Goal: Information Seeking & Learning: Learn about a topic

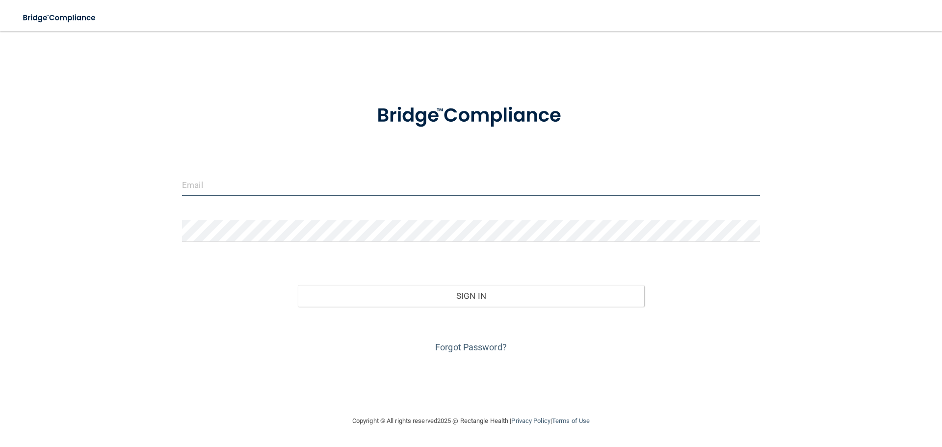
click at [266, 176] on input "email" at bounding box center [471, 185] width 578 height 22
type input "[PERSON_NAME][EMAIL_ADDRESS][DOMAIN_NAME]"
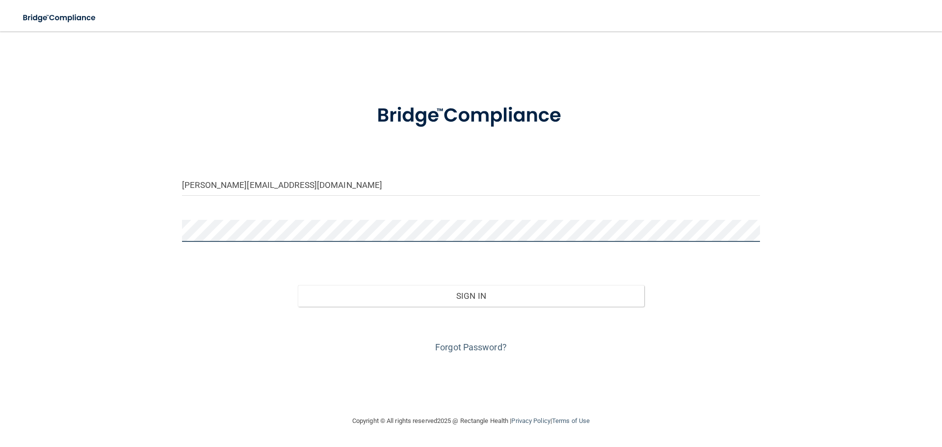
click at [298, 285] on button "Sign In" at bounding box center [471, 296] width 347 height 22
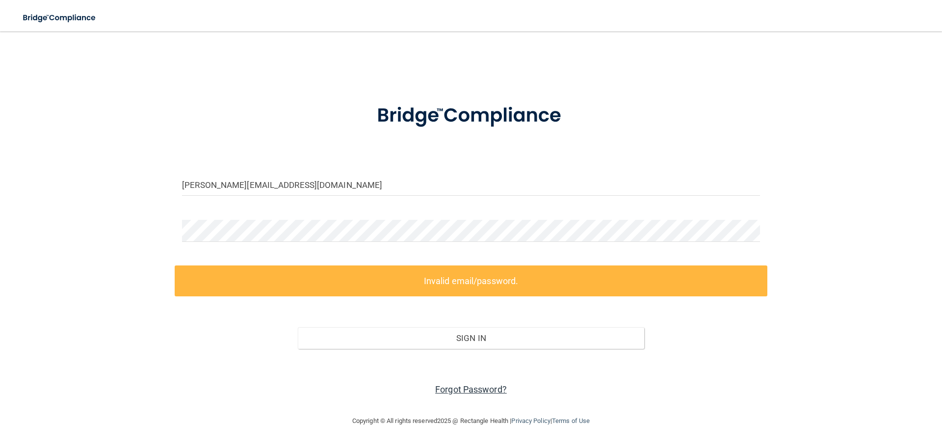
click at [493, 389] on link "Forgot Password?" at bounding box center [471, 389] width 72 height 10
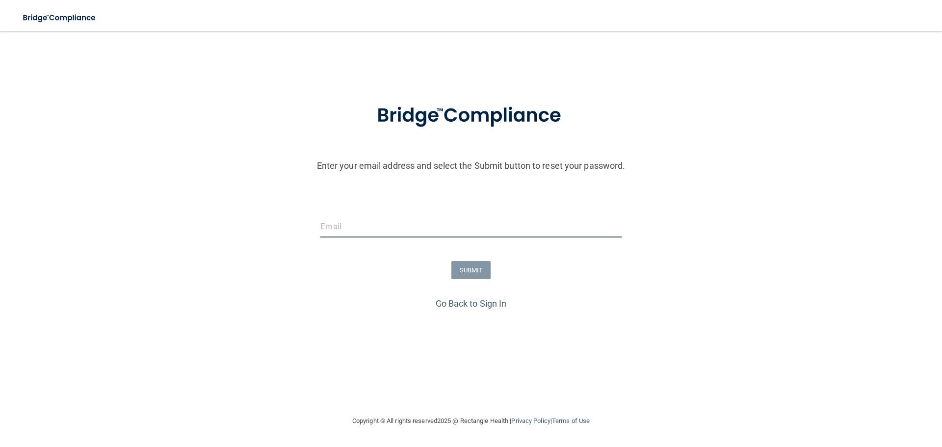
click at [440, 226] on input "email" at bounding box center [470, 226] width 301 height 22
type input "[PERSON_NAME][EMAIL_ADDRESS][DOMAIN_NAME]"
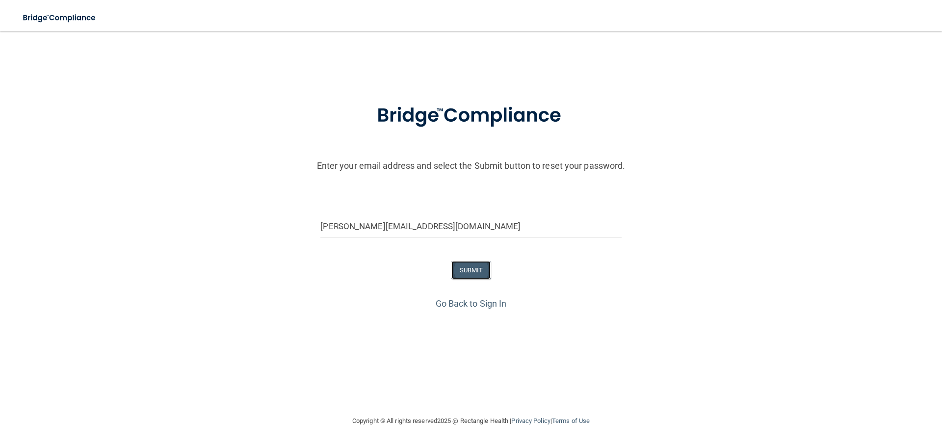
click at [472, 269] on button "SUBMIT" at bounding box center [472, 270] width 40 height 18
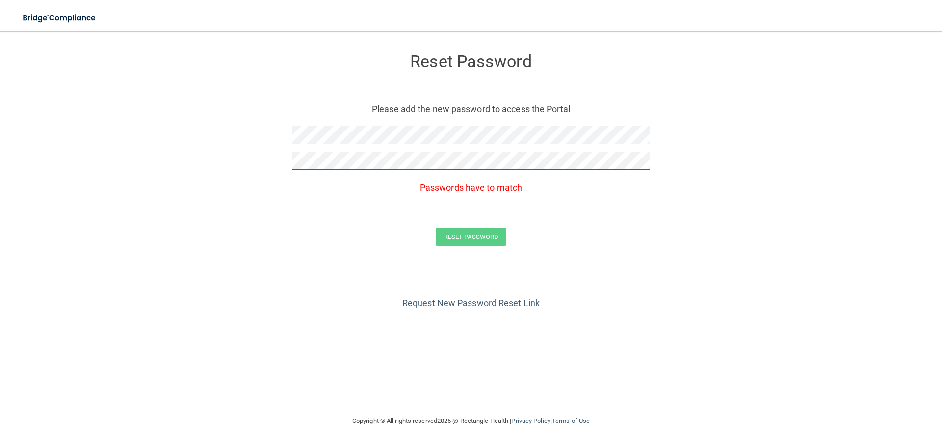
click at [436, 228] on button "Reset Password" at bounding box center [471, 237] width 71 height 18
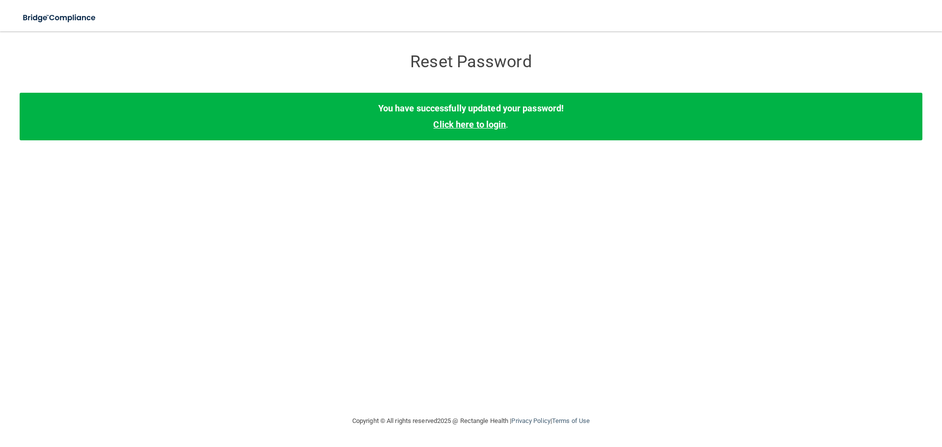
click at [481, 121] on link "Click here to login" at bounding box center [469, 124] width 73 height 10
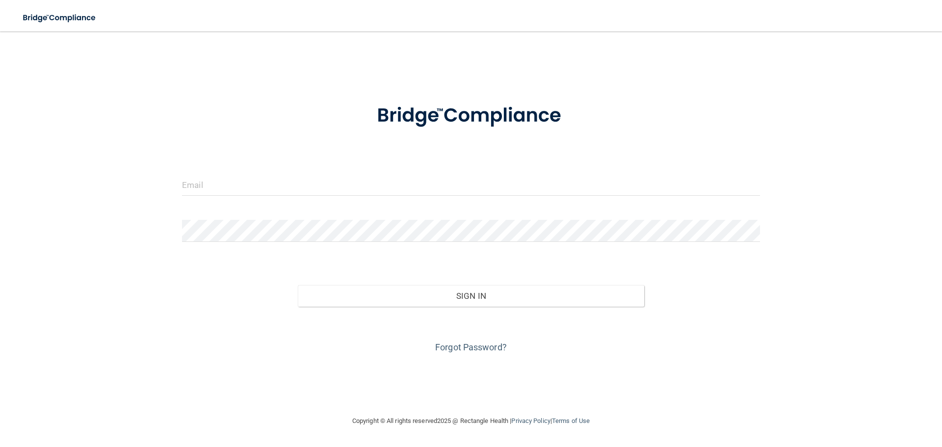
click at [333, 173] on form "Invalid email/password. You don't have permission to access that page. Sign In …" at bounding box center [471, 222] width 578 height 265
click at [325, 184] on input "email" at bounding box center [471, 185] width 578 height 22
type input "[PERSON_NAME][EMAIL_ADDRESS][DOMAIN_NAME]"
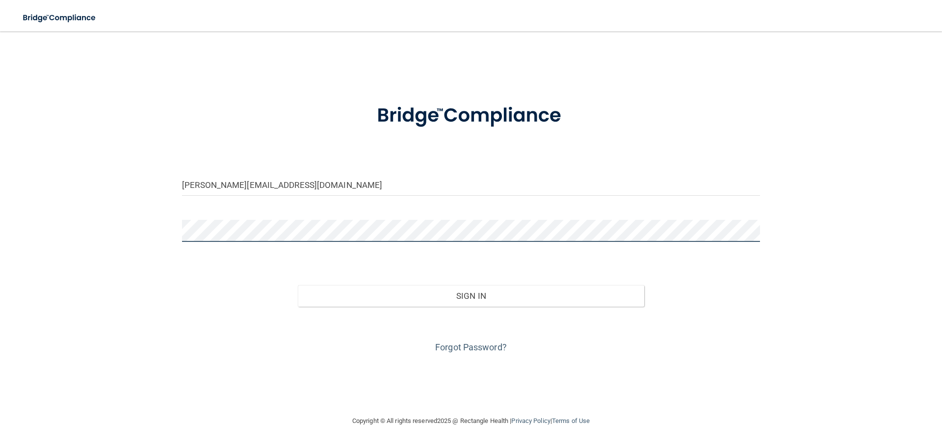
click at [298, 285] on button "Sign In" at bounding box center [471, 296] width 347 height 22
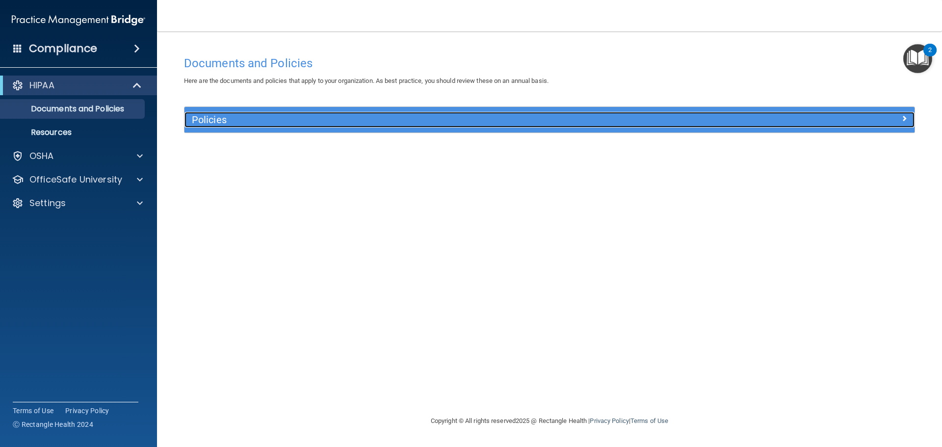
click at [420, 128] on div "Policies" at bounding box center [459, 120] width 548 height 16
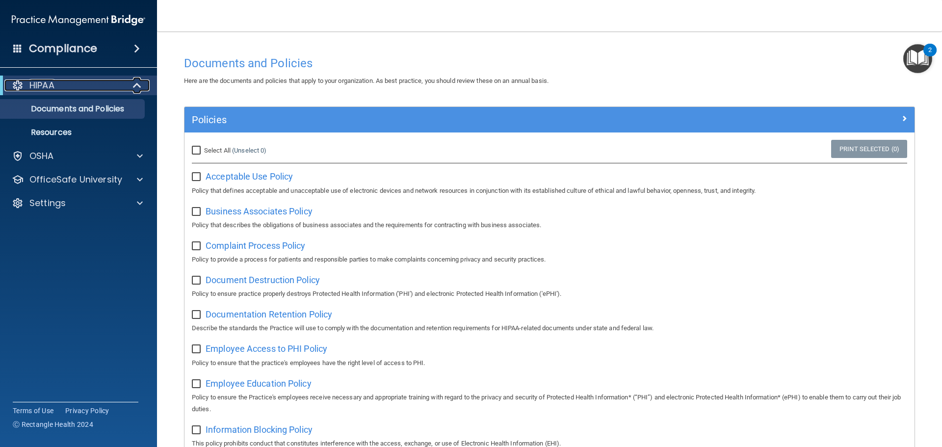
click at [75, 88] on div "HIPAA" at bounding box center [64, 86] width 121 height 12
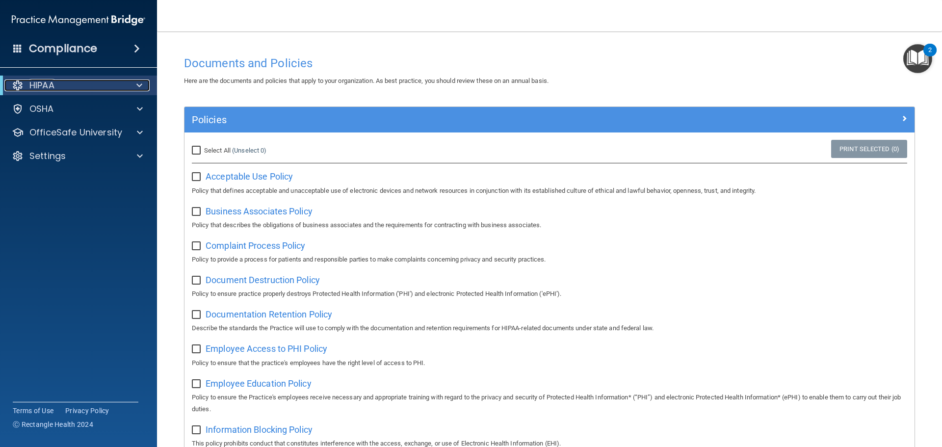
click at [75, 88] on div "HIPAA" at bounding box center [64, 86] width 121 height 12
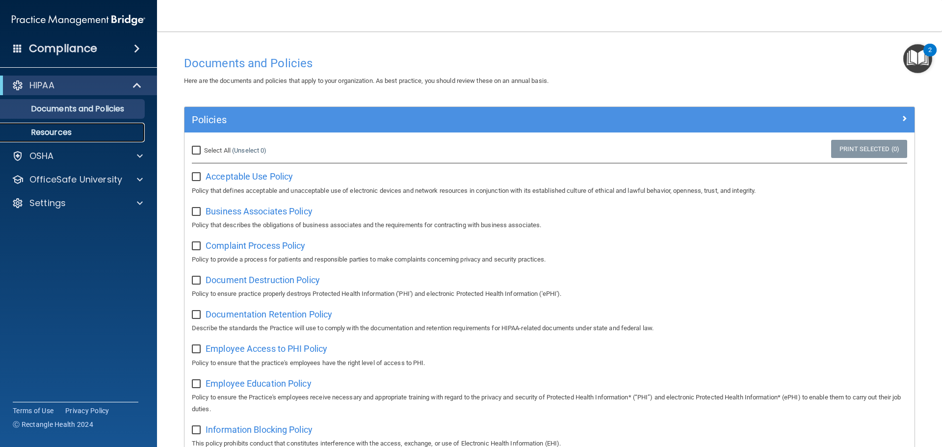
click at [65, 132] on p "Resources" at bounding box center [73, 133] width 134 height 10
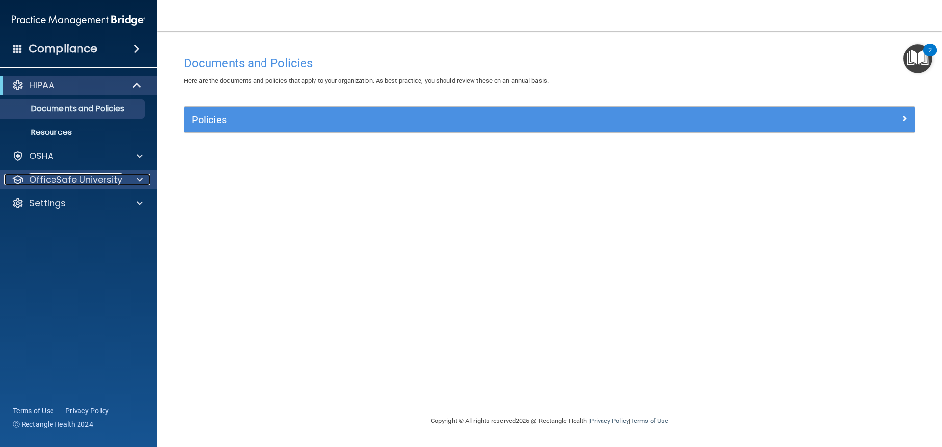
click at [78, 178] on p "OfficeSafe University" at bounding box center [75, 180] width 93 height 12
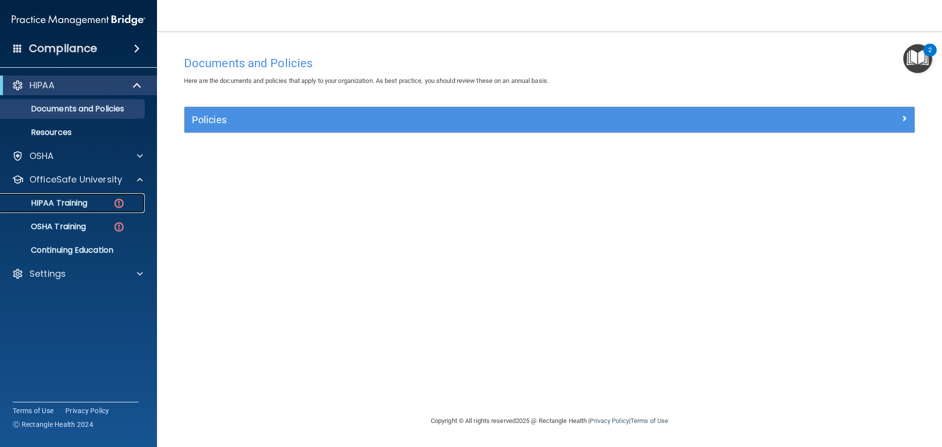
click at [71, 202] on p "HIPAA Training" at bounding box center [46, 203] width 81 height 10
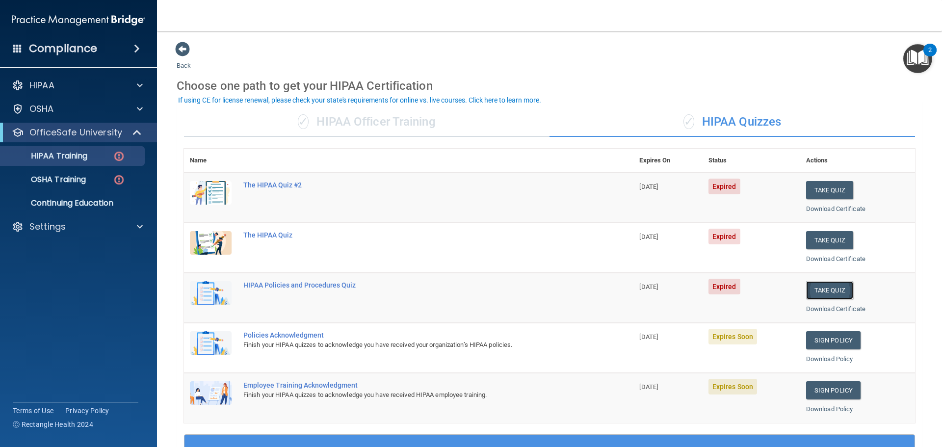
click at [809, 292] on button "Take Quiz" at bounding box center [829, 290] width 47 height 18
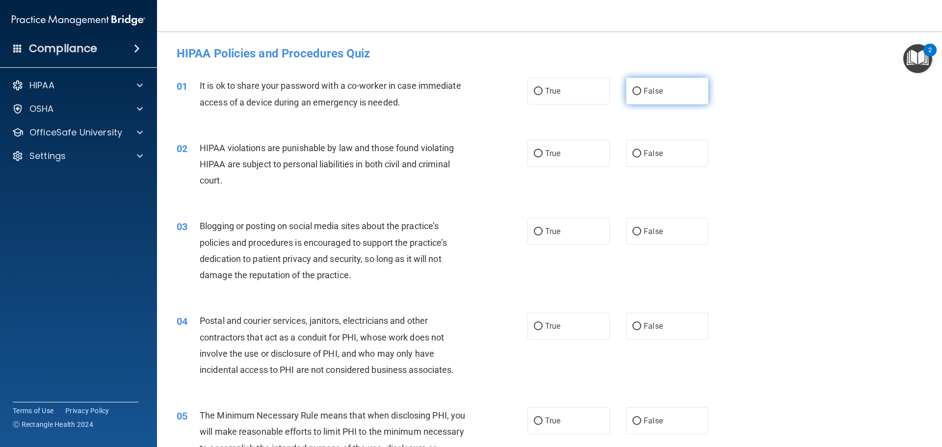
click at [633, 92] on input "False" at bounding box center [637, 91] width 9 height 7
radio input "true"
click at [535, 152] on input "True" at bounding box center [538, 153] width 9 height 7
radio input "true"
click at [633, 233] on input "False" at bounding box center [637, 231] width 9 height 7
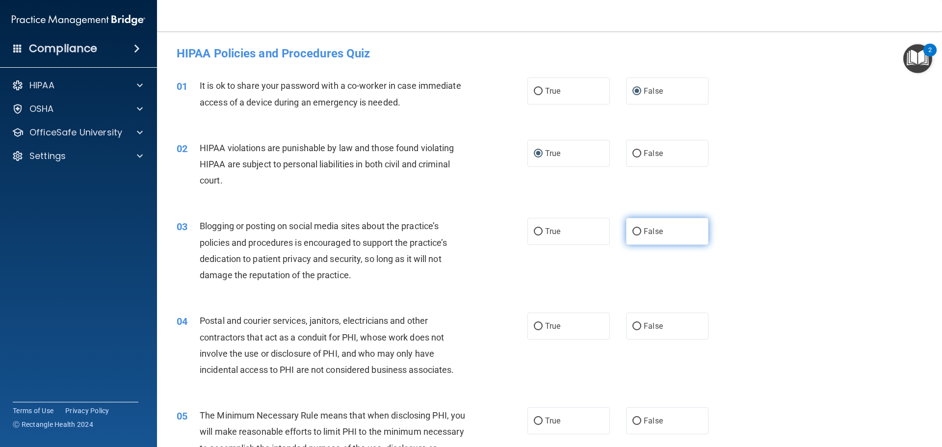
radio input "true"
click at [534, 328] on input "True" at bounding box center [538, 326] width 9 height 7
radio input "true"
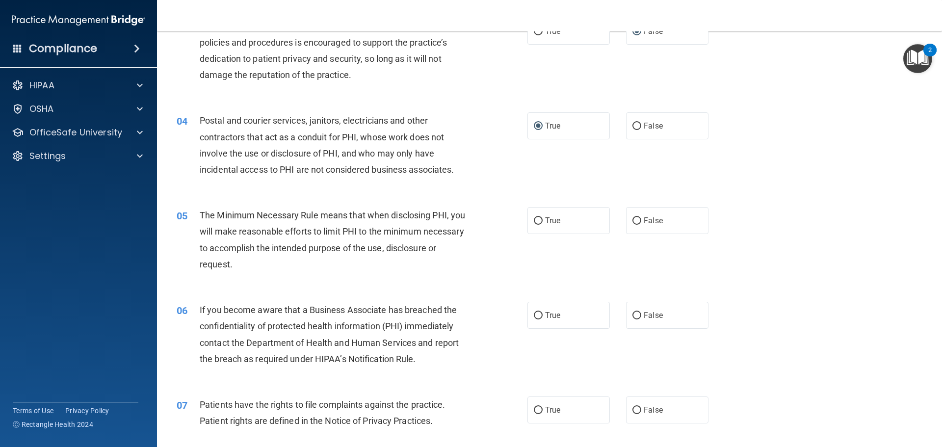
scroll to position [245, 0]
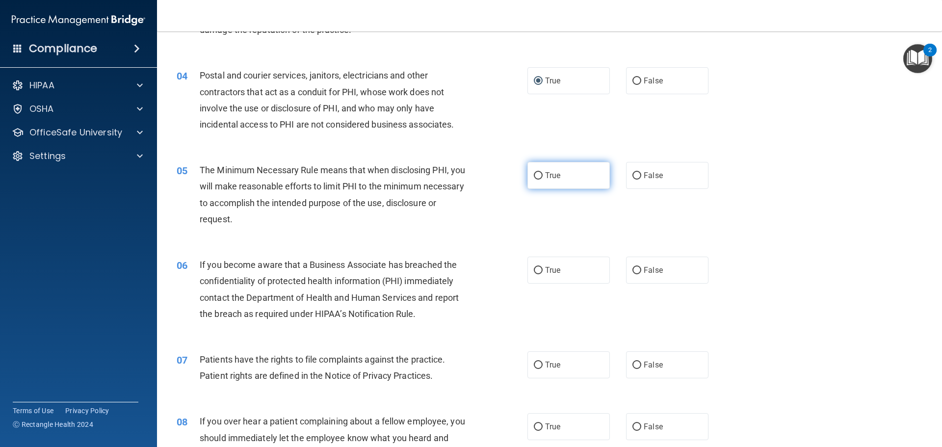
click at [534, 176] on input "True" at bounding box center [538, 175] width 9 height 7
radio input "true"
click at [635, 269] on input "False" at bounding box center [637, 270] width 9 height 7
radio input "true"
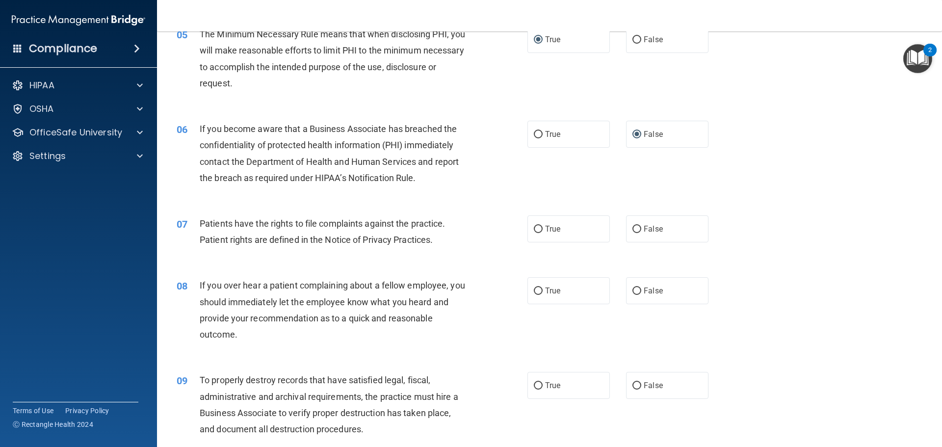
scroll to position [393, 0]
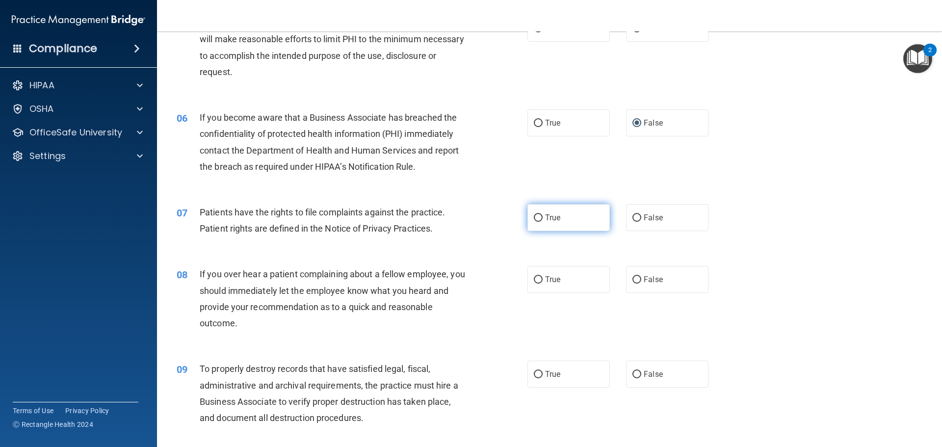
click at [535, 220] on input "True" at bounding box center [538, 217] width 9 height 7
radio input "true"
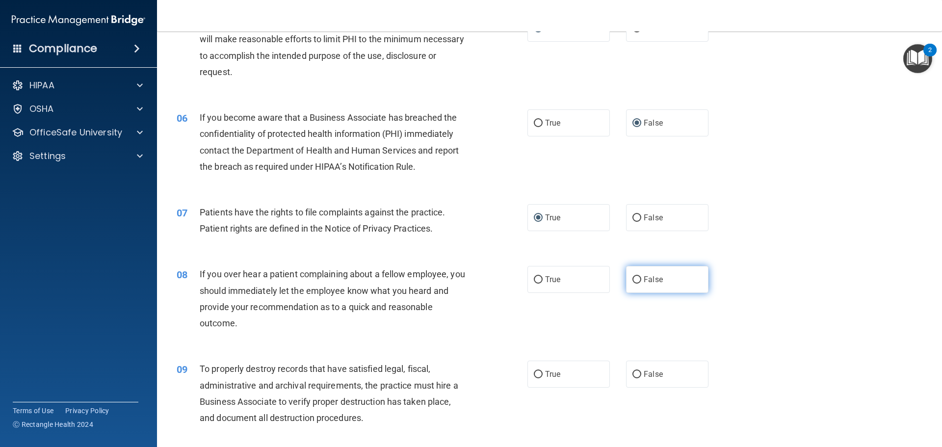
click at [633, 279] on input "False" at bounding box center [637, 279] width 9 height 7
radio input "true"
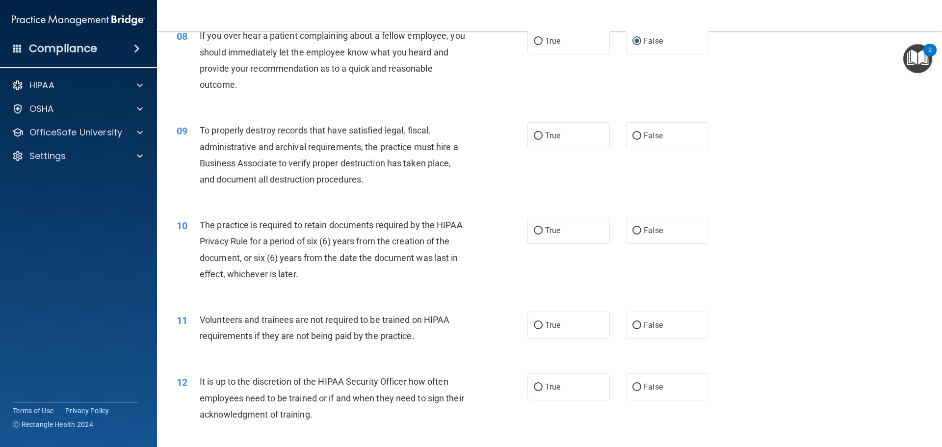
scroll to position [638, 0]
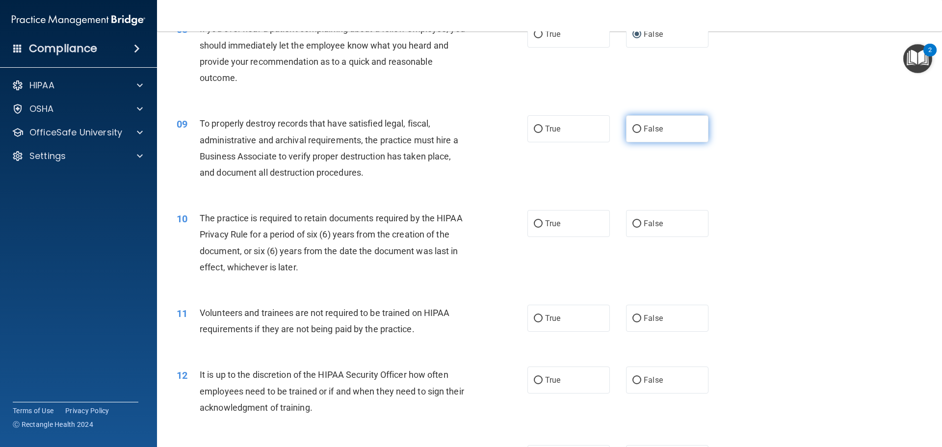
click at [633, 131] on input "False" at bounding box center [637, 129] width 9 height 7
radio input "true"
click at [536, 224] on input "True" at bounding box center [538, 223] width 9 height 7
radio input "true"
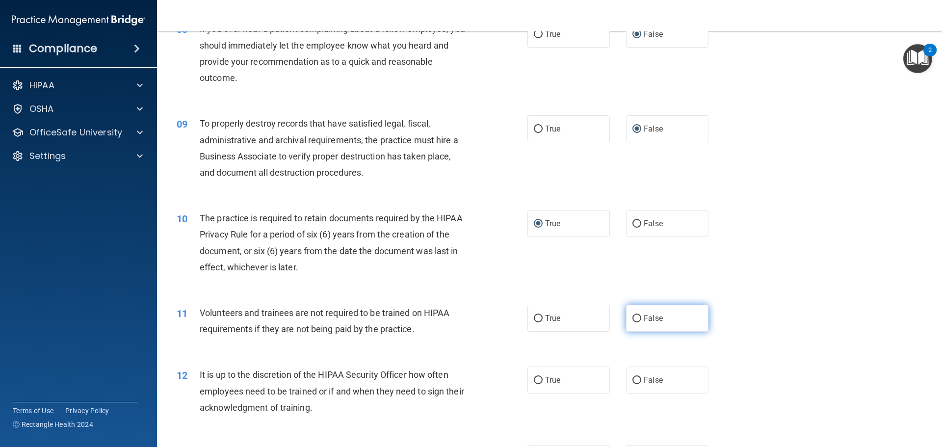
click at [634, 320] on input "False" at bounding box center [637, 318] width 9 height 7
radio input "true"
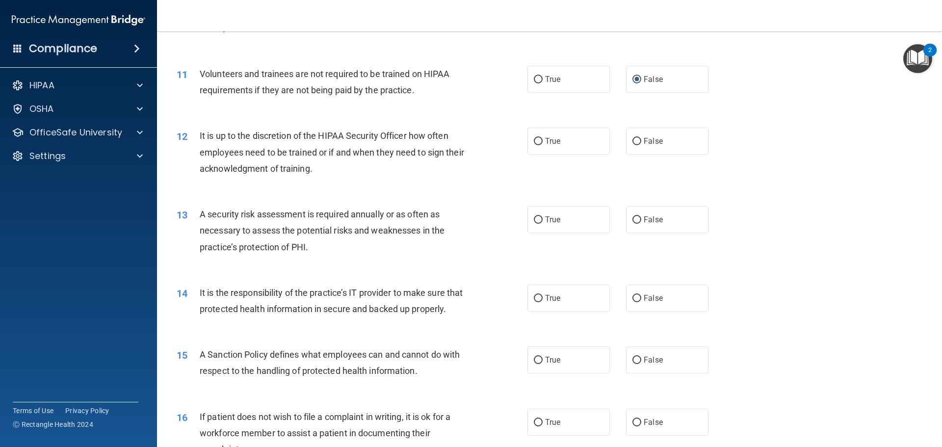
scroll to position [883, 0]
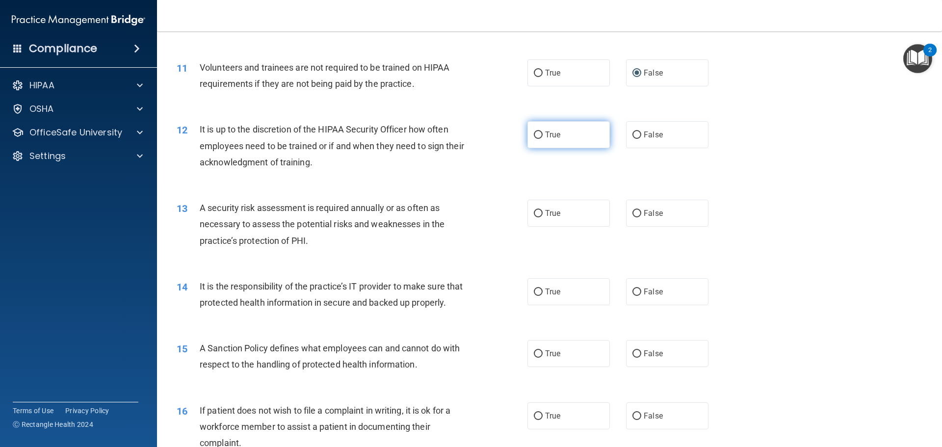
click at [534, 136] on input "True" at bounding box center [538, 135] width 9 height 7
radio input "true"
click at [633, 215] on input "False" at bounding box center [637, 213] width 9 height 7
radio input "true"
click at [633, 294] on input "False" at bounding box center [637, 292] width 9 height 7
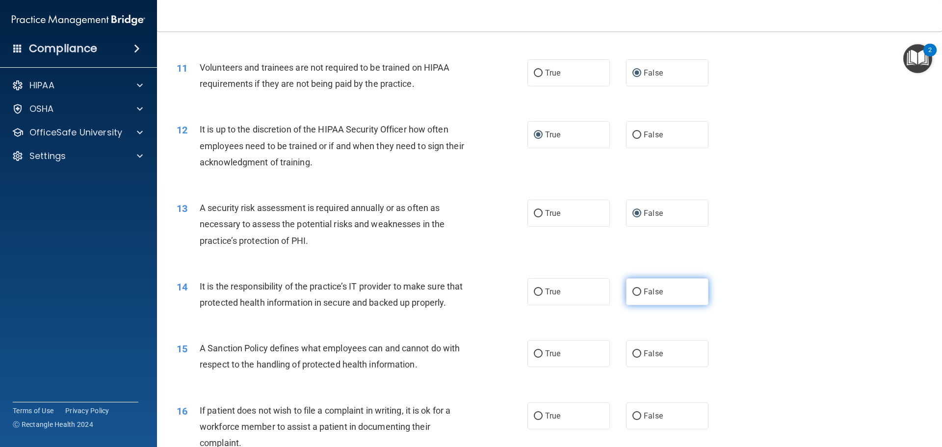
radio input "true"
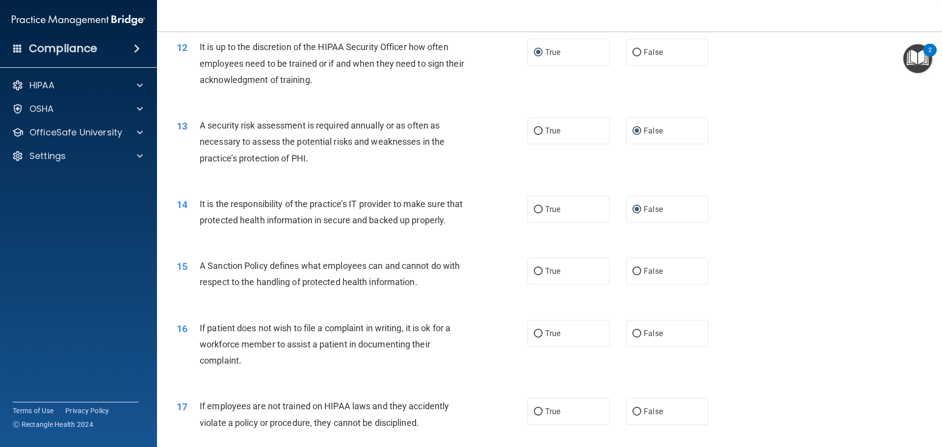
scroll to position [1031, 0]
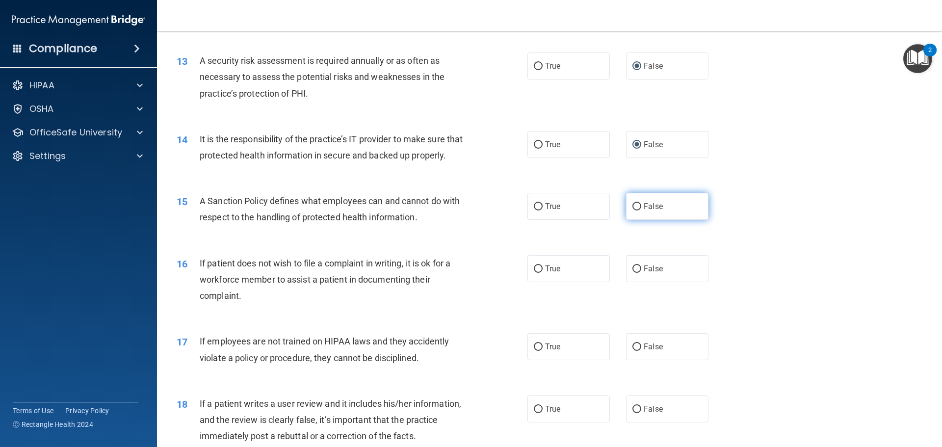
click at [633, 211] on input "False" at bounding box center [637, 206] width 9 height 7
radio input "true"
click at [534, 273] on input "True" at bounding box center [538, 269] width 9 height 7
radio input "true"
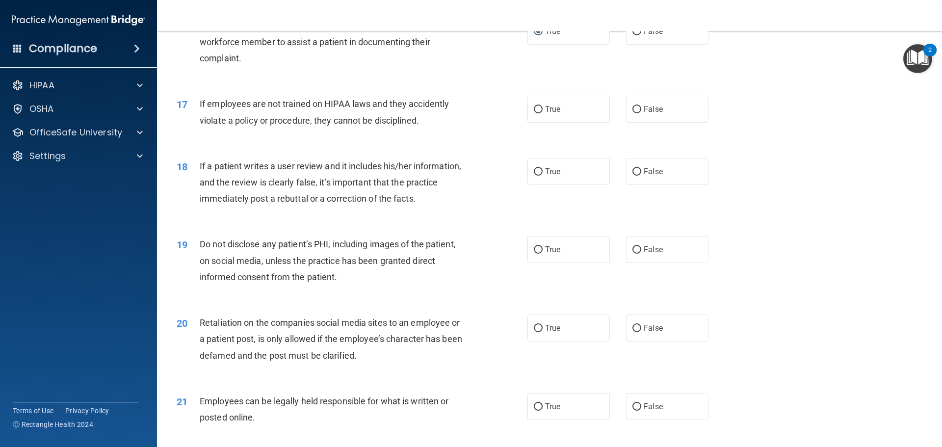
scroll to position [1276, 0]
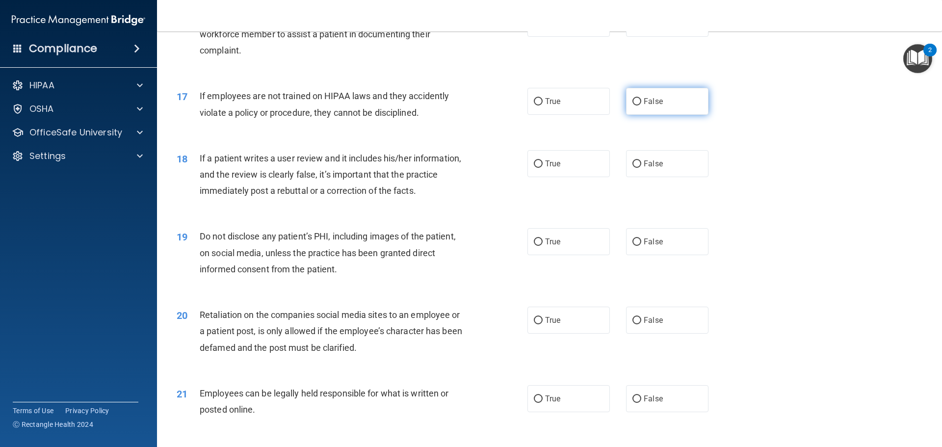
click at [633, 106] on input "False" at bounding box center [637, 101] width 9 height 7
radio input "true"
click at [633, 168] on input "False" at bounding box center [637, 163] width 9 height 7
radio input "true"
click at [535, 246] on input "True" at bounding box center [538, 242] width 9 height 7
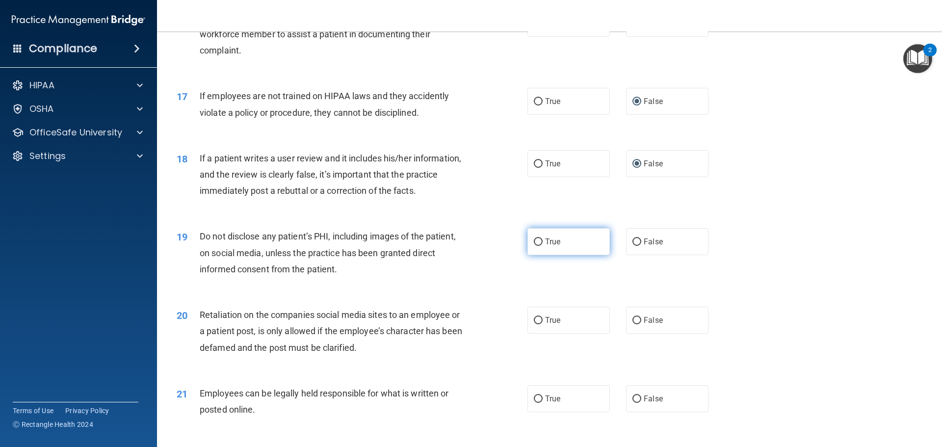
radio input "true"
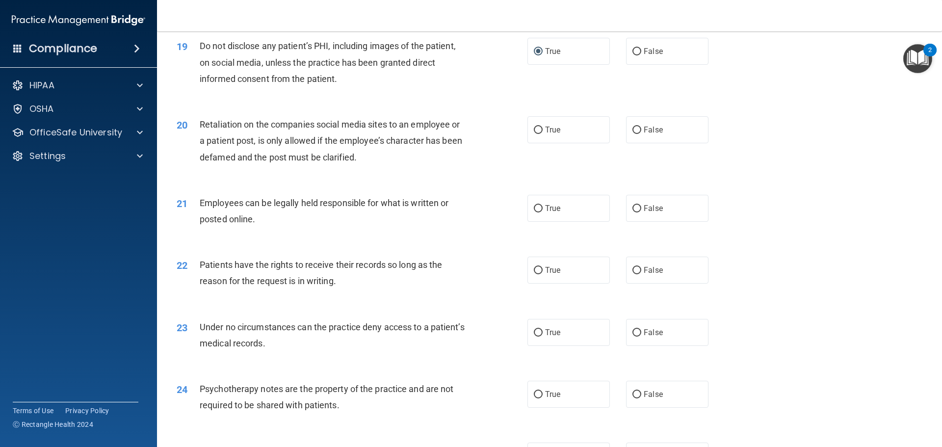
scroll to position [1472, 0]
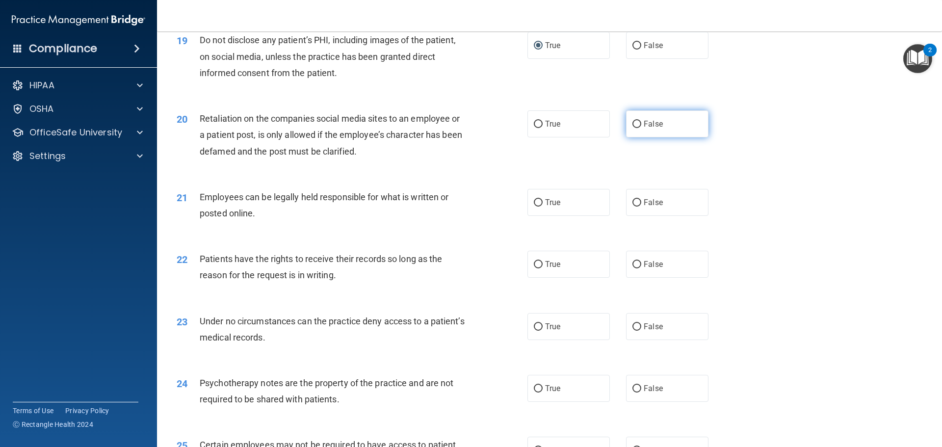
click at [633, 128] on input "False" at bounding box center [637, 124] width 9 height 7
radio input "true"
click at [534, 207] on input "True" at bounding box center [538, 202] width 9 height 7
radio input "true"
click at [633, 268] on input "False" at bounding box center [637, 264] width 9 height 7
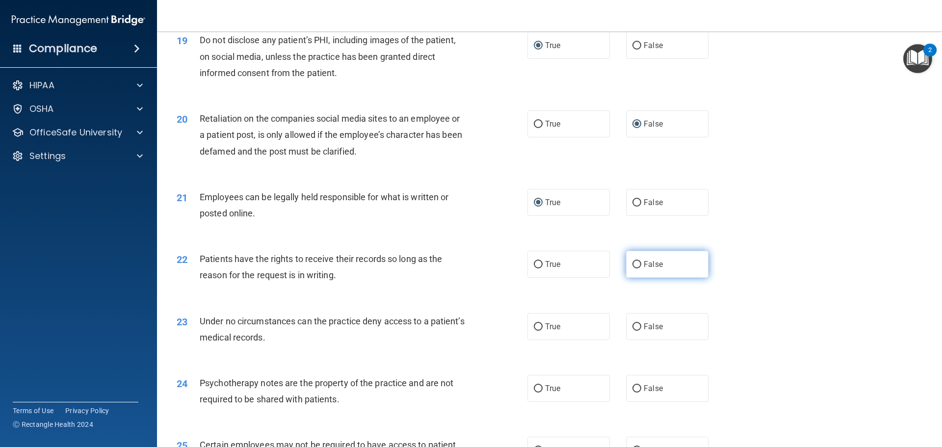
radio input "true"
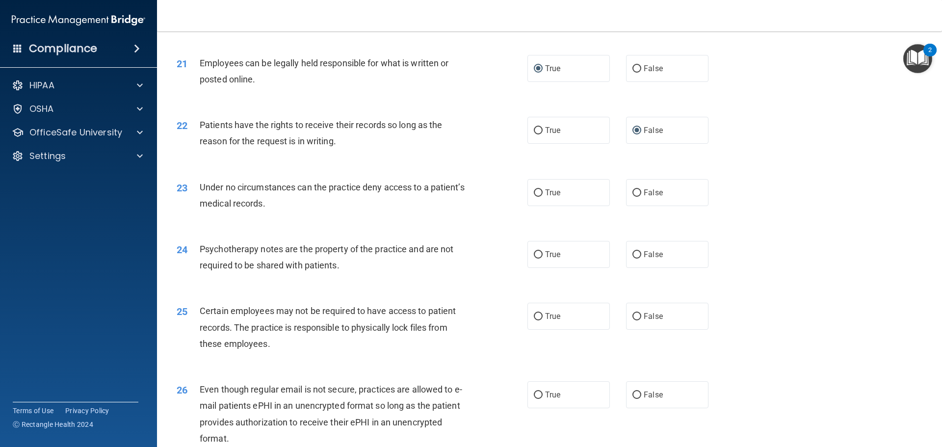
scroll to position [1620, 0]
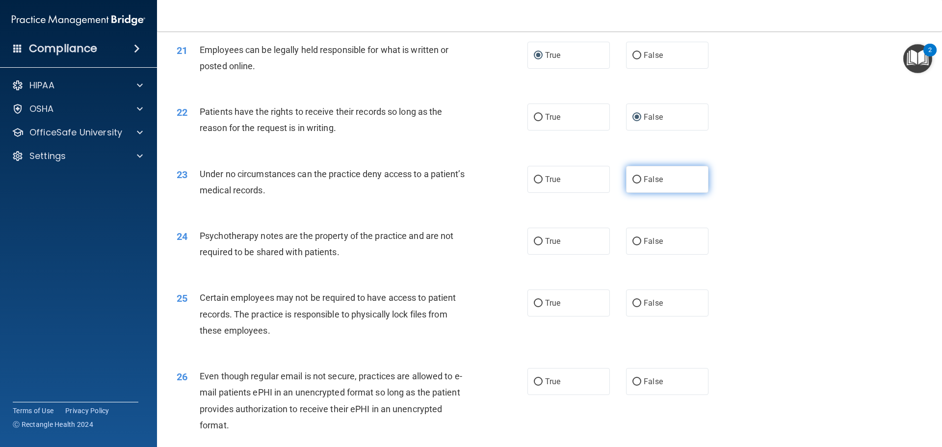
click at [634, 184] on input "False" at bounding box center [637, 179] width 9 height 7
radio input "true"
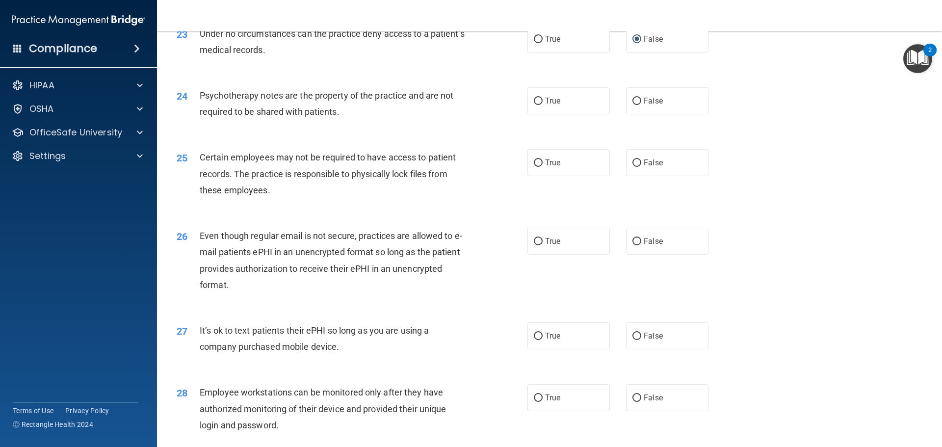
scroll to position [1767, 0]
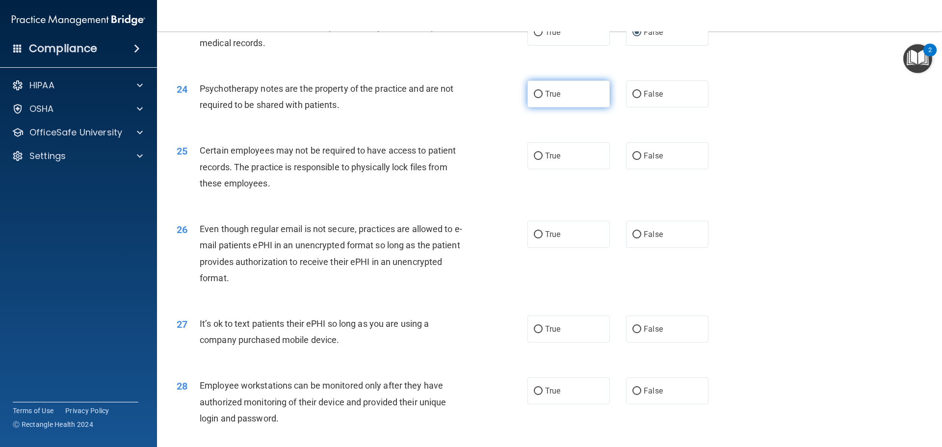
click at [534, 98] on input "True" at bounding box center [538, 94] width 9 height 7
radio input "true"
click at [534, 160] on input "True" at bounding box center [538, 156] width 9 height 7
radio input "true"
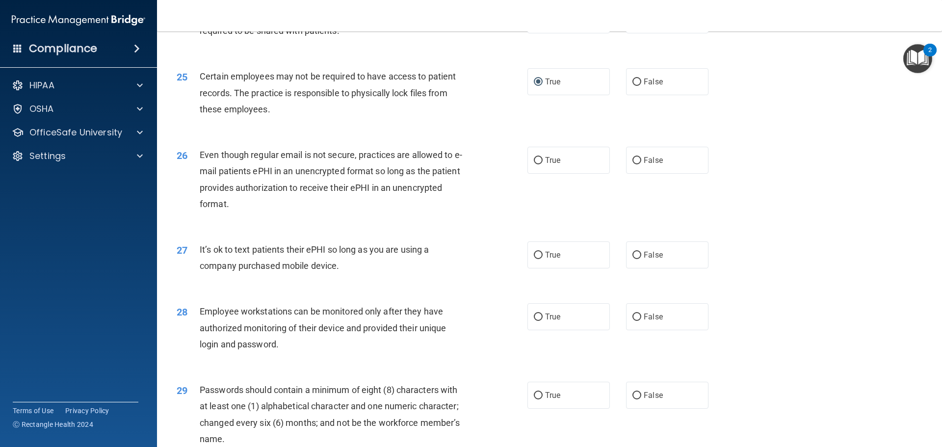
scroll to position [1865, 0]
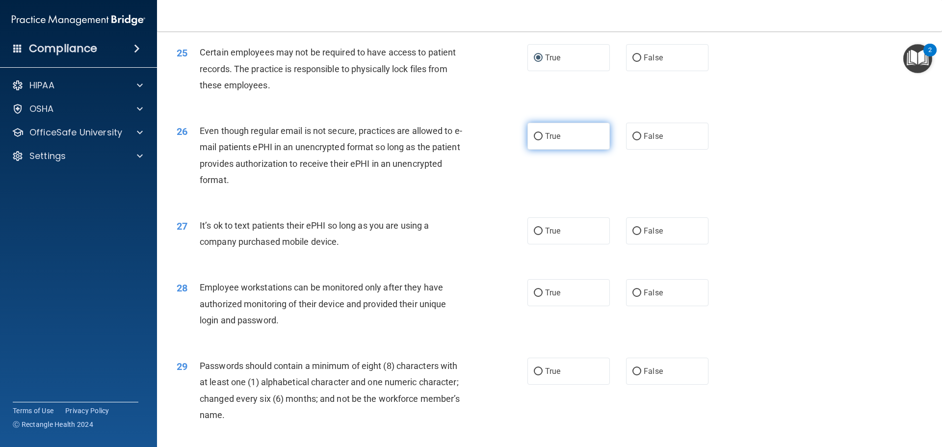
click at [534, 140] on input "True" at bounding box center [538, 136] width 9 height 7
radio input "true"
click at [635, 235] on input "False" at bounding box center [637, 231] width 9 height 7
radio input "true"
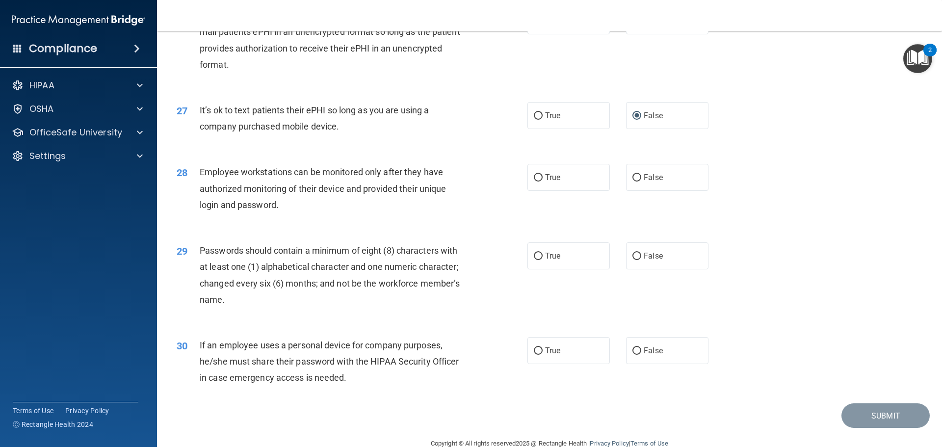
scroll to position [2012, 0]
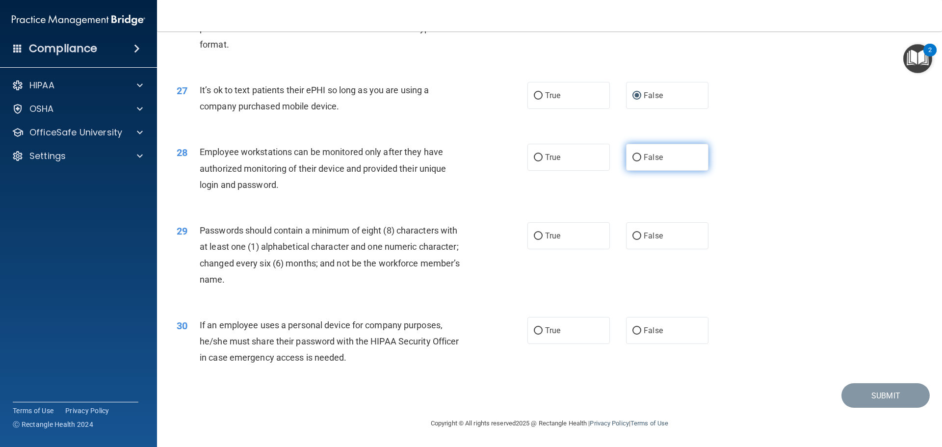
click at [633, 161] on input "False" at bounding box center [637, 157] width 9 height 7
radio input "true"
click at [536, 237] on input "True" at bounding box center [538, 236] width 9 height 7
radio input "true"
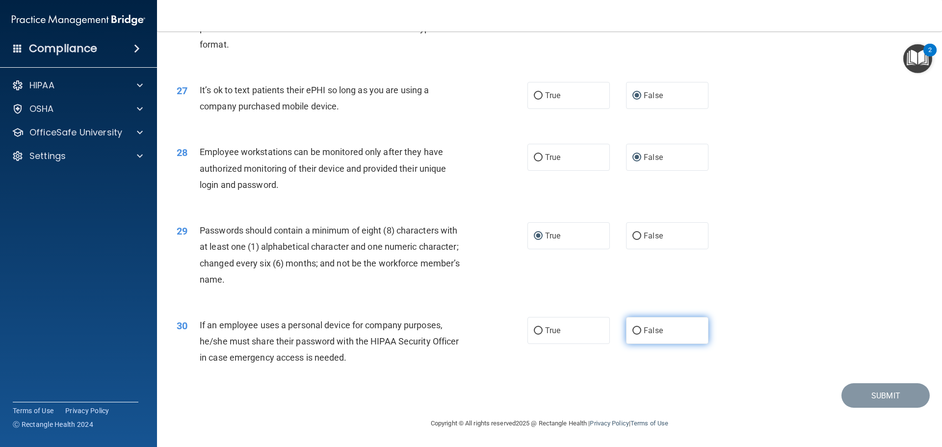
click at [634, 330] on input "False" at bounding box center [637, 330] width 9 height 7
radio input "true"
click at [885, 394] on button "Submit" at bounding box center [886, 395] width 88 height 25
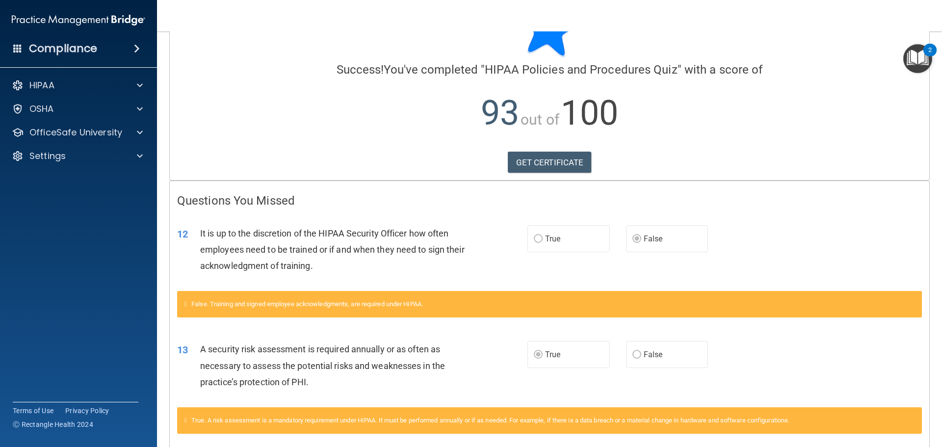
scroll to position [96, 0]
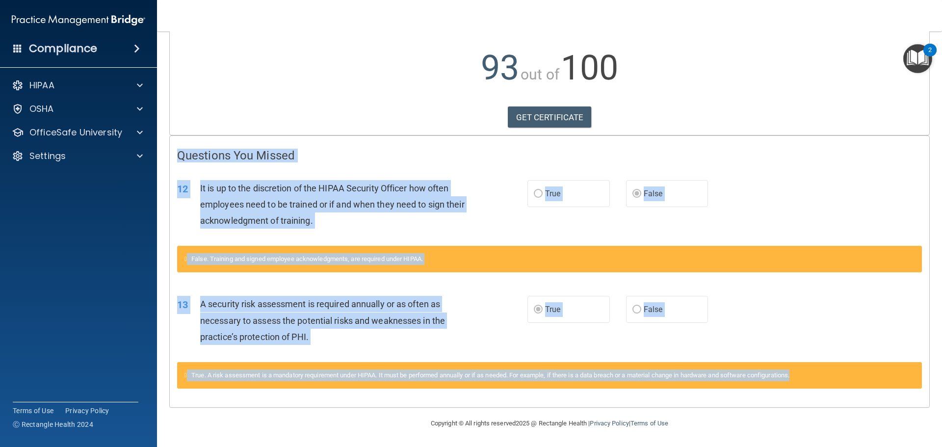
drag, startPoint x: 183, startPoint y: 121, endPoint x: 854, endPoint y: 402, distance: 727.5
click at [854, 402] on div "Calculating your score.... Success! You've completed " HIPAA Policies and Proce…" at bounding box center [549, 177] width 761 height 462
copy div "Questions You Missed 12 It is up to the discretion of the HIPAA Security Office…"
click at [768, 198] on div "12 It is up to the discretion of the HIPAA Security Officer how often employees…" at bounding box center [550, 207] width 760 height 79
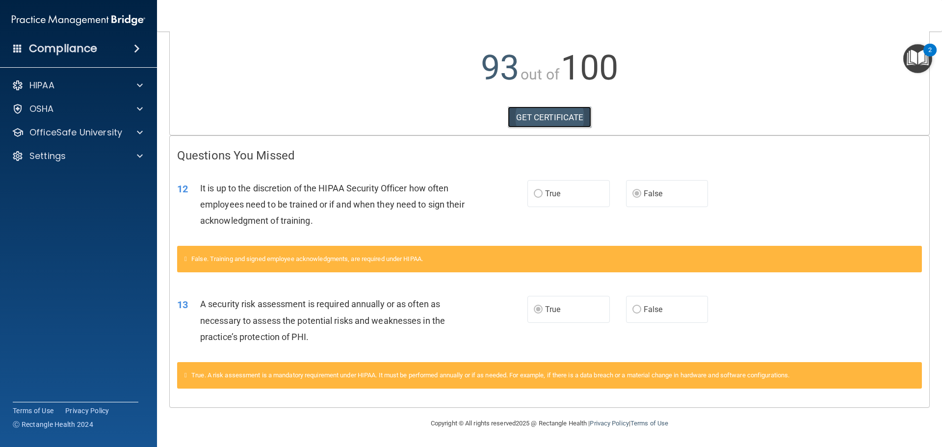
click at [547, 113] on link "GET CERTIFICATE" at bounding box center [550, 118] width 84 height 22
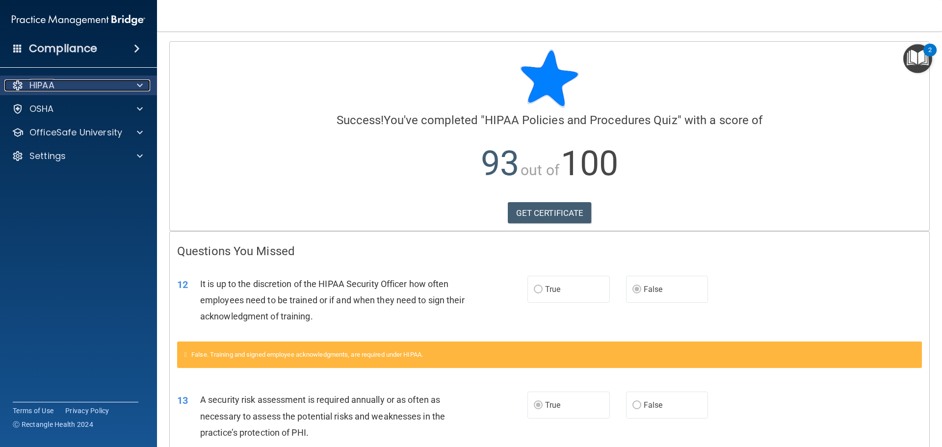
click at [49, 88] on p "HIPAA" at bounding box center [41, 86] width 25 height 12
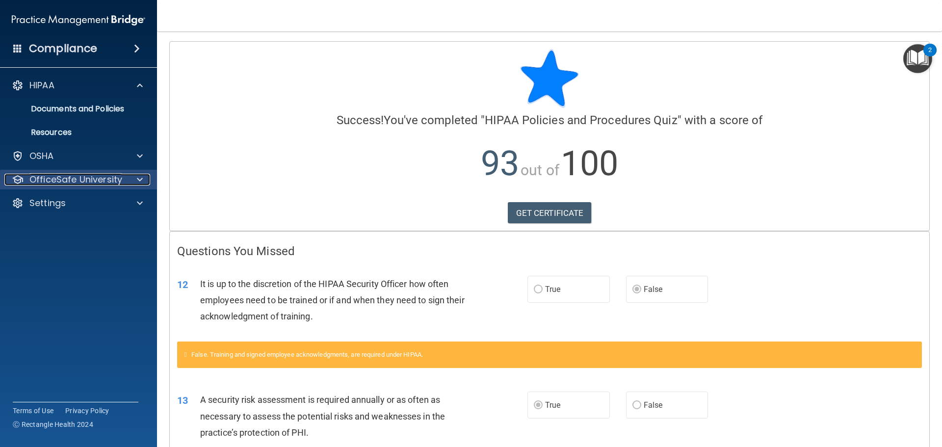
click at [77, 178] on p "OfficeSafe University" at bounding box center [75, 180] width 93 height 12
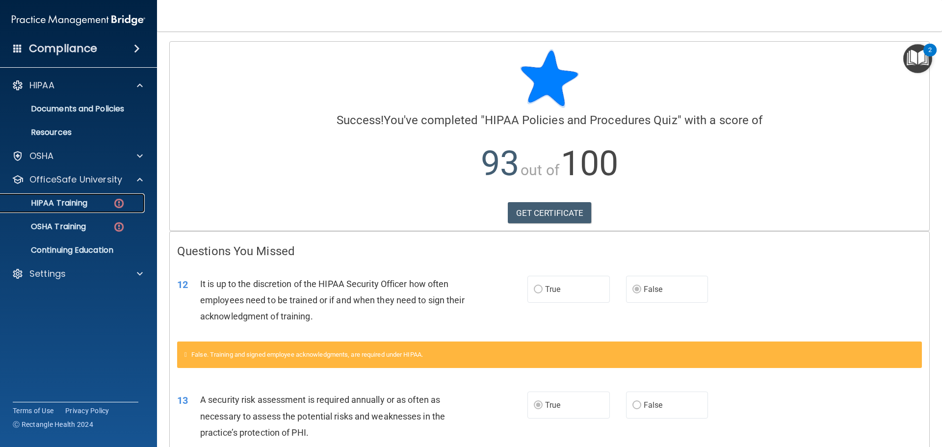
click at [77, 200] on p "HIPAA Training" at bounding box center [46, 203] width 81 height 10
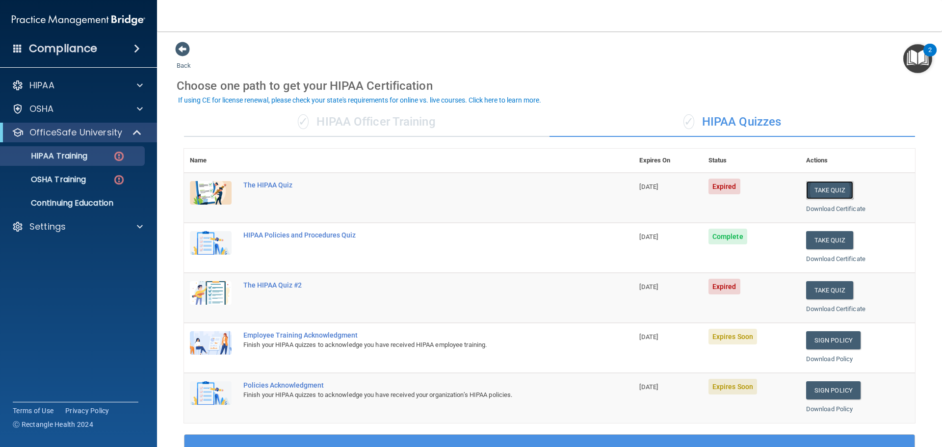
click at [818, 190] on button "Take Quiz" at bounding box center [829, 190] width 47 height 18
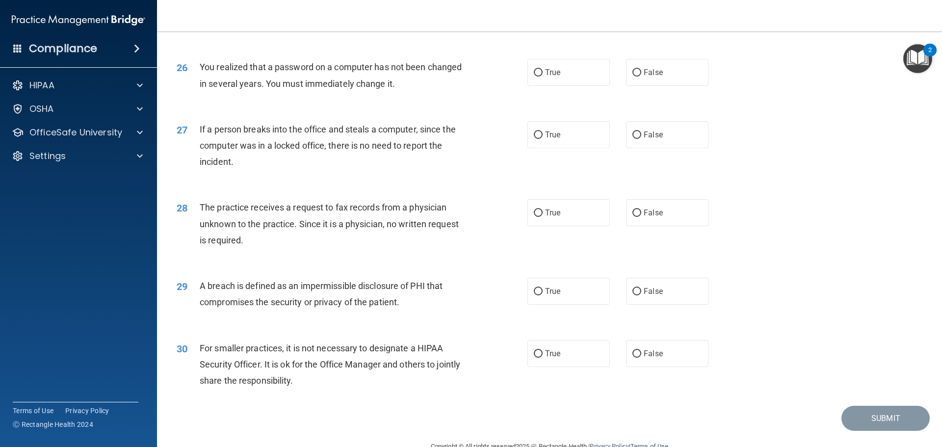
scroll to position [1876, 0]
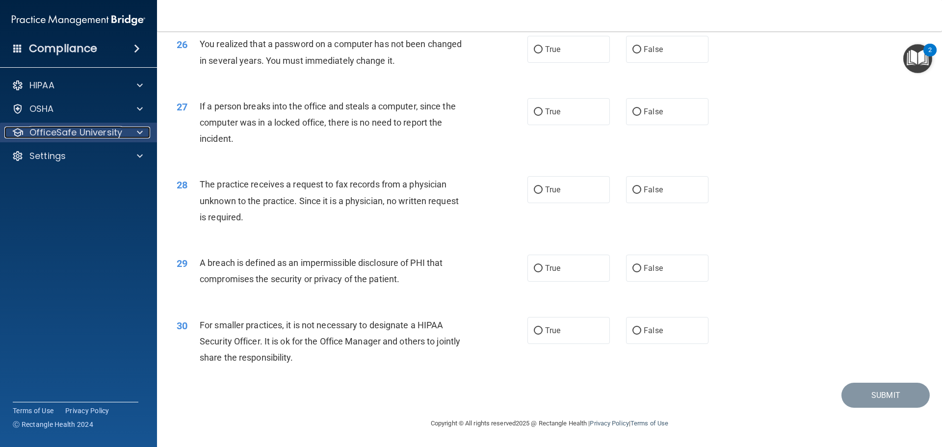
click at [60, 136] on p "OfficeSafe University" at bounding box center [75, 133] width 93 height 12
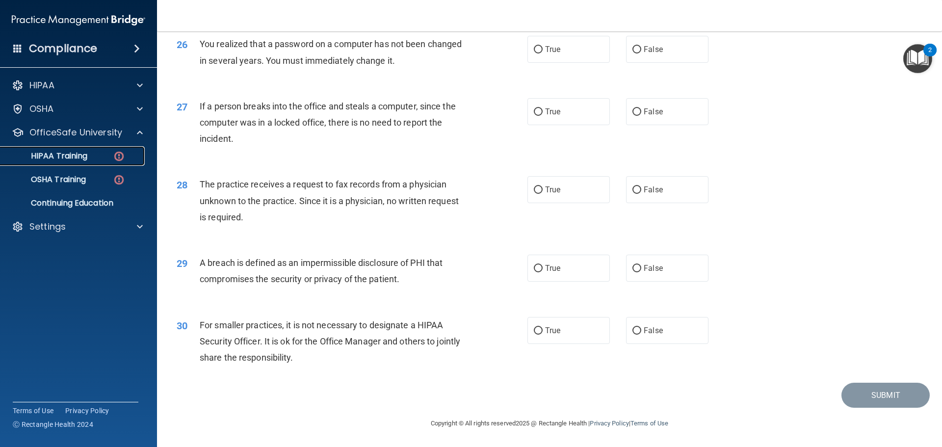
click at [67, 162] on link "HIPAA Training" at bounding box center [67, 156] width 155 height 20
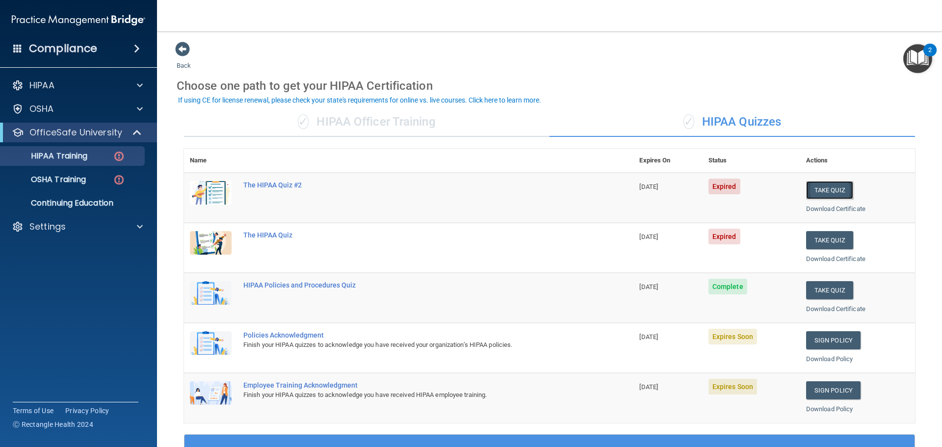
click at [824, 190] on button "Take Quiz" at bounding box center [829, 190] width 47 height 18
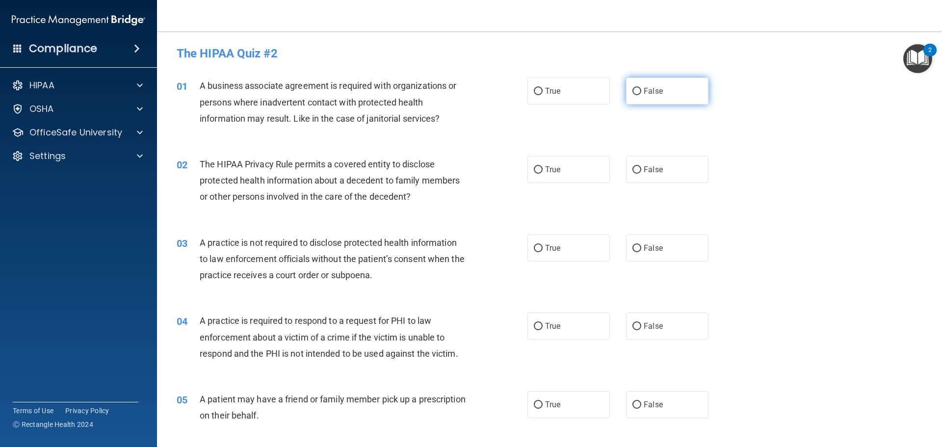
click at [633, 89] on input "False" at bounding box center [637, 91] width 9 height 7
radio input "true"
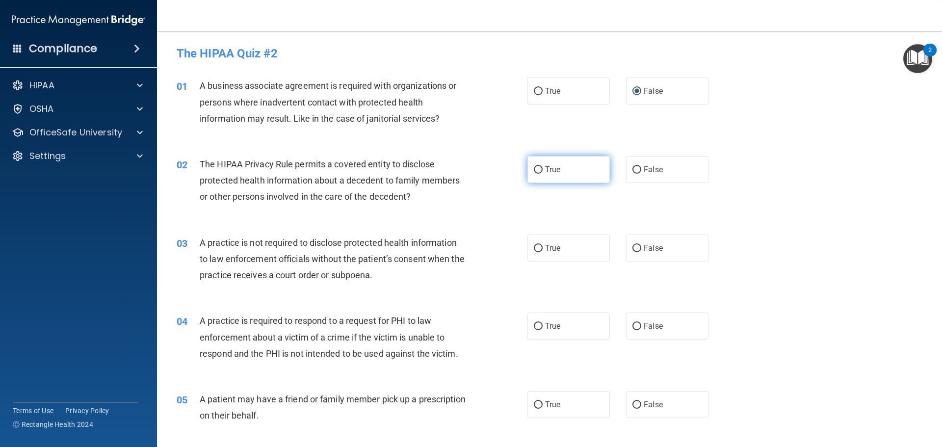
click at [534, 171] on input "True" at bounding box center [538, 169] width 9 height 7
radio input "true"
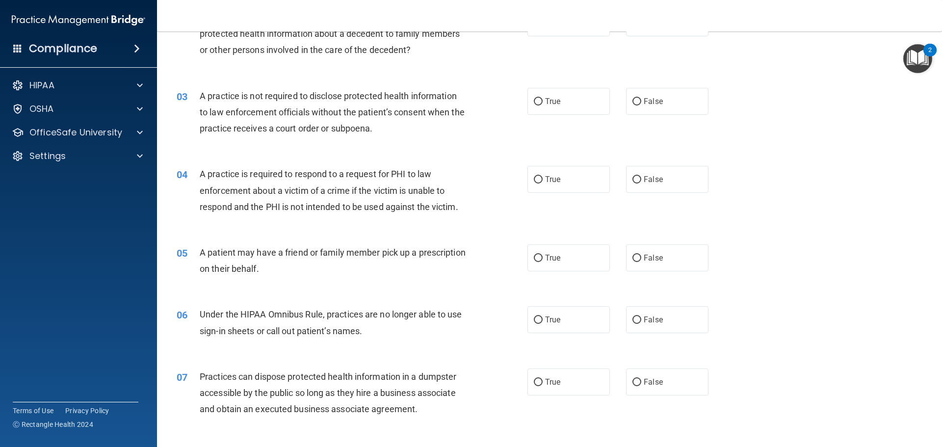
scroll to position [147, 0]
click at [534, 103] on input "True" at bounding box center [538, 101] width 9 height 7
radio input "true"
click at [534, 178] on input "True" at bounding box center [538, 179] width 9 height 7
radio input "true"
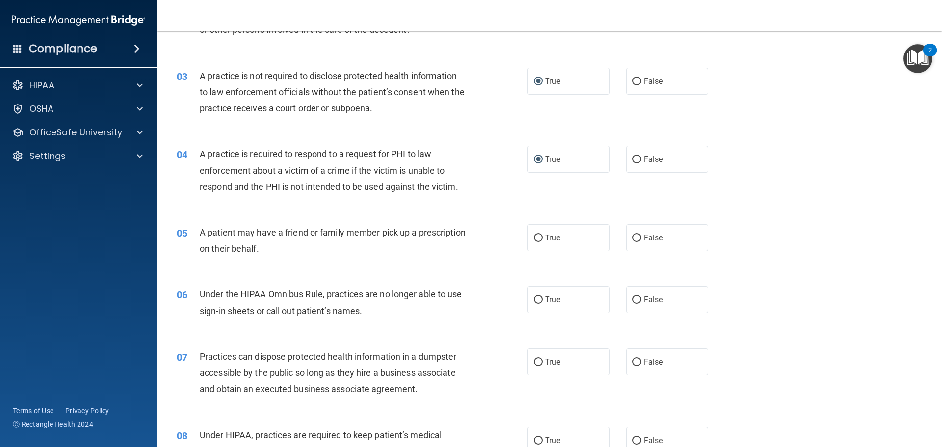
scroll to position [294, 0]
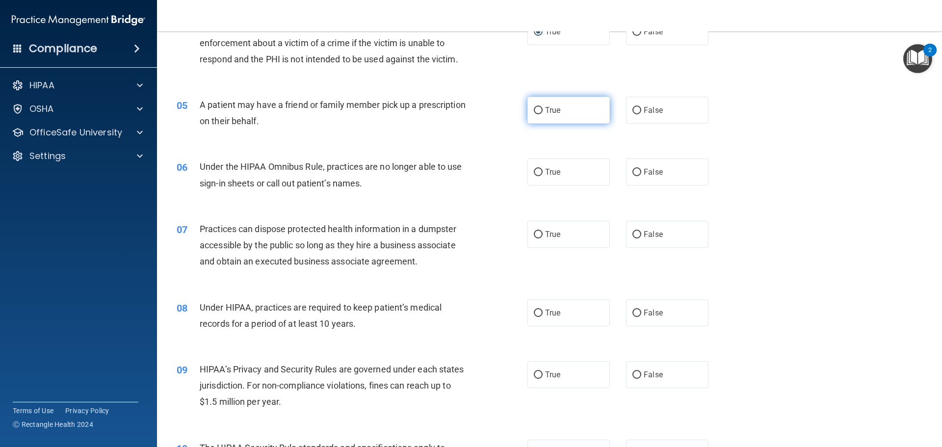
click at [535, 111] on input "True" at bounding box center [538, 110] width 9 height 7
radio input "true"
click at [633, 171] on input "False" at bounding box center [637, 172] width 9 height 7
radio input "true"
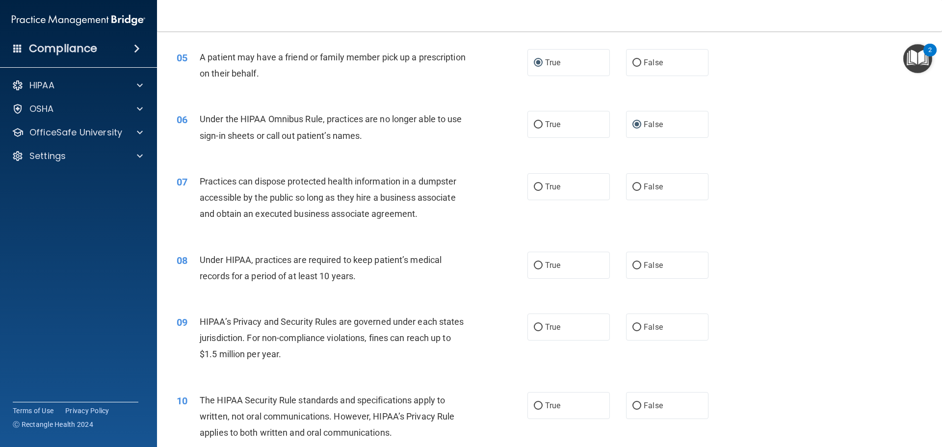
scroll to position [344, 0]
click at [633, 186] on input "False" at bounding box center [637, 185] width 9 height 7
radio input "true"
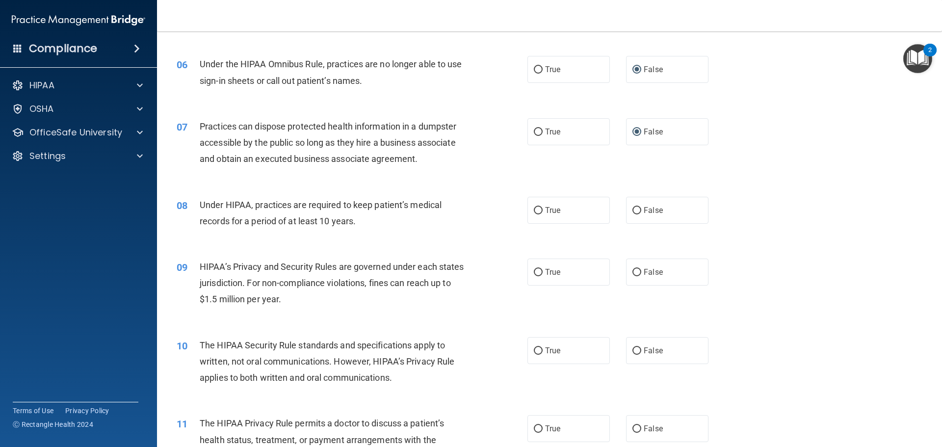
scroll to position [442, 0]
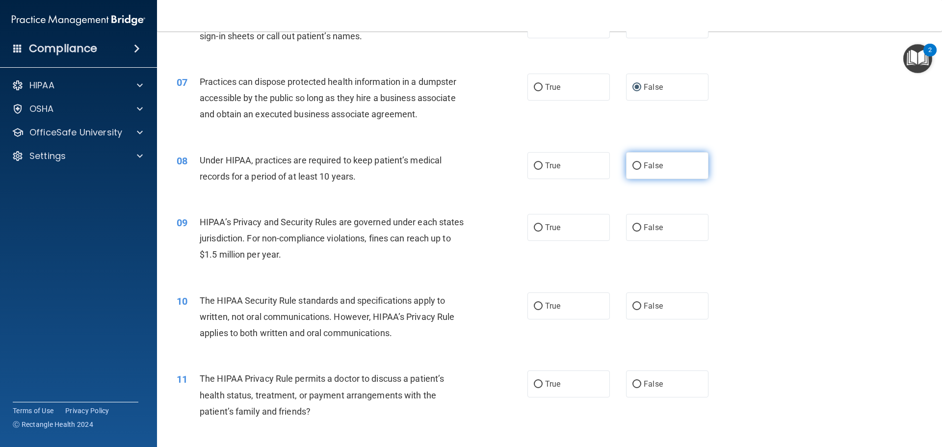
click at [633, 166] on input "False" at bounding box center [637, 165] width 9 height 7
radio input "true"
click at [633, 229] on input "False" at bounding box center [637, 227] width 9 height 7
radio input "true"
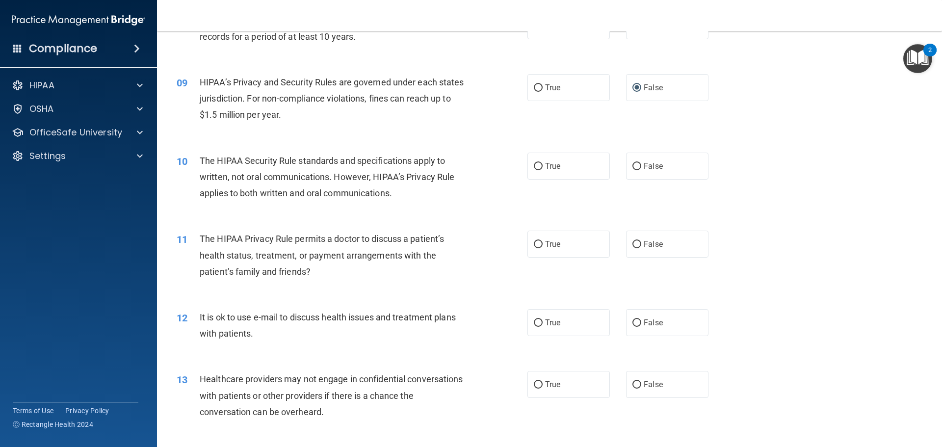
scroll to position [589, 0]
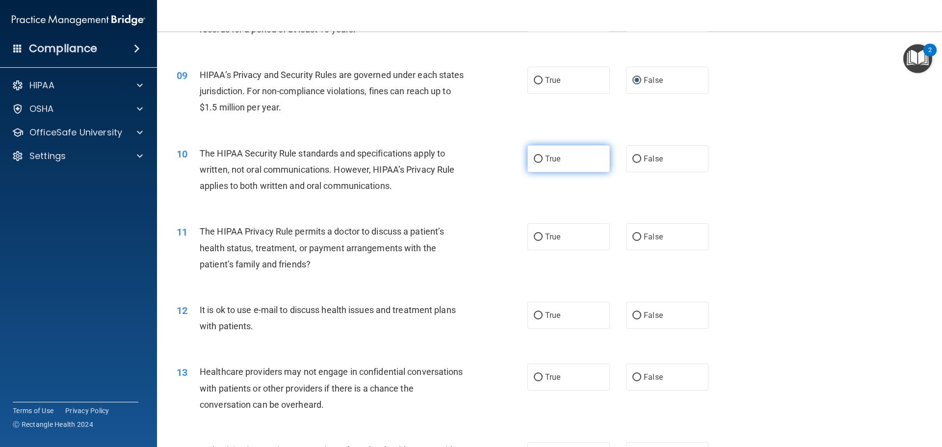
click at [534, 159] on input "True" at bounding box center [538, 159] width 9 height 7
radio input "true"
click at [534, 237] on input "True" at bounding box center [538, 237] width 9 height 7
radio input "true"
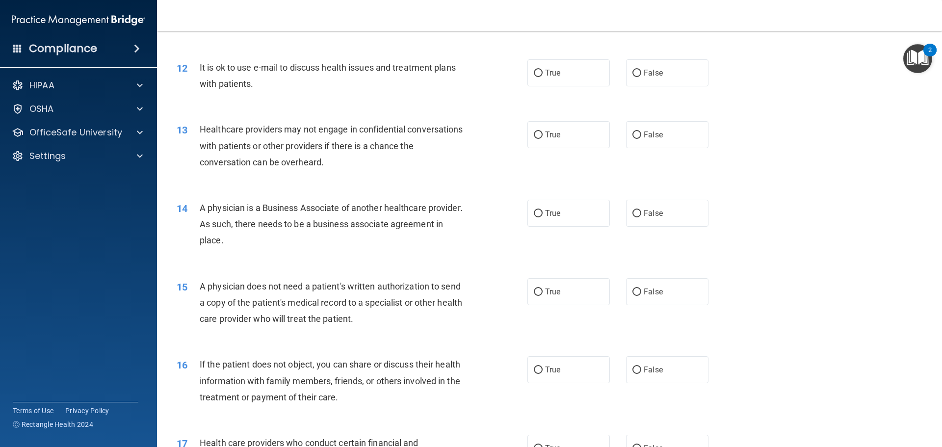
scroll to position [834, 0]
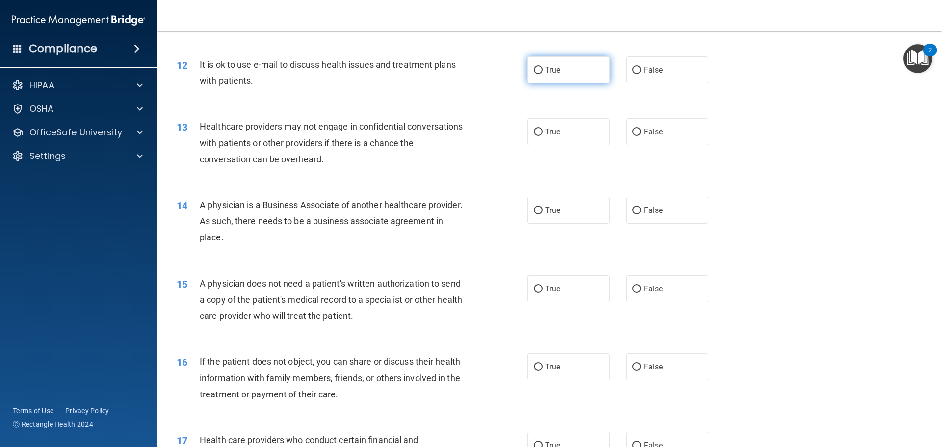
click at [536, 72] on input "True" at bounding box center [538, 70] width 9 height 7
radio input "true"
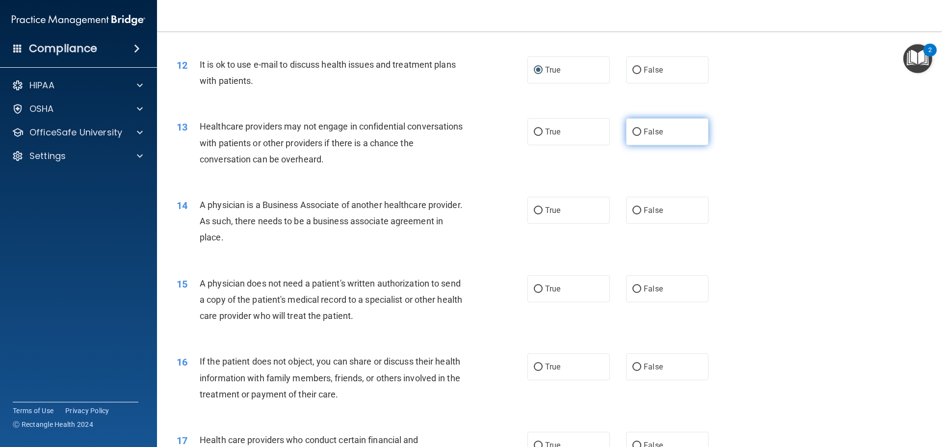
click at [633, 131] on input "False" at bounding box center [637, 132] width 9 height 7
radio input "true"
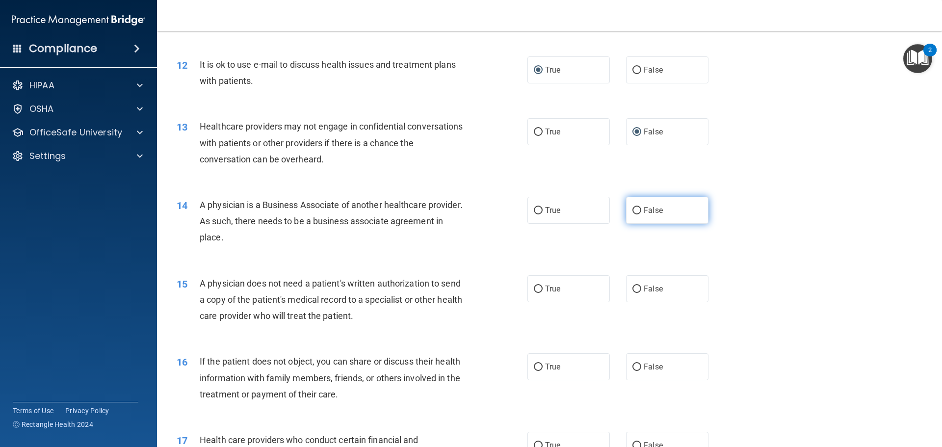
click at [633, 208] on input "False" at bounding box center [637, 210] width 9 height 7
radio input "true"
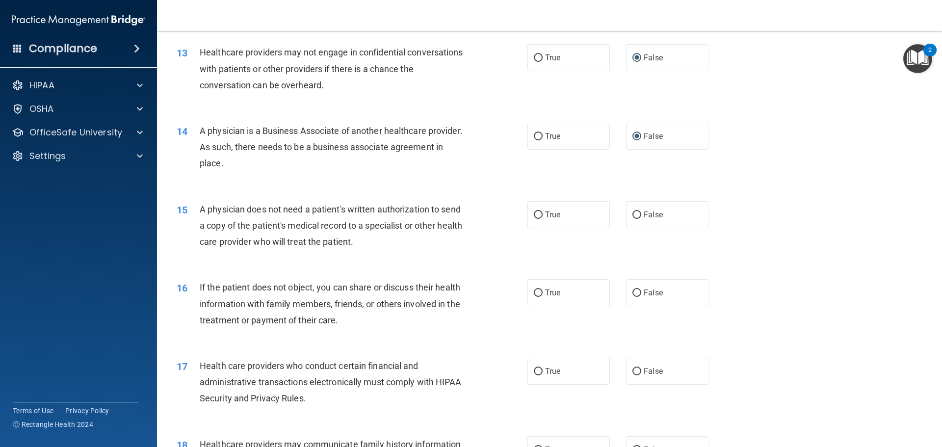
scroll to position [933, 0]
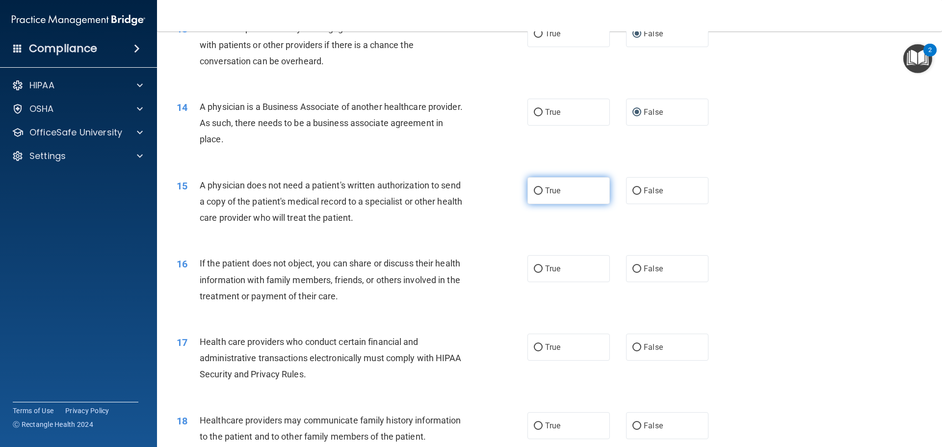
click at [534, 188] on input "True" at bounding box center [538, 190] width 9 height 7
radio input "true"
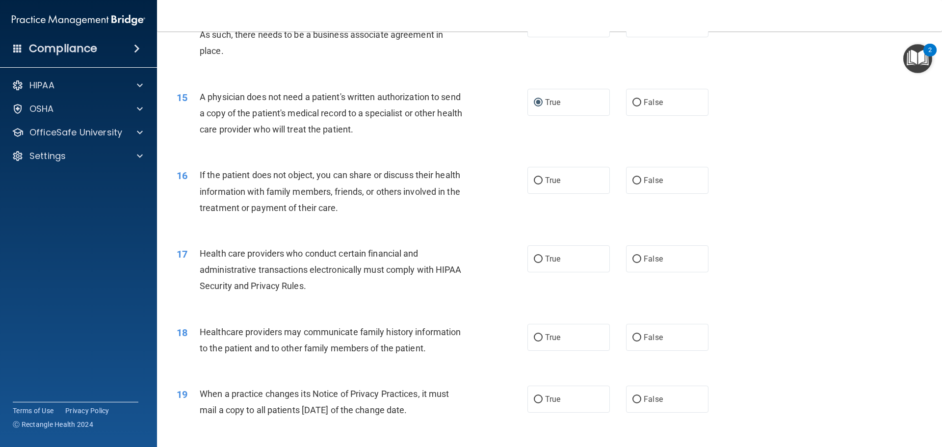
scroll to position [1080, 0]
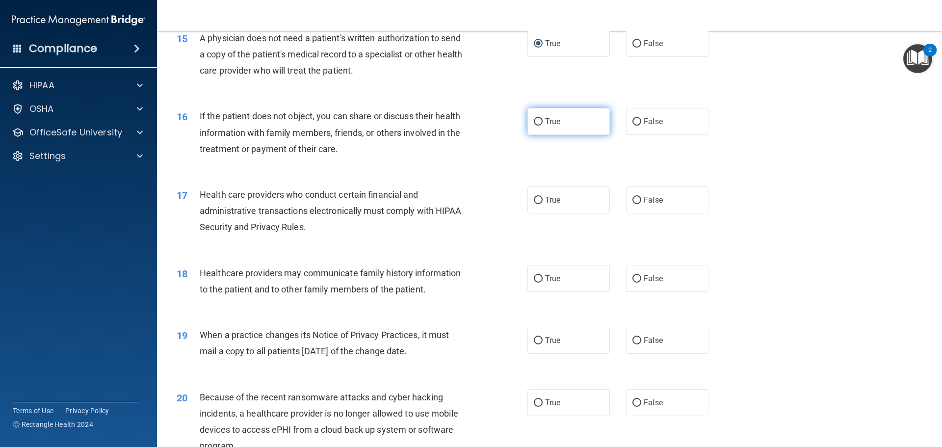
click at [535, 122] on input "True" at bounding box center [538, 121] width 9 height 7
radio input "true"
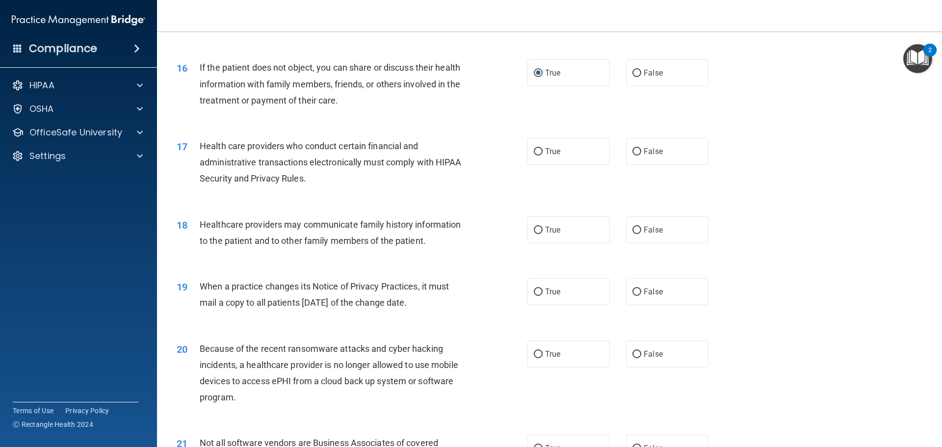
scroll to position [1178, 0]
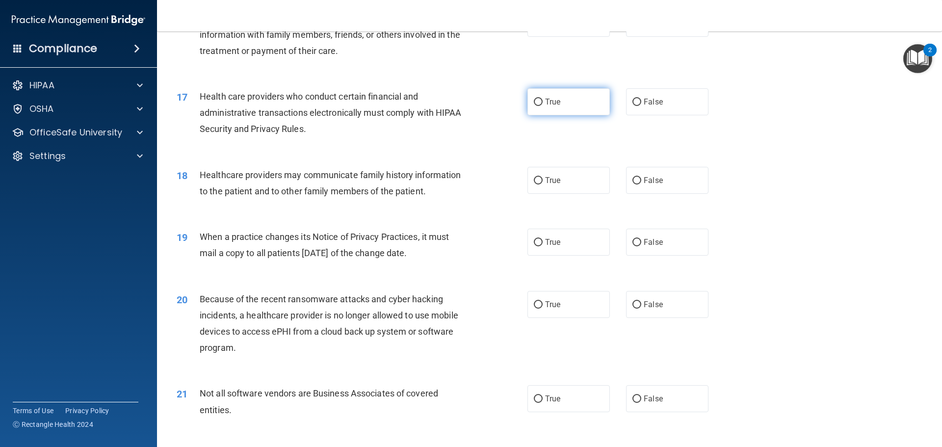
click at [534, 105] on input "True" at bounding box center [538, 102] width 9 height 7
radio input "true"
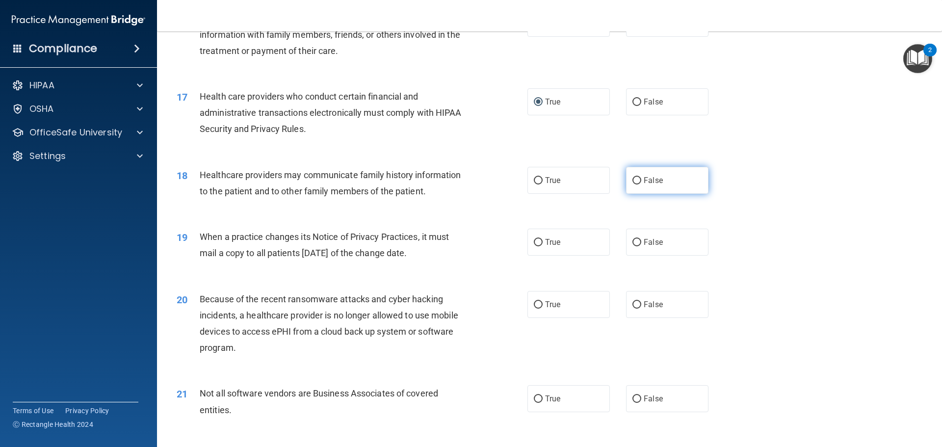
click at [633, 183] on input "False" at bounding box center [637, 180] width 9 height 7
radio input "true"
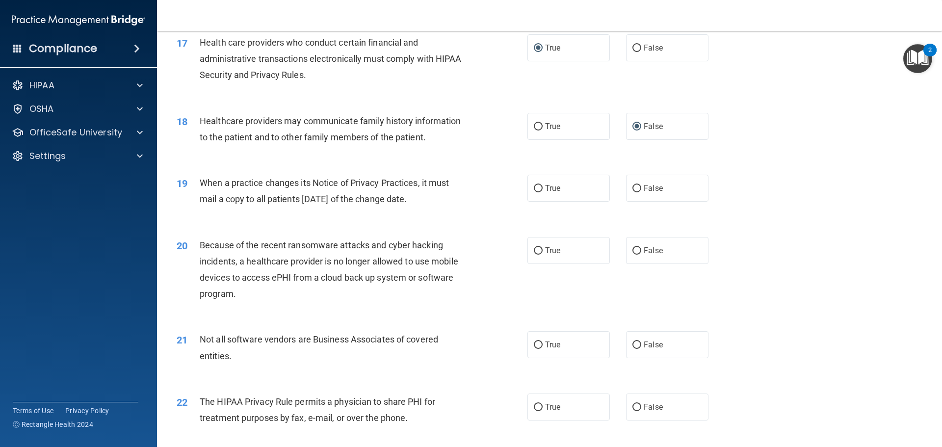
scroll to position [1276, 0]
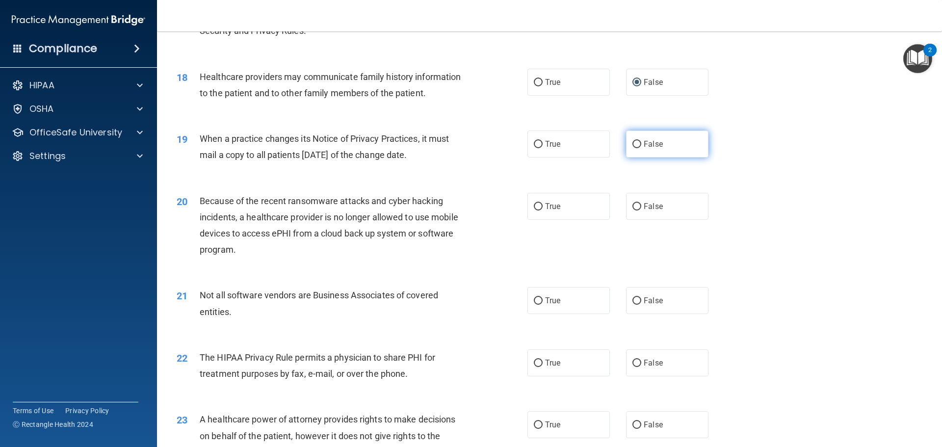
click at [633, 145] on input "False" at bounding box center [637, 144] width 9 height 7
radio input "true"
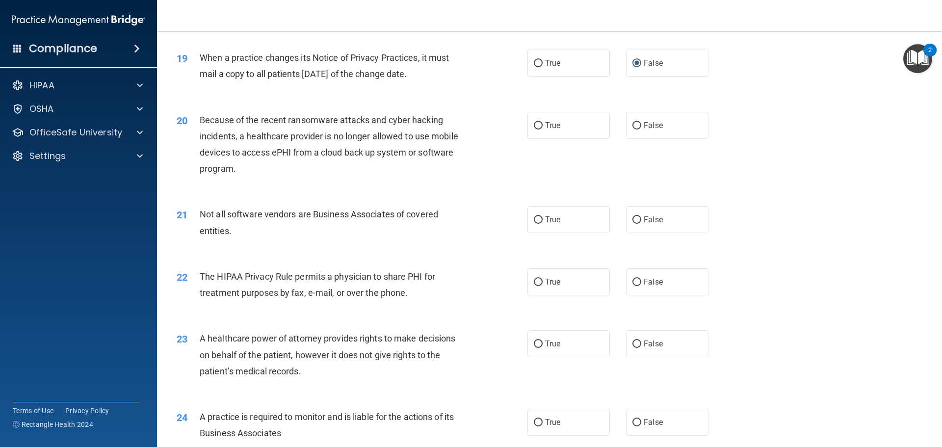
scroll to position [1374, 0]
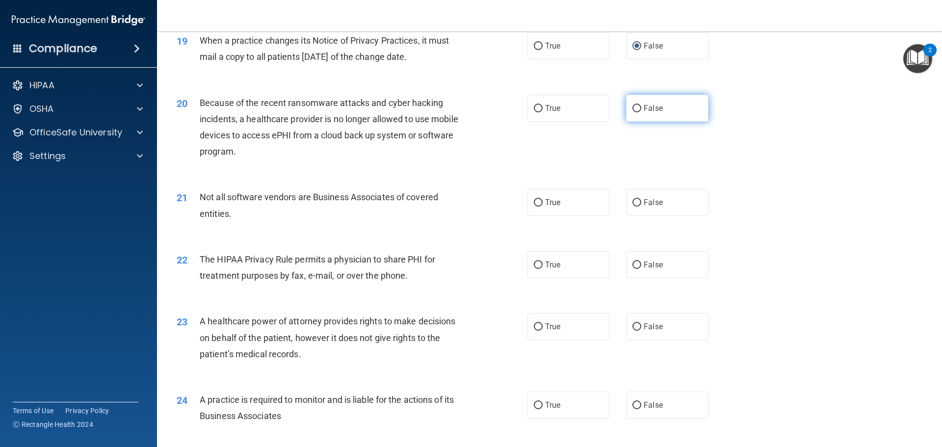
click at [633, 106] on input "False" at bounding box center [637, 108] width 9 height 7
radio input "true"
click at [534, 201] on input "True" at bounding box center [538, 202] width 9 height 7
radio input "true"
click at [534, 266] on input "True" at bounding box center [538, 265] width 9 height 7
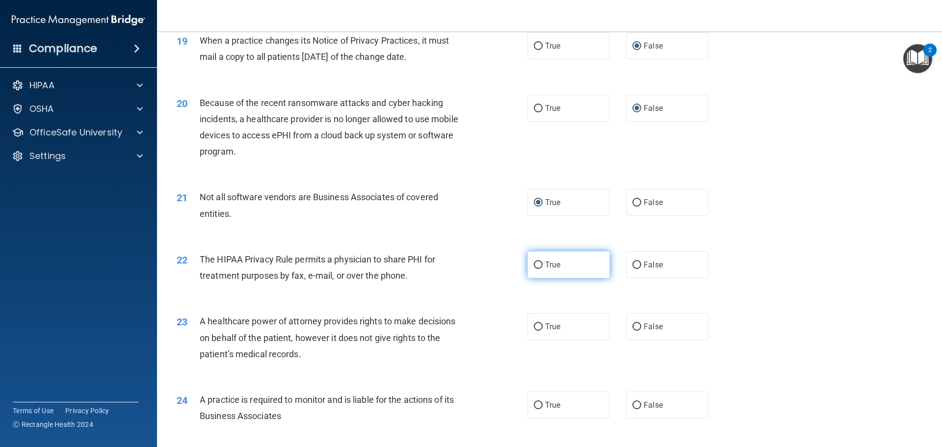
radio input "true"
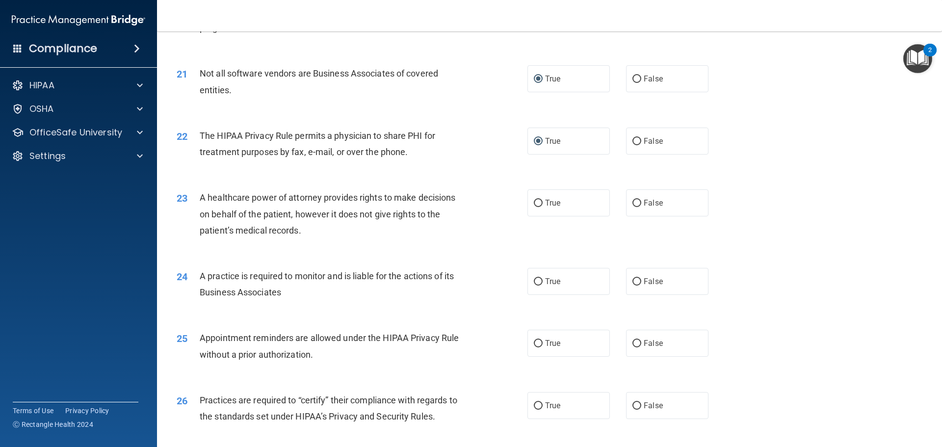
scroll to position [1522, 0]
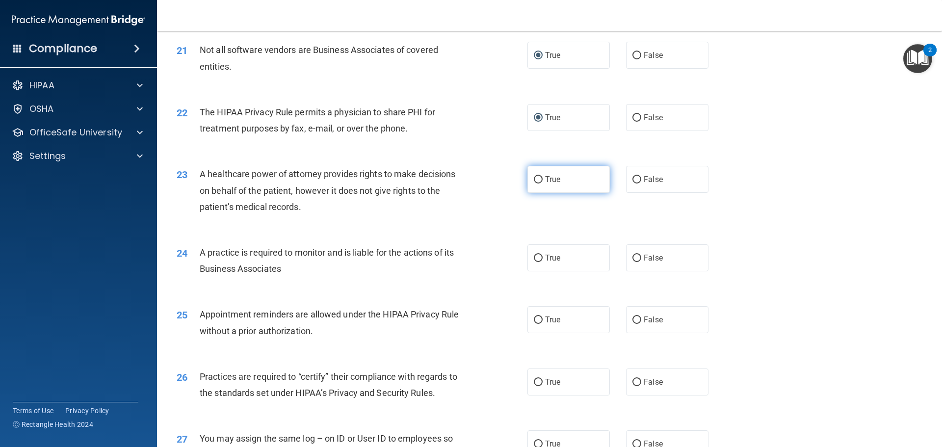
click at [536, 181] on input "True" at bounding box center [538, 179] width 9 height 7
radio input "true"
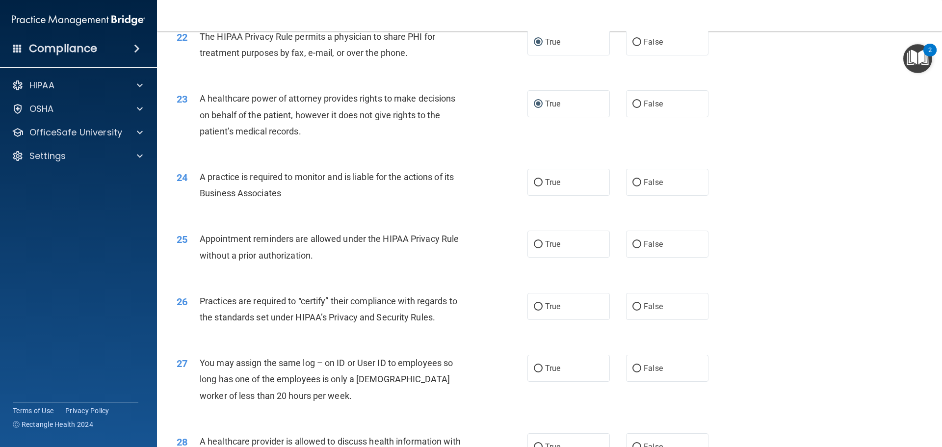
scroll to position [1620, 0]
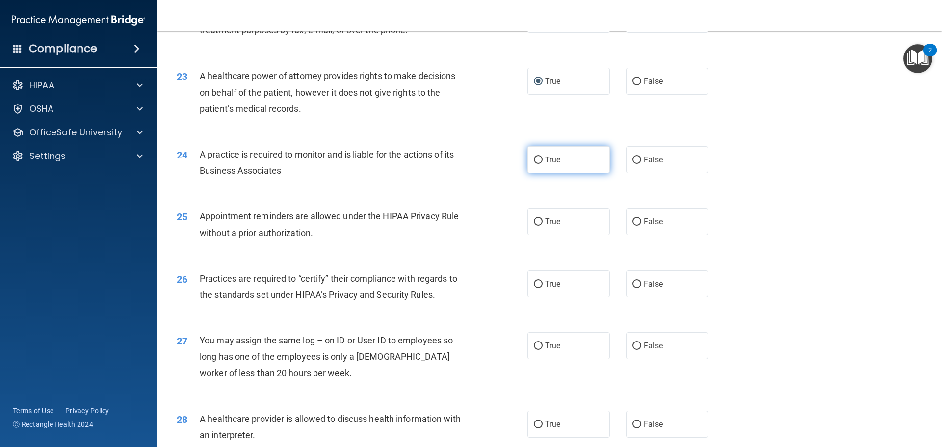
click at [535, 162] on input "True" at bounding box center [538, 160] width 9 height 7
radio input "true"
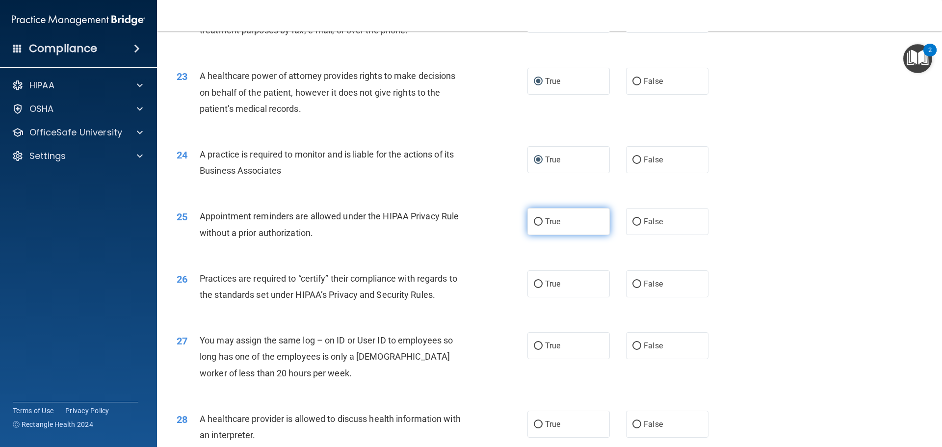
click at [536, 222] on input "True" at bounding box center [538, 221] width 9 height 7
radio input "true"
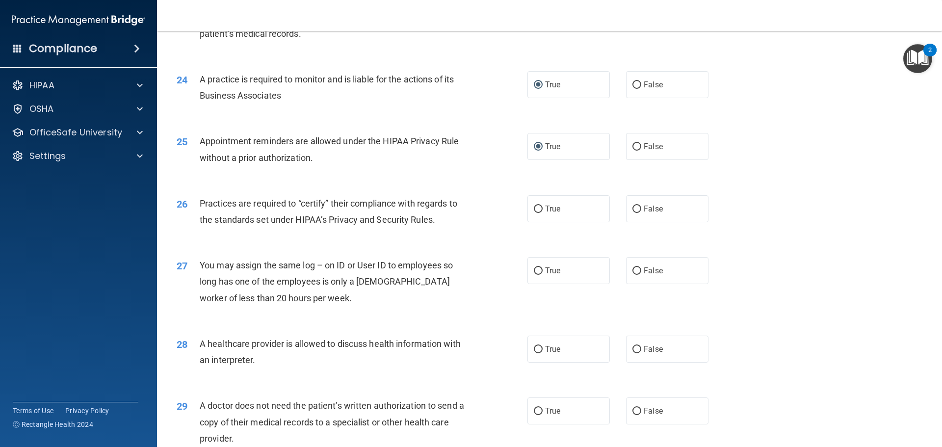
scroll to position [1767, 0]
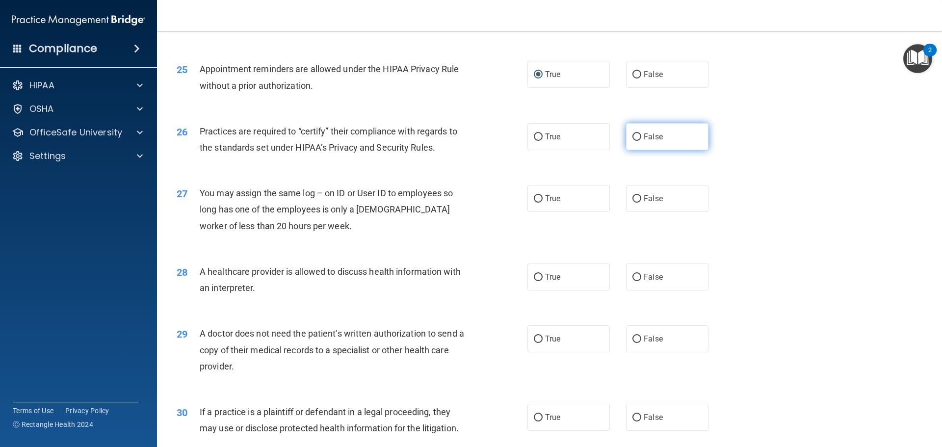
click at [633, 135] on input "False" at bounding box center [637, 137] width 9 height 7
radio input "true"
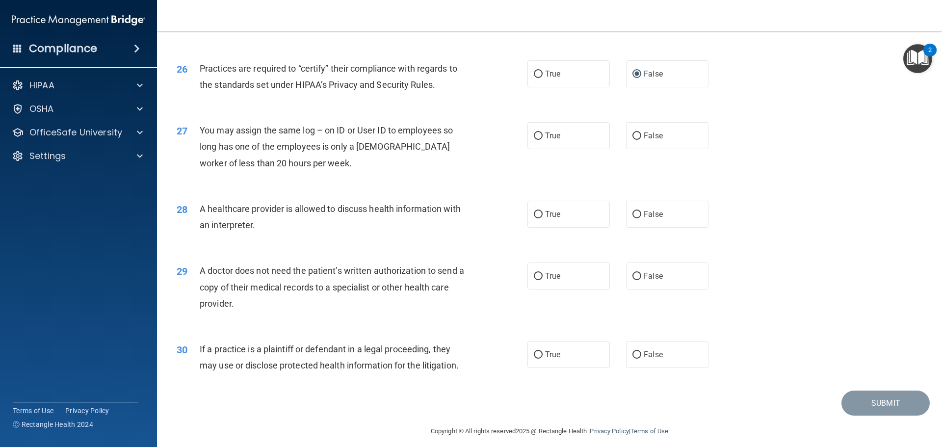
scroll to position [1838, 0]
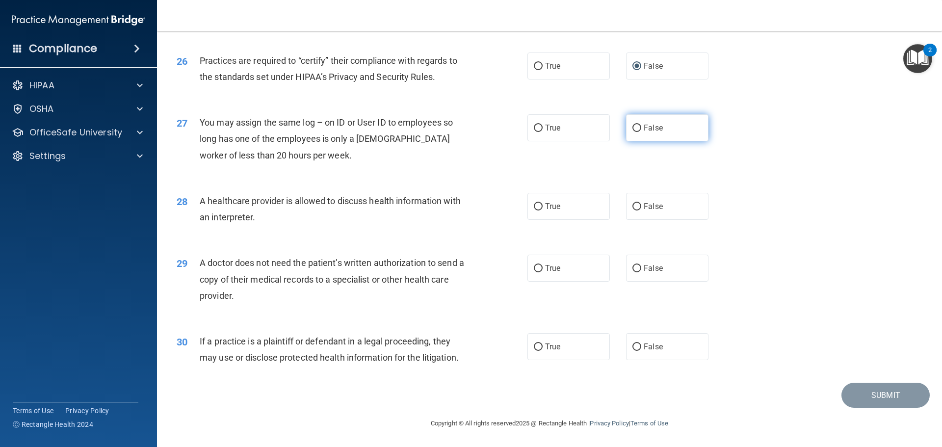
click at [633, 129] on input "False" at bounding box center [637, 128] width 9 height 7
radio input "true"
click at [537, 209] on input "True" at bounding box center [538, 206] width 9 height 7
radio input "true"
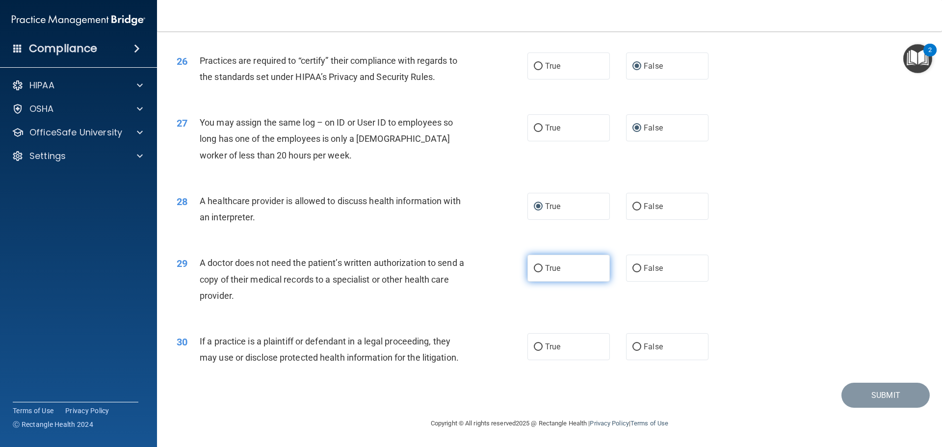
click at [535, 267] on input "True" at bounding box center [538, 268] width 9 height 7
radio input "true"
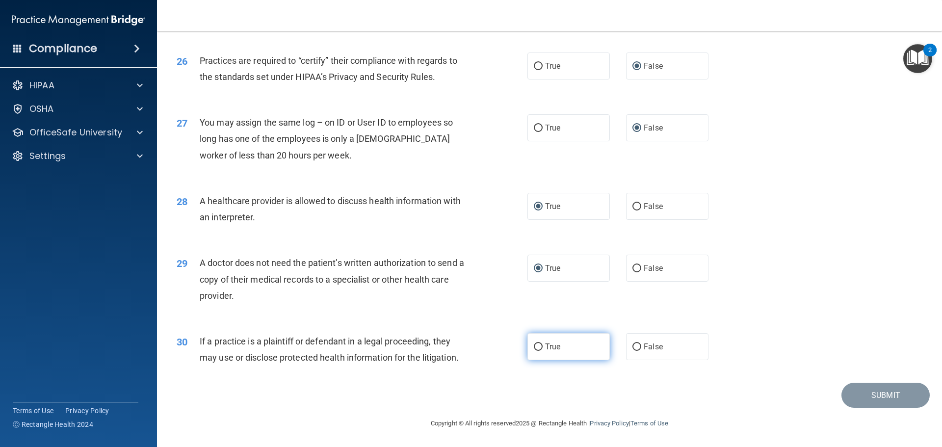
click at [534, 350] on input "True" at bounding box center [538, 347] width 9 height 7
radio input "true"
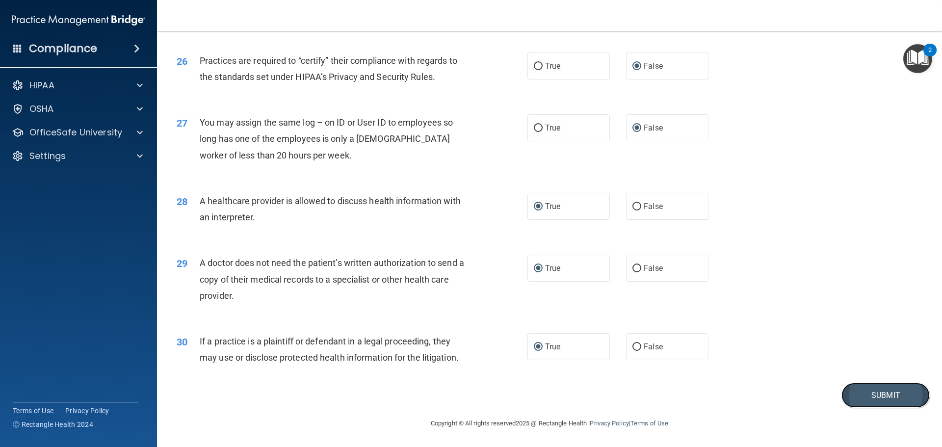
click at [886, 396] on button "Submit" at bounding box center [886, 395] width 88 height 25
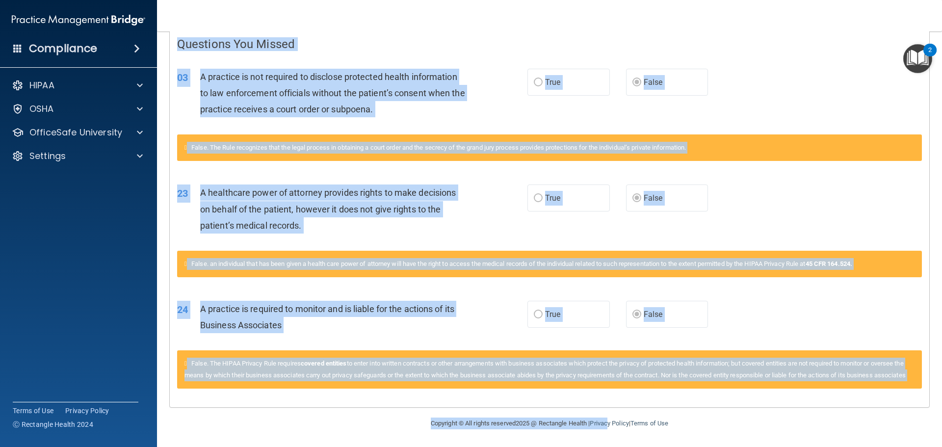
scroll to position [219, 0]
drag, startPoint x: 179, startPoint y: 250, endPoint x: 905, endPoint y: 380, distance: 737.4
click at [905, 380] on div "Questions You Missed 03 A practice is not required to disclose protected health…" at bounding box center [550, 216] width 760 height 383
copy div "Questions You Missed 03 A practice is not required to disclose protected health…"
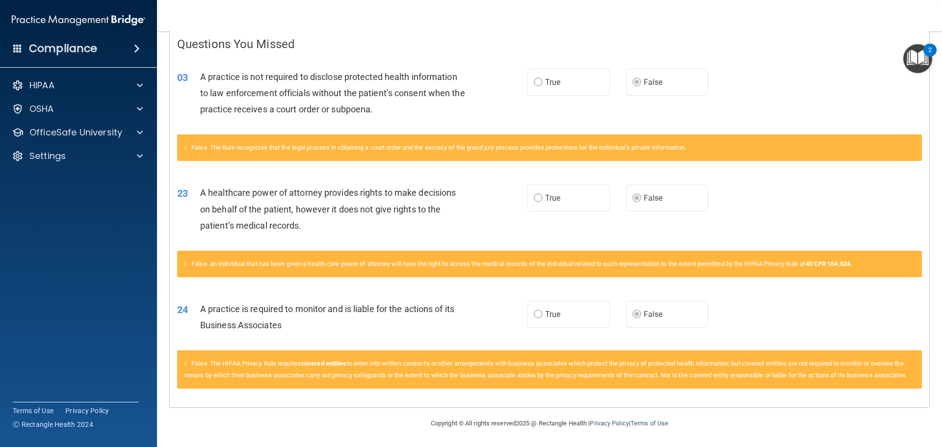
click at [731, 413] on footer "Copyright © All rights reserved 2025 @ Rectangle Health | Privacy Policy | Term…" at bounding box center [550, 422] width 746 height 29
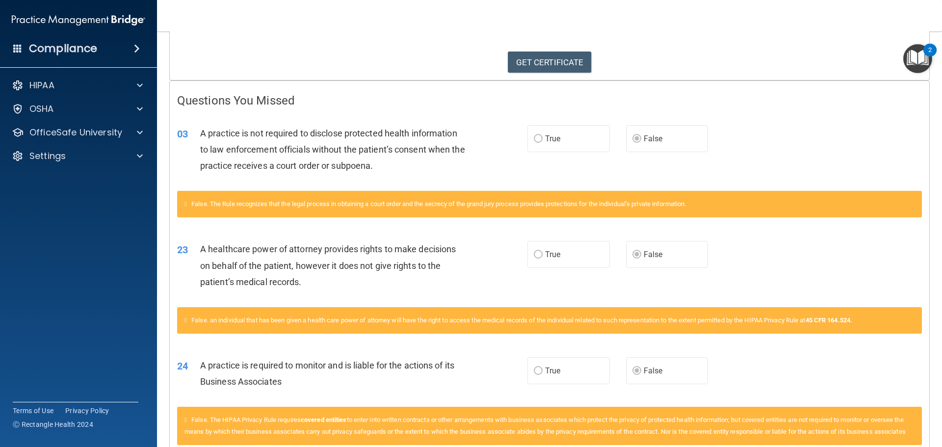
scroll to position [0, 0]
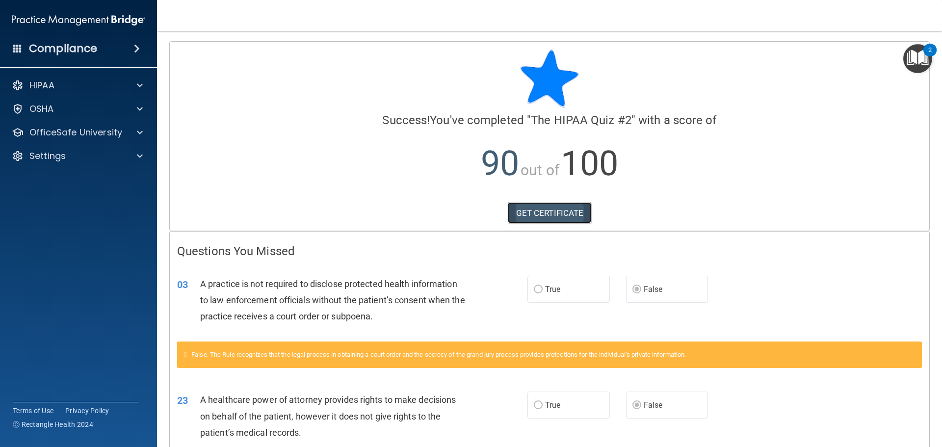
click at [550, 216] on link "GET CERTIFICATE" at bounding box center [550, 213] width 84 height 22
click at [45, 134] on p "OfficeSafe University" at bounding box center [75, 133] width 93 height 12
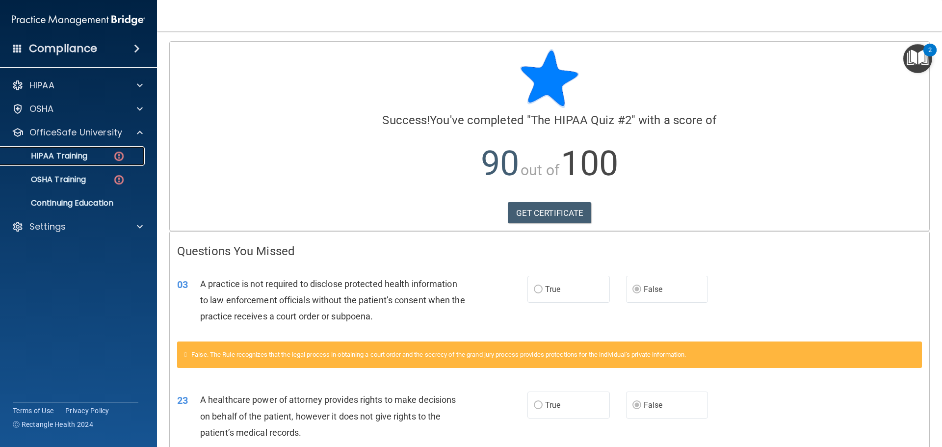
click at [63, 159] on p "HIPAA Training" at bounding box center [46, 156] width 81 height 10
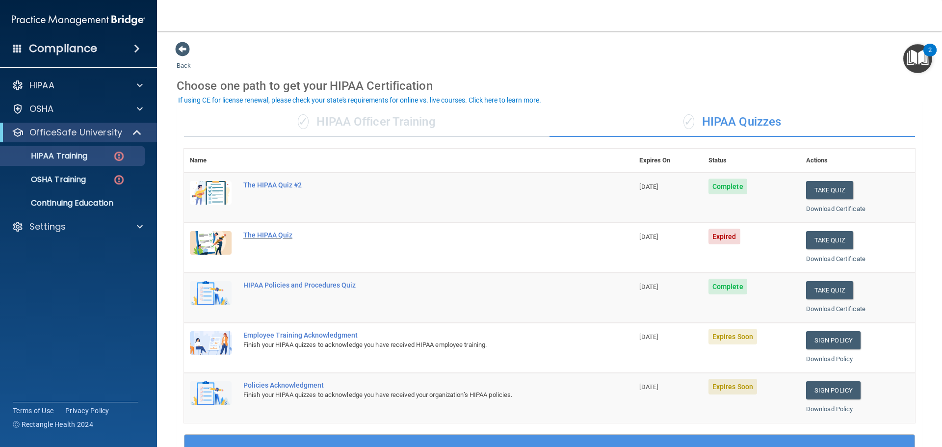
click at [278, 235] on div "The HIPAA Quiz" at bounding box center [413, 235] width 341 height 8
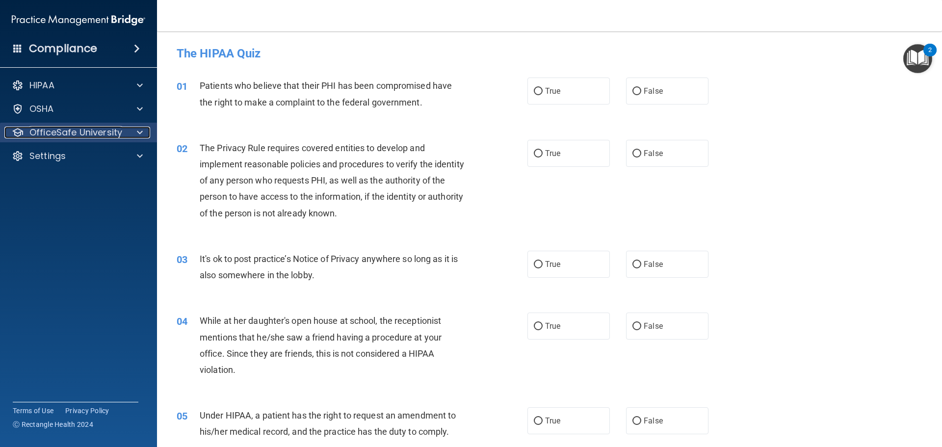
click at [86, 135] on p "OfficeSafe University" at bounding box center [75, 133] width 93 height 12
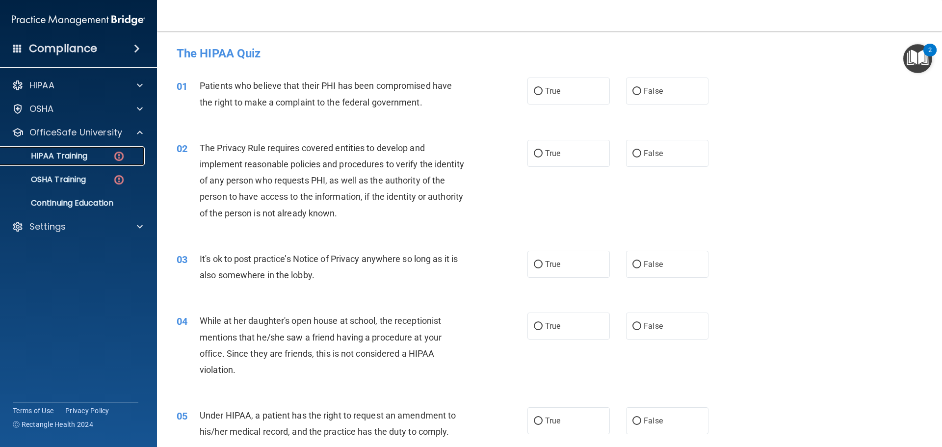
click at [71, 158] on p "HIPAA Training" at bounding box center [46, 156] width 81 height 10
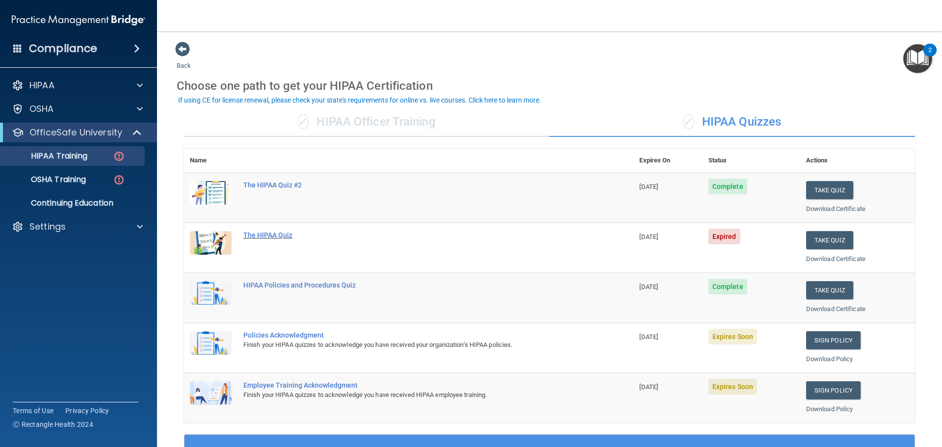
click at [271, 234] on div "The HIPAA Quiz" at bounding box center [413, 235] width 341 height 8
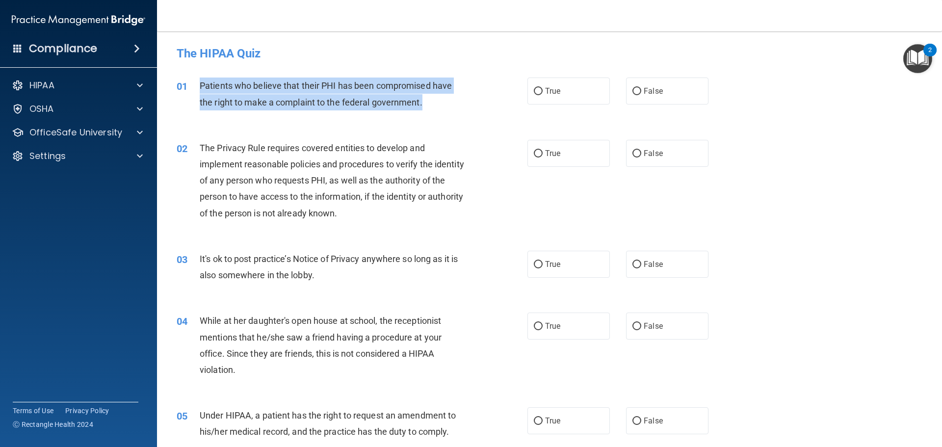
drag, startPoint x: 427, startPoint y: 102, endPoint x: 193, endPoint y: 90, distance: 234.4
click at [193, 90] on div "01 Patients who believe that their PHI has been compromised have the right to m…" at bounding box center [352, 96] width 380 height 37
copy div "Patients who believe that their PHI has been compromised have the right to make…"
click at [534, 94] on input "True" at bounding box center [538, 91] width 9 height 7
radio input "true"
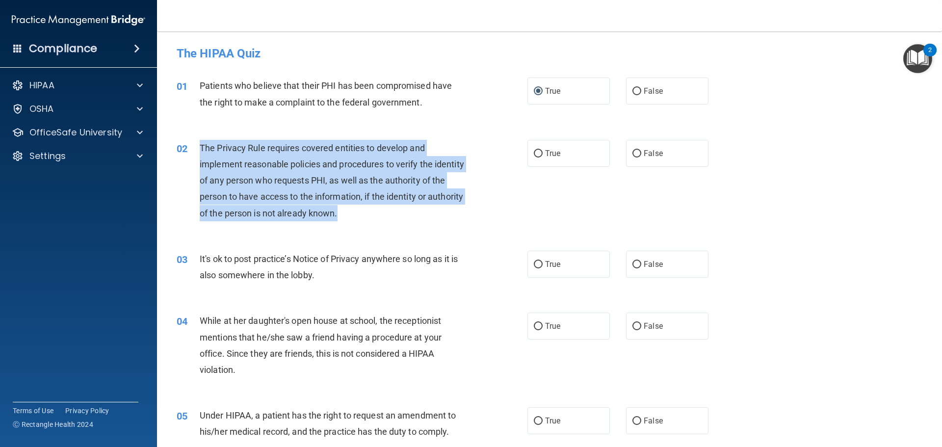
drag, startPoint x: 390, startPoint y: 214, endPoint x: 196, endPoint y: 158, distance: 201.9
click at [196, 158] on div "02 The Privacy Rule requires covered entities to develop and implement reasonab…" at bounding box center [352, 183] width 380 height 86
copy div "The Privacy Rule requires covered entities to develop and implement reasonable …"
click at [534, 155] on input "True" at bounding box center [538, 153] width 9 height 7
radio input "true"
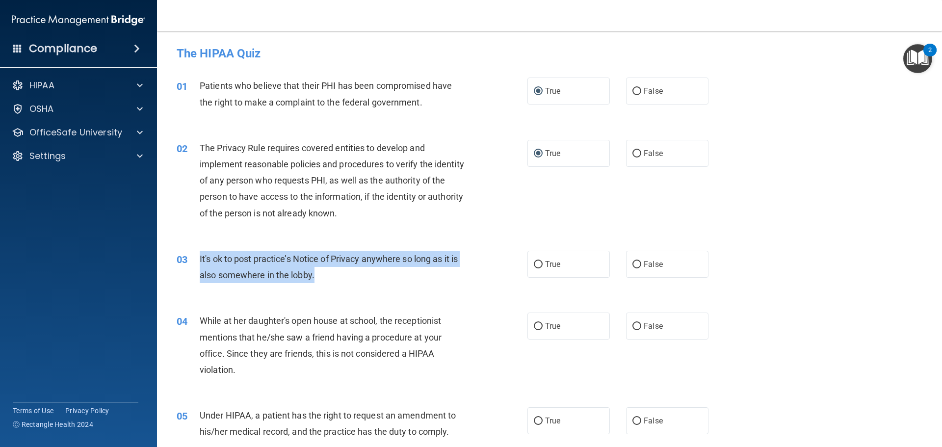
drag, startPoint x: 343, startPoint y: 280, endPoint x: 199, endPoint y: 251, distance: 146.6
click at [200, 251] on div "It's ok to post practice’s Notice of Privacy anywhere so long as it is also som…" at bounding box center [337, 267] width 274 height 32
copy span "It's ok to post practice’s Notice of Privacy anywhere so long as it is also som…"
click at [633, 263] on input "False" at bounding box center [637, 264] width 9 height 7
radio input "true"
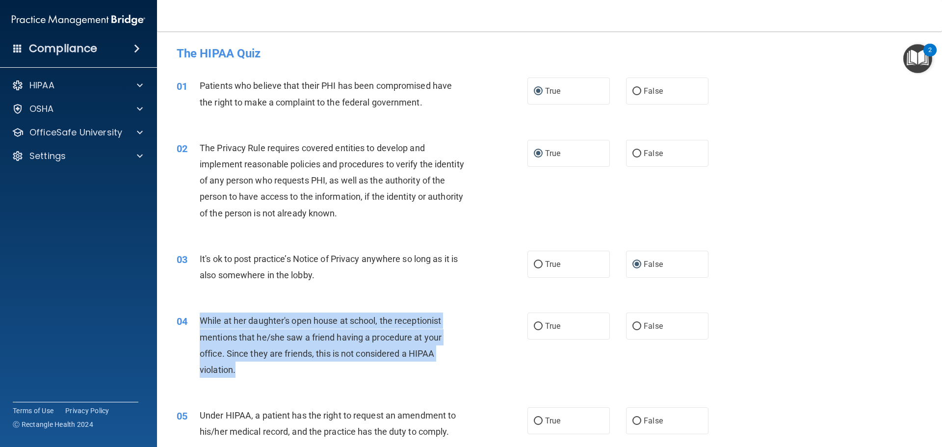
drag, startPoint x: 253, startPoint y: 374, endPoint x: 200, endPoint y: 320, distance: 75.7
click at [200, 320] on div "While at her daughter's open house at school, the receptionist mentions that he…" at bounding box center [337, 345] width 274 height 65
copy span "While at her daughter's open house at school, the receptionist mentions that he…"
click at [634, 326] on input "False" at bounding box center [637, 326] width 9 height 7
radio input "true"
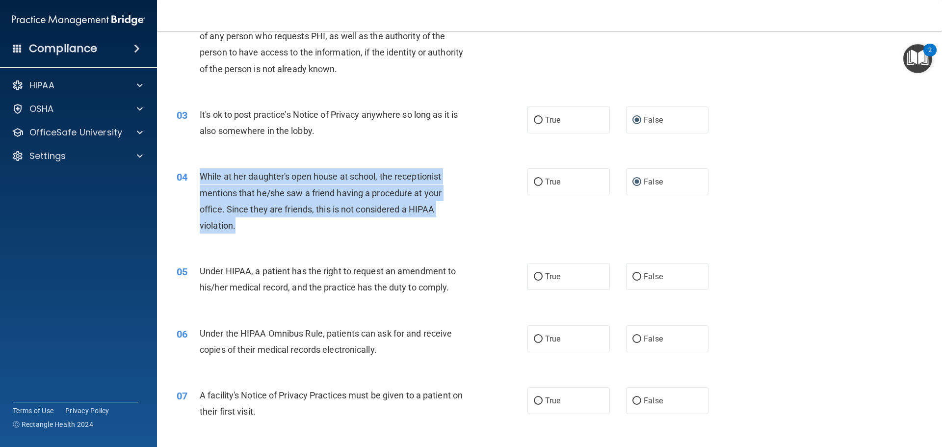
scroll to position [196, 0]
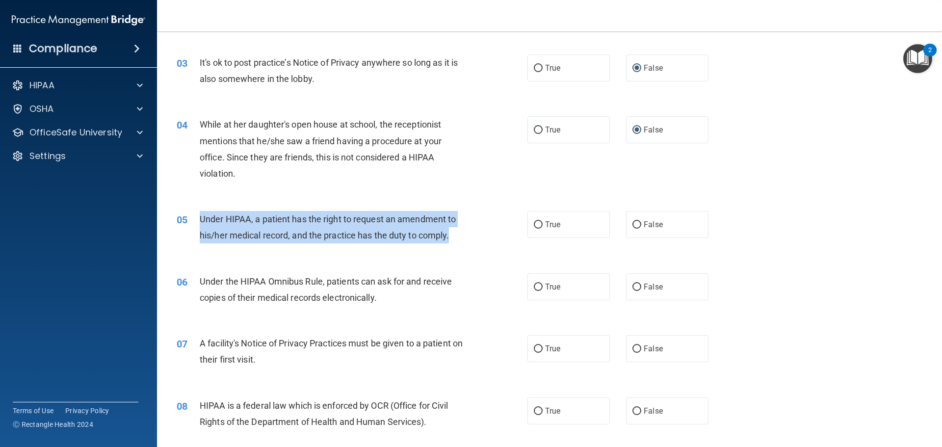
drag, startPoint x: 454, startPoint y: 235, endPoint x: 199, endPoint y: 215, distance: 255.5
click at [199, 215] on div "05 Under HIPAA, a patient has the right to request an amendment to his/her medi…" at bounding box center [352, 229] width 380 height 37
copy div "Under HIPAA, a patient has the right to request an amendment to his/her medical…"
click at [633, 222] on input "False" at bounding box center [637, 224] width 9 height 7
radio input "true"
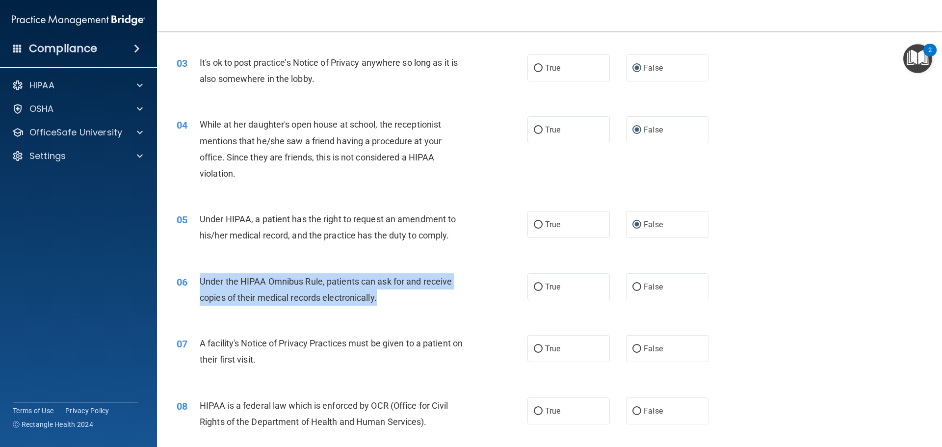
drag, startPoint x: 406, startPoint y: 304, endPoint x: 194, endPoint y: 276, distance: 213.3
click at [194, 276] on div "06 Under the HIPAA Omnibus Rule, patients can ask for and receive copies of the…" at bounding box center [352, 291] width 380 height 37
copy div "Under the HIPAA Omnibus Rule, patients can ask for and receive copies of their …"
click at [535, 286] on input "True" at bounding box center [538, 287] width 9 height 7
radio input "true"
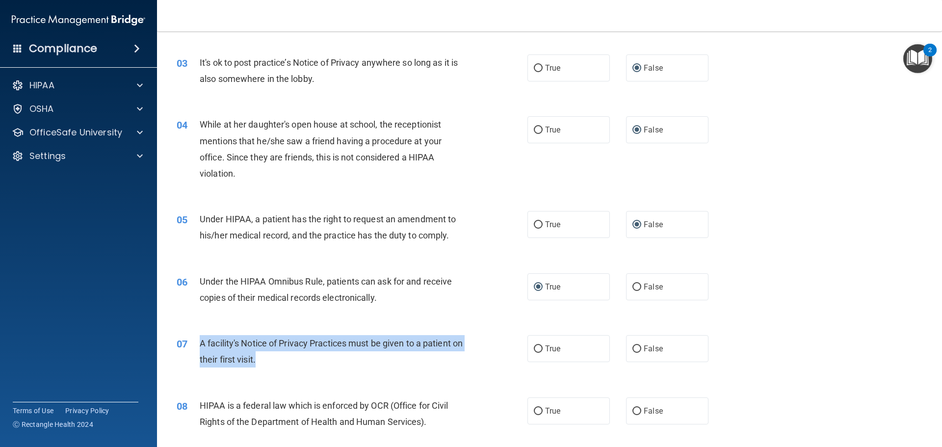
drag, startPoint x: 276, startPoint y: 359, endPoint x: 200, endPoint y: 341, distance: 78.7
click at [200, 341] on div "A facility's Notice of Privacy Practices must be given to a patient on their fi…" at bounding box center [337, 351] width 274 height 32
copy span "A facility's Notice of Privacy Practices must be given to a patient on their fi…"
click at [535, 349] on input "True" at bounding box center [538, 349] width 9 height 7
radio input "true"
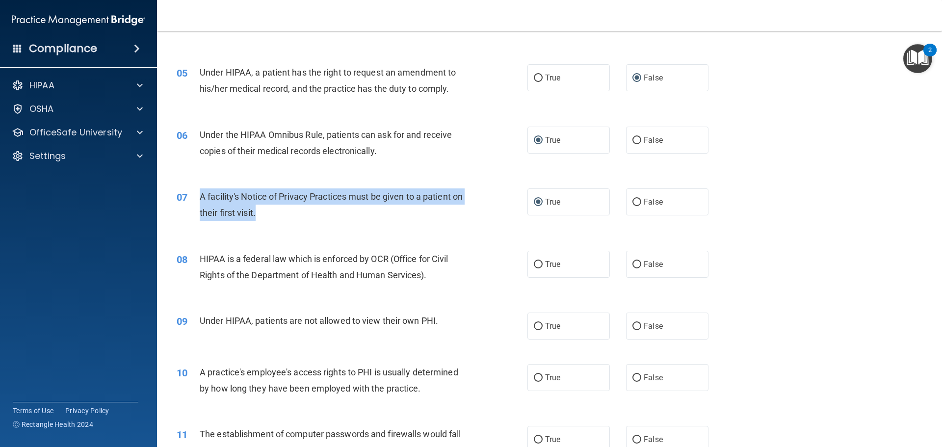
scroll to position [344, 0]
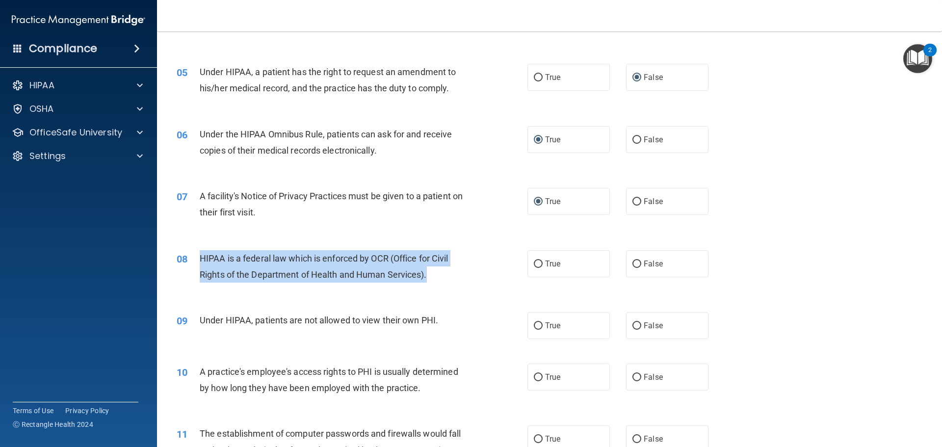
drag, startPoint x: 432, startPoint y: 277, endPoint x: 198, endPoint y: 260, distance: 235.2
click at [198, 260] on div "08 HIPAA is a federal law which is enforced by OCR (Office for Civil Rights of …" at bounding box center [352, 268] width 380 height 37
copy div "HIPAA is a federal law which is enforced by OCR (Office for Civil Rights of the…"
click at [534, 263] on input "True" at bounding box center [538, 264] width 9 height 7
radio input "true"
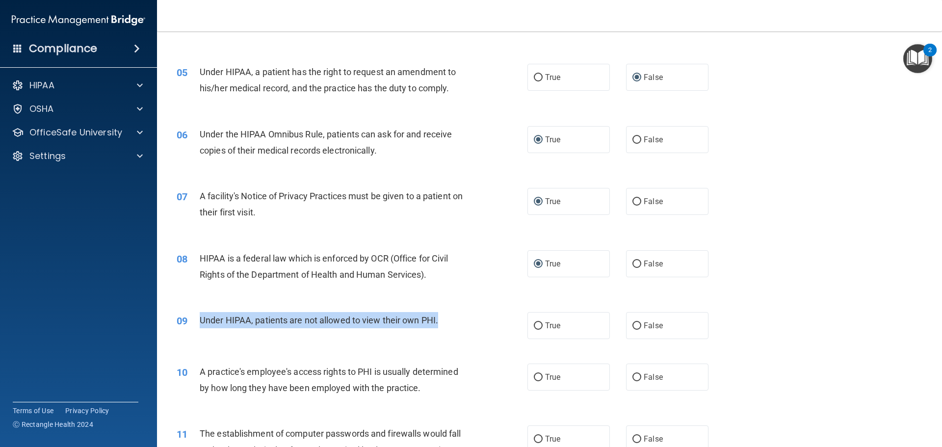
drag, startPoint x: 451, startPoint y: 319, endPoint x: 202, endPoint y: 321, distance: 248.9
click at [202, 321] on div "Under HIPAA, patients are not allowed to view their own PHI." at bounding box center [337, 320] width 274 height 16
click at [633, 324] on input "False" at bounding box center [637, 325] width 9 height 7
radio input "true"
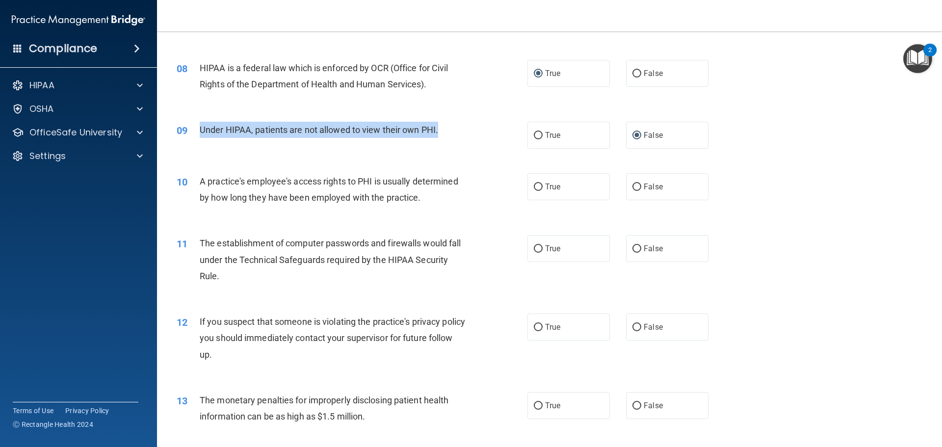
scroll to position [540, 0]
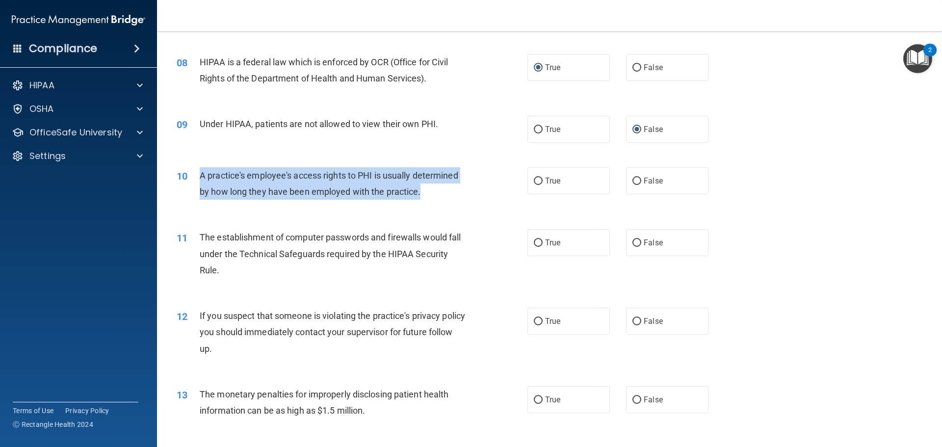
drag, startPoint x: 432, startPoint y: 196, endPoint x: 197, endPoint y: 177, distance: 236.4
click at [197, 177] on div "10 A practice's employee's access rights to PHI is usually determined by how lo…" at bounding box center [352, 185] width 380 height 37
click at [633, 182] on input "False" at bounding box center [637, 181] width 9 height 7
radio input "true"
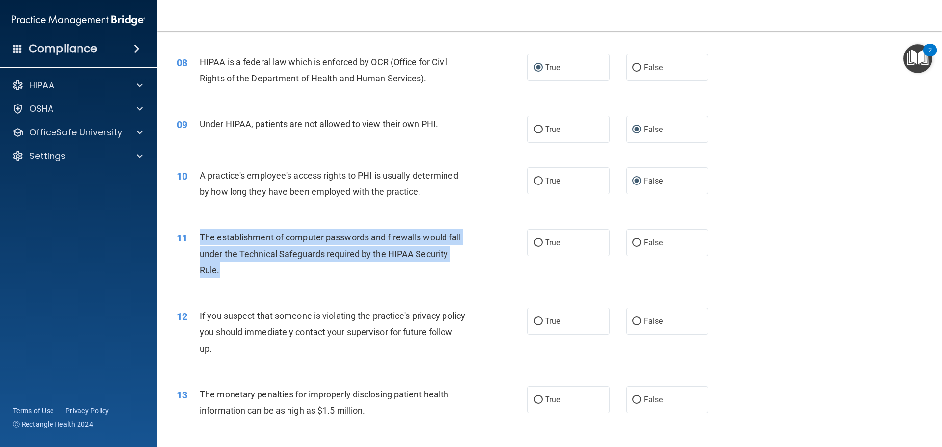
drag, startPoint x: 241, startPoint y: 266, endPoint x: 198, endPoint y: 231, distance: 55.5
click at [198, 231] on div "11 The establishment of computer passwords and firewalls would fall under the T…" at bounding box center [352, 256] width 380 height 54
click at [534, 243] on input "True" at bounding box center [538, 243] width 9 height 7
radio input "true"
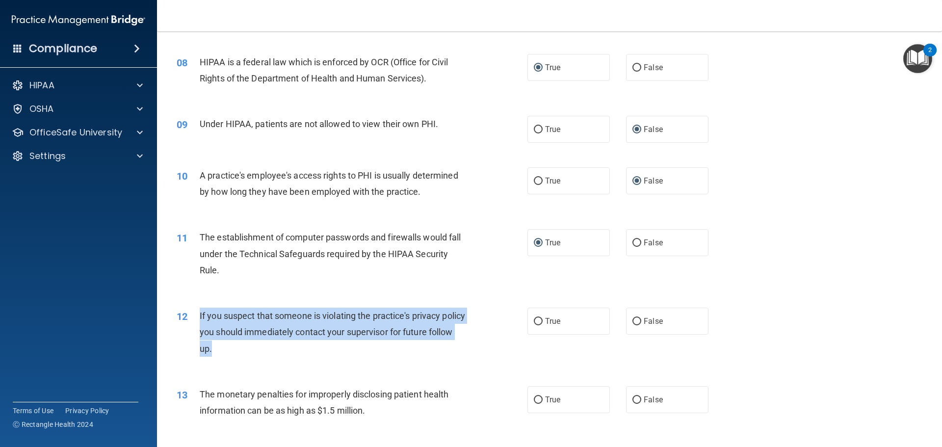
drag, startPoint x: 253, startPoint y: 349, endPoint x: 197, endPoint y: 318, distance: 64.2
click at [197, 318] on div "12 If you suspect that someone is violating the practice's privacy policy you s…" at bounding box center [352, 335] width 380 height 54
click at [534, 323] on input "True" at bounding box center [538, 321] width 9 height 7
radio input "true"
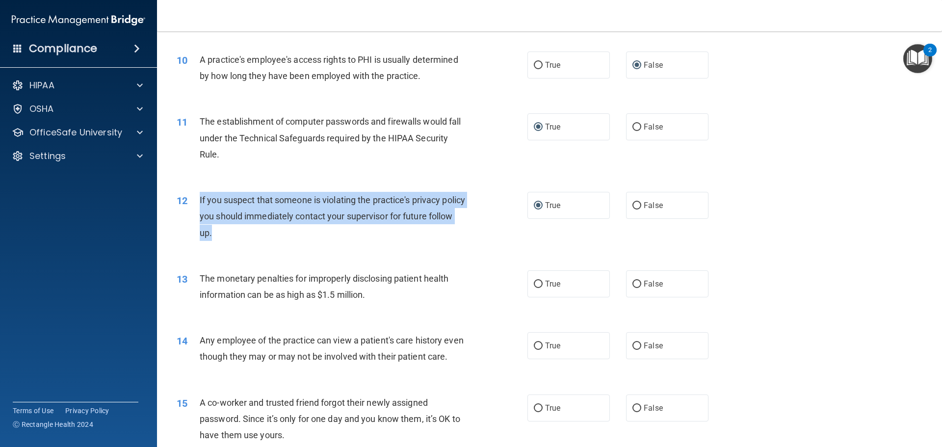
scroll to position [687, 0]
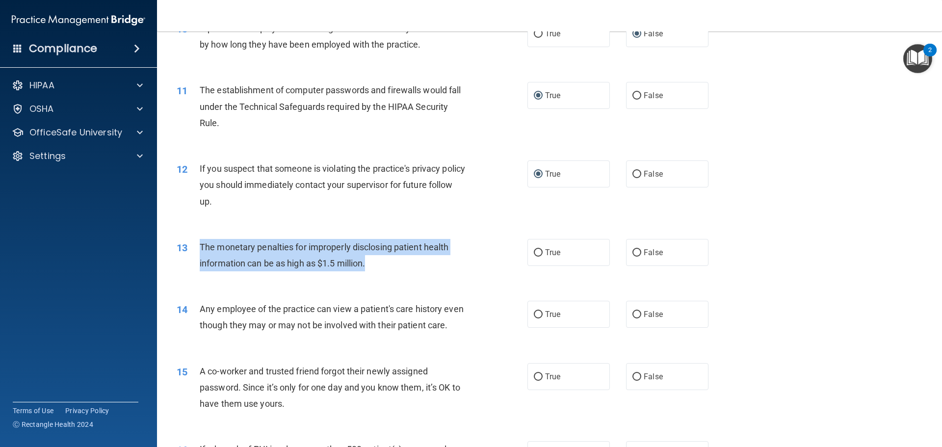
drag, startPoint x: 385, startPoint y: 265, endPoint x: 201, endPoint y: 245, distance: 185.1
click at [201, 245] on div "The monetary penalties for improperly disclosing patient health information can…" at bounding box center [337, 255] width 274 height 32
click at [536, 253] on input "True" at bounding box center [538, 252] width 9 height 7
radio input "true"
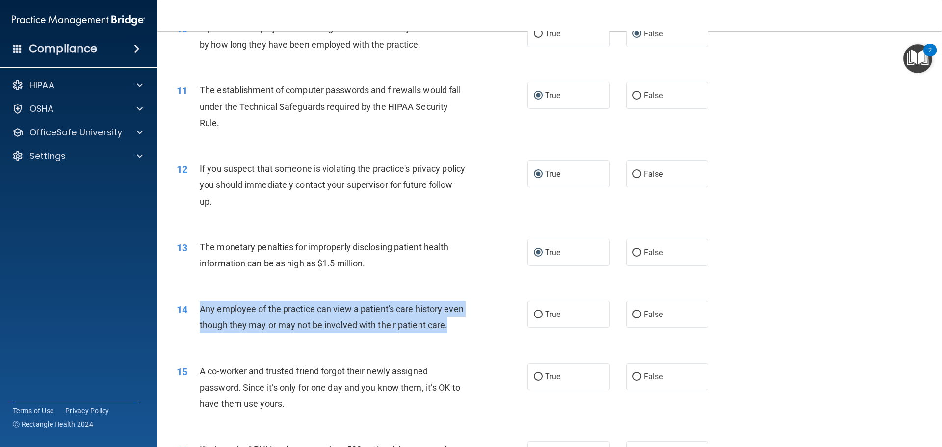
drag, startPoint x: 251, startPoint y: 341, endPoint x: 197, endPoint y: 303, distance: 65.5
click at [197, 303] on div "14 Any employee of the practice can view a patient's care history even though t…" at bounding box center [352, 319] width 380 height 37
click at [633, 314] on input "False" at bounding box center [637, 314] width 9 height 7
radio input "true"
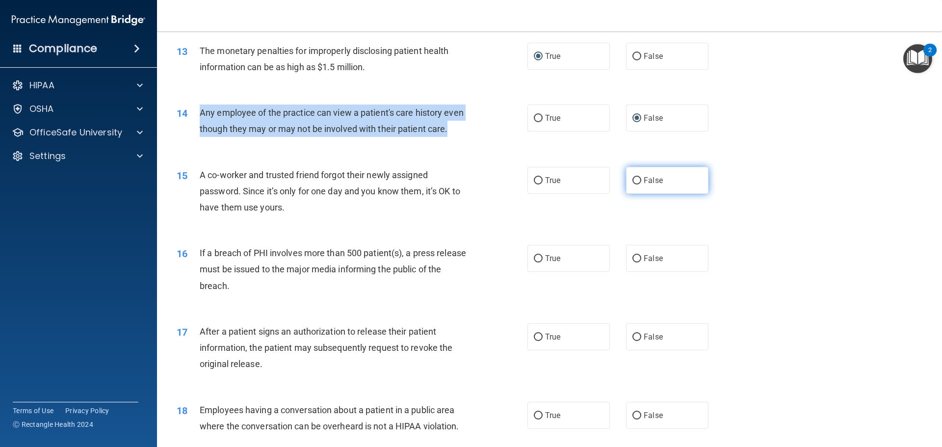
click at [634, 185] on input "False" at bounding box center [637, 180] width 9 height 7
radio input "true"
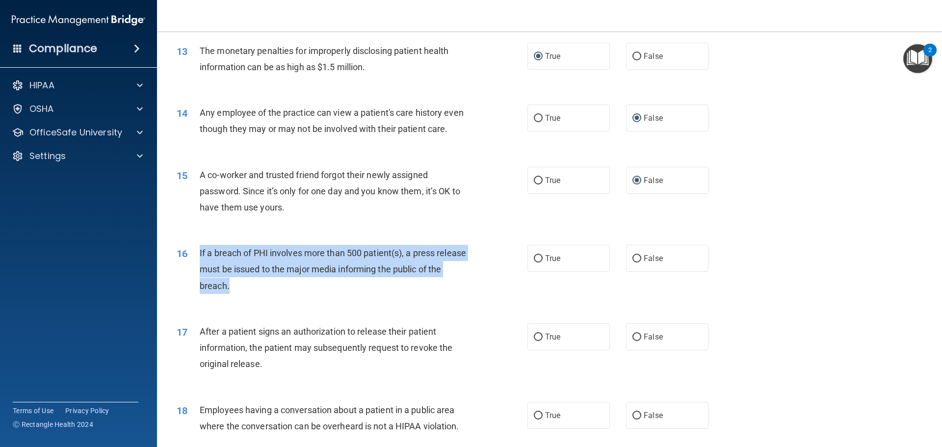
drag, startPoint x: 263, startPoint y: 309, endPoint x: 195, endPoint y: 262, distance: 82.5
click at [195, 262] on div "16 If a breach of PHI involves more than 500 patient(s), a press release must b…" at bounding box center [352, 272] width 380 height 54
click at [534, 263] on input "True" at bounding box center [538, 258] width 9 height 7
radio input "true"
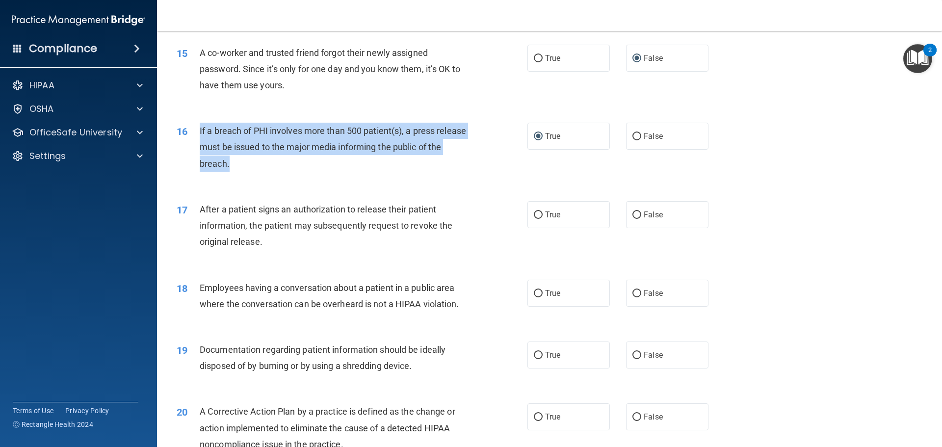
scroll to position [1031, 0]
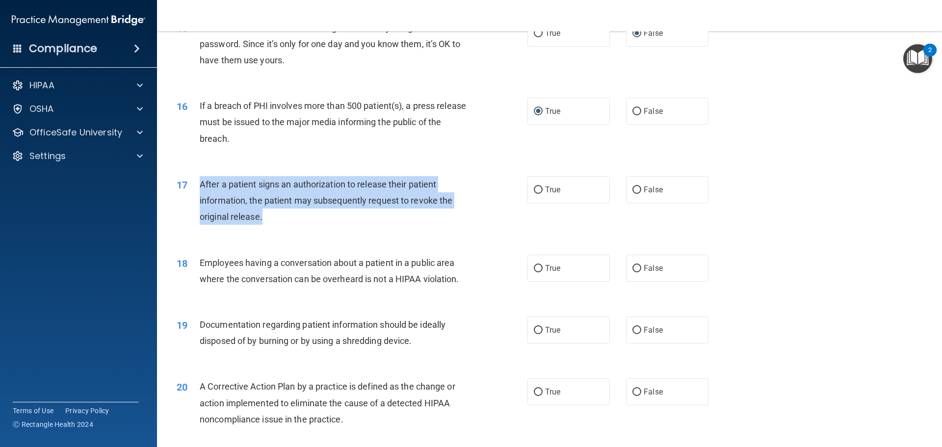
drag, startPoint x: 269, startPoint y: 233, endPoint x: 196, endPoint y: 201, distance: 80.0
click at [196, 201] on div "17 After a patient signs an authorization to release their patient information,…" at bounding box center [352, 203] width 380 height 54
click at [535, 194] on input "True" at bounding box center [538, 190] width 9 height 7
radio input "true"
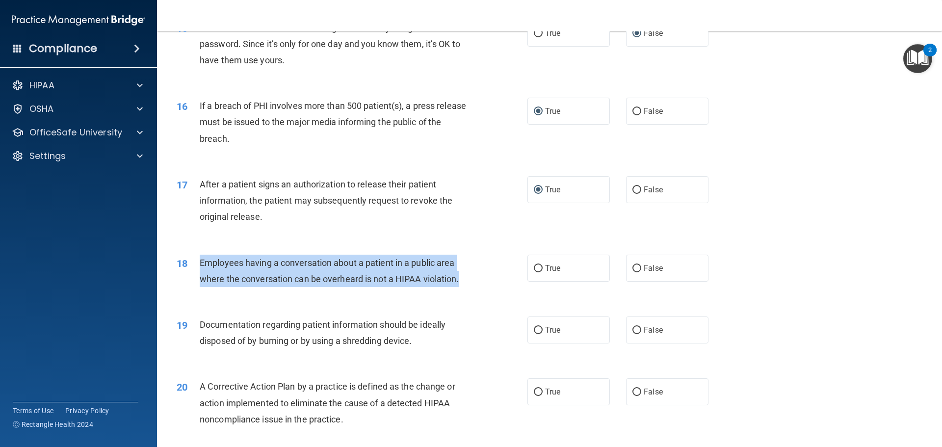
drag, startPoint x: 475, startPoint y: 299, endPoint x: 197, endPoint y: 273, distance: 278.6
click at [197, 273] on div "18 Employees having a conversation about a patient in a public area where the c…" at bounding box center [352, 273] width 380 height 37
click at [633, 272] on input "False" at bounding box center [637, 268] width 9 height 7
radio input "true"
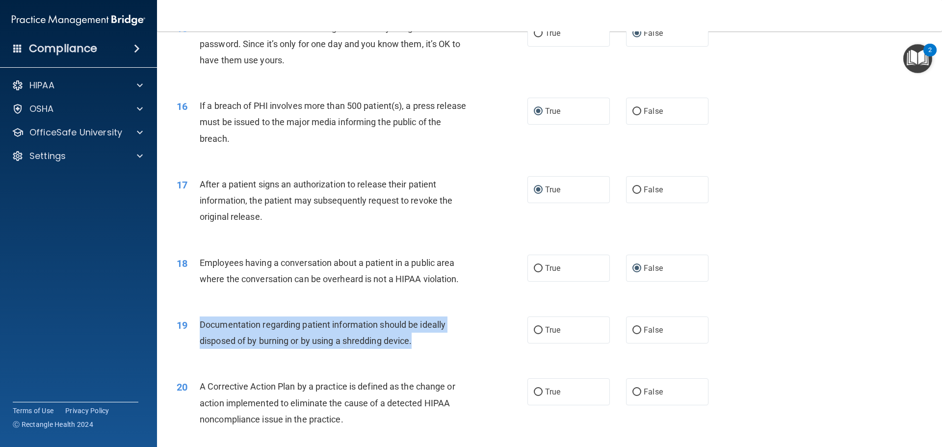
drag, startPoint x: 444, startPoint y: 361, endPoint x: 200, endPoint y: 337, distance: 245.6
click at [200, 337] on div "Documentation regarding patient information should be ideally disposed of by bu…" at bounding box center [337, 333] width 274 height 32
click at [534, 334] on input "True" at bounding box center [538, 330] width 9 height 7
radio input "true"
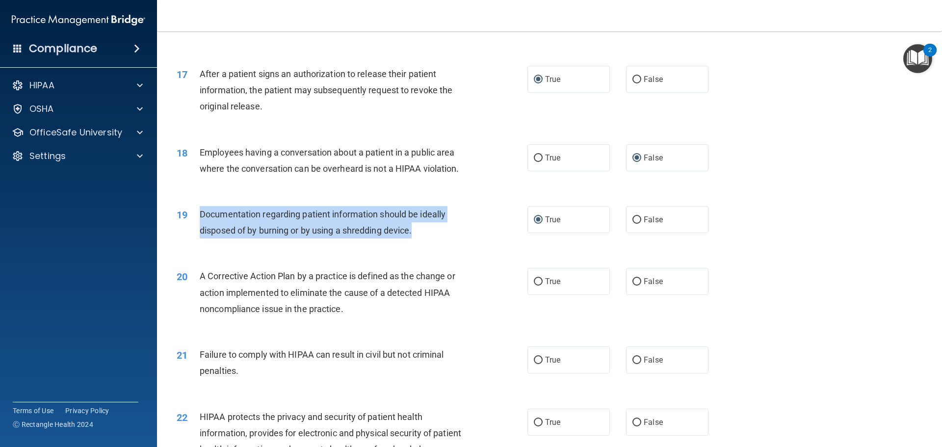
scroll to position [1227, 0]
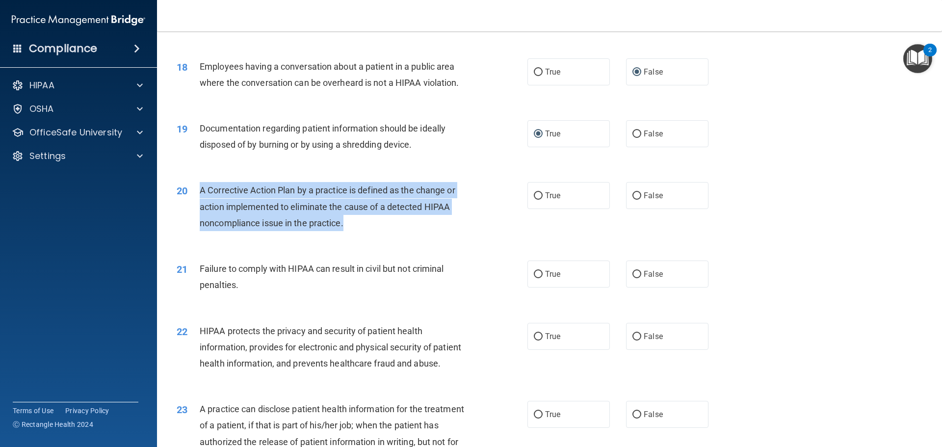
drag, startPoint x: 354, startPoint y: 241, endPoint x: 201, endPoint y: 205, distance: 157.5
click at [201, 205] on div "A Corrective Action Plan by a practice is defined as the change or action imple…" at bounding box center [337, 206] width 274 height 49
click at [535, 200] on input "True" at bounding box center [538, 195] width 9 height 7
radio input "true"
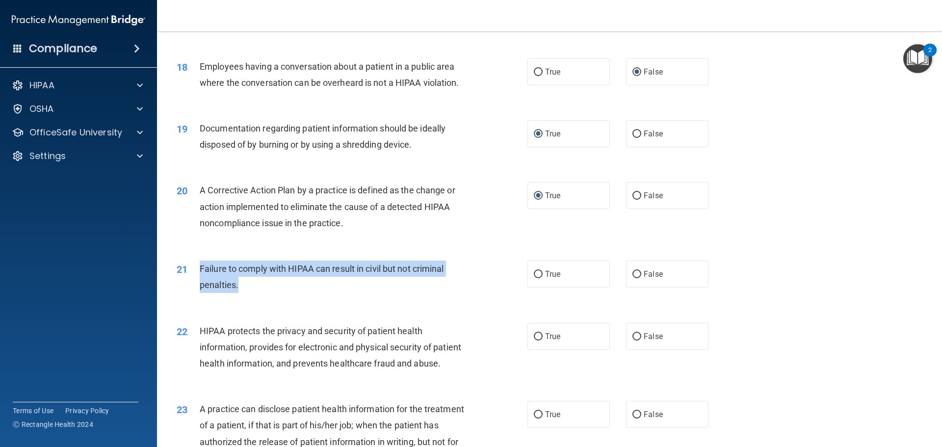
drag, startPoint x: 258, startPoint y: 305, endPoint x: 196, endPoint y: 285, distance: 65.2
click at [196, 285] on div "21 Failure to comply with HIPAA can result in civil but not criminal penalties." at bounding box center [352, 279] width 380 height 37
click at [633, 278] on input "False" at bounding box center [637, 274] width 9 height 7
radio input "true"
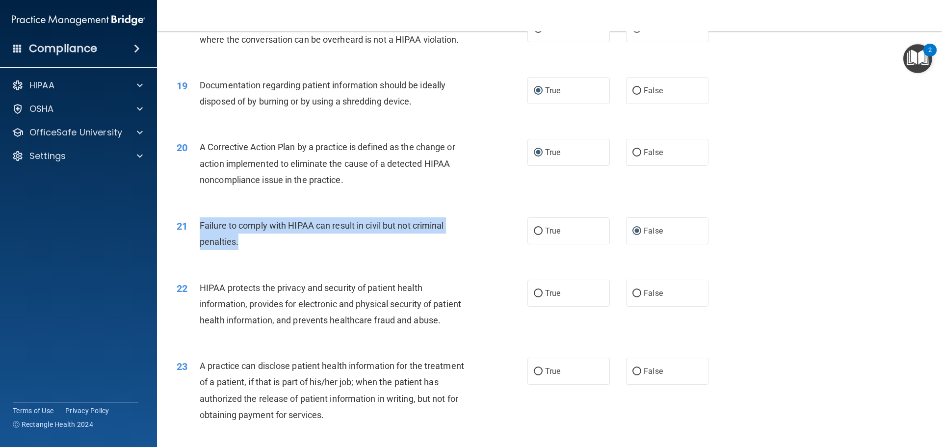
scroll to position [1374, 0]
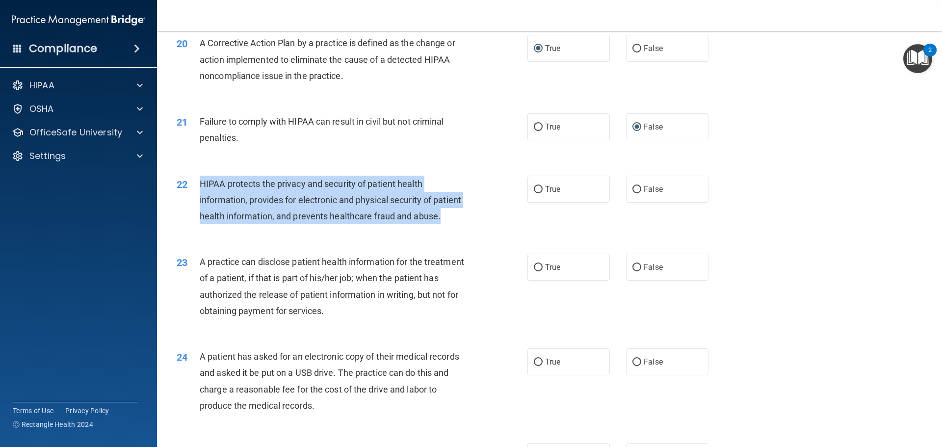
drag, startPoint x: 242, startPoint y: 248, endPoint x: 198, endPoint y: 202, distance: 63.5
click at [198, 202] on div "22 HIPAA protects the privacy and security of patient health information, provi…" at bounding box center [352, 203] width 380 height 54
click at [534, 193] on input "True" at bounding box center [538, 189] width 9 height 7
radio input "true"
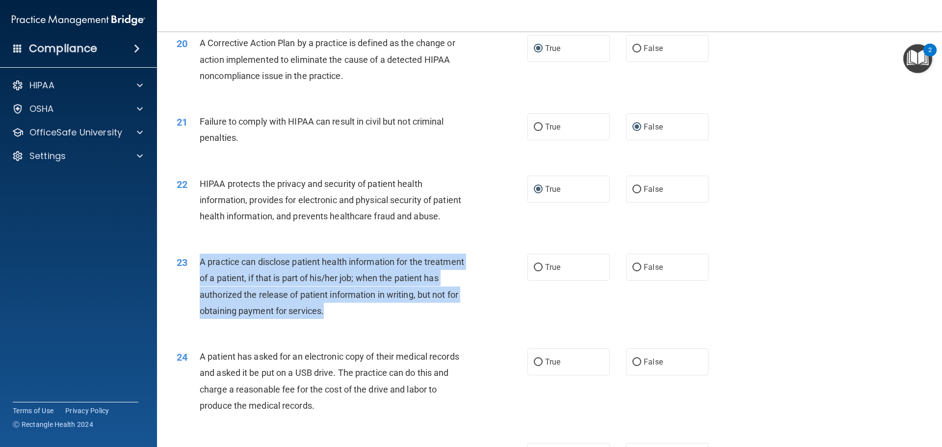
drag, startPoint x: 378, startPoint y: 347, endPoint x: 192, endPoint y: 294, distance: 192.8
click at [192, 294] on div "23 A practice can disclose patient health information for the treatment of a pa…" at bounding box center [352, 289] width 380 height 70
click at [633, 271] on input "False" at bounding box center [637, 267] width 9 height 7
radio input "true"
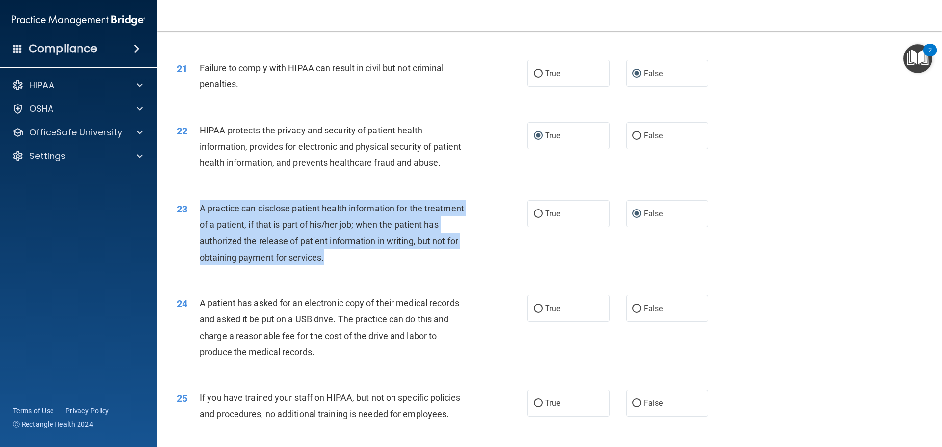
scroll to position [1472, 0]
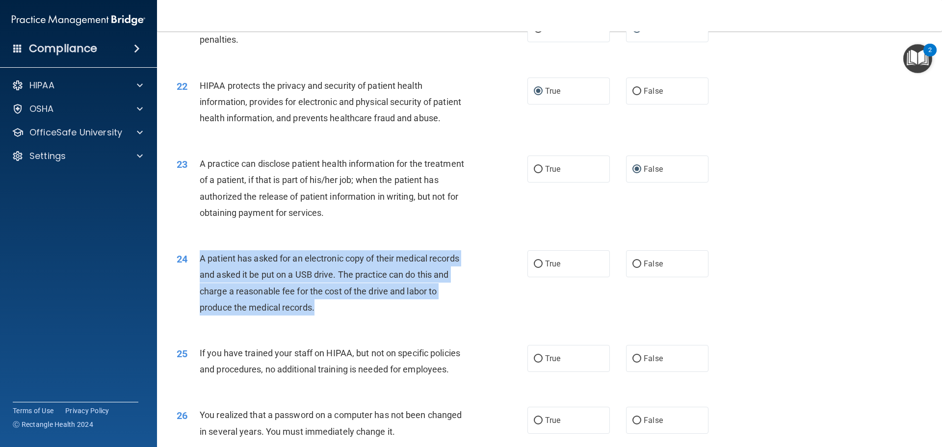
drag, startPoint x: 321, startPoint y: 342, endPoint x: 196, endPoint y: 289, distance: 135.9
click at [196, 289] on div "24 A patient has asked for an electronic copy of their medical records and aske…" at bounding box center [352, 285] width 380 height 70
click at [534, 268] on input "True" at bounding box center [538, 264] width 9 height 7
radio input "true"
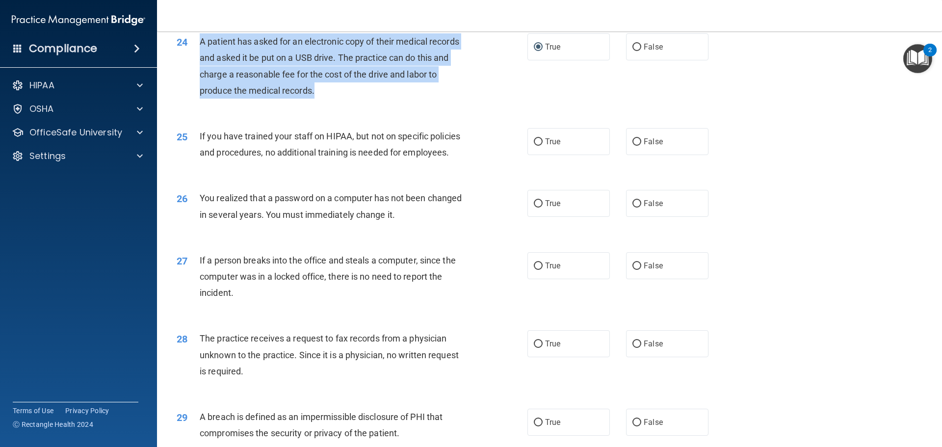
scroll to position [1767, 0]
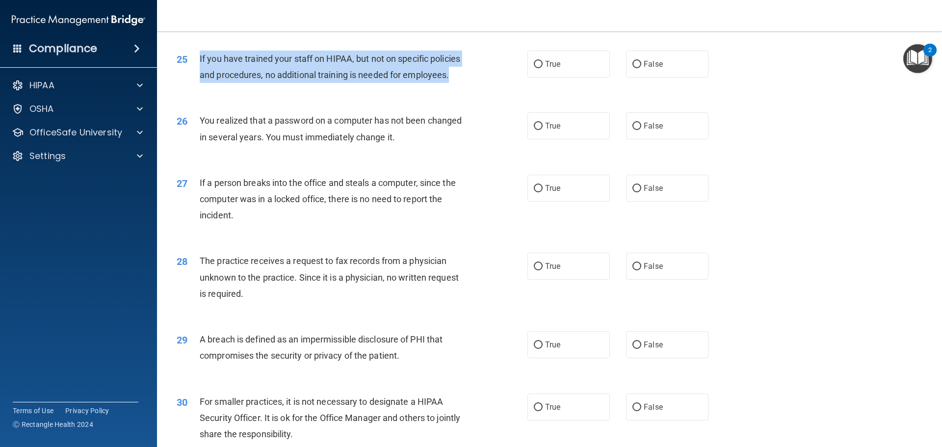
drag, startPoint x: 456, startPoint y: 110, endPoint x: 197, endPoint y: 96, distance: 259.5
click at [197, 88] on div "25 If you have trained your staff on HIPAA, but not on specific policies and pr…" at bounding box center [352, 69] width 380 height 37
click at [633, 68] on input "False" at bounding box center [637, 64] width 9 height 7
radio input "true"
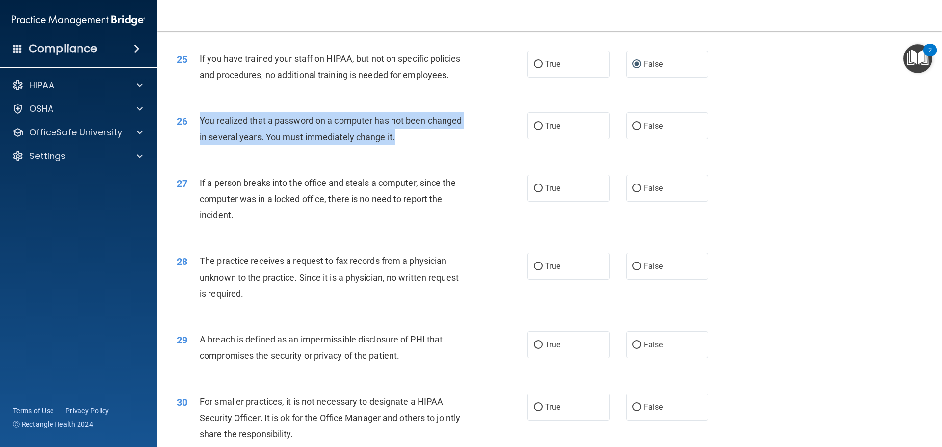
drag, startPoint x: 398, startPoint y: 170, endPoint x: 196, endPoint y: 156, distance: 201.8
click at [196, 150] on div "26 You realized that a password on a computer has not been changed in several y…" at bounding box center [352, 130] width 380 height 37
click at [536, 130] on input "True" at bounding box center [538, 126] width 9 height 7
radio input "true"
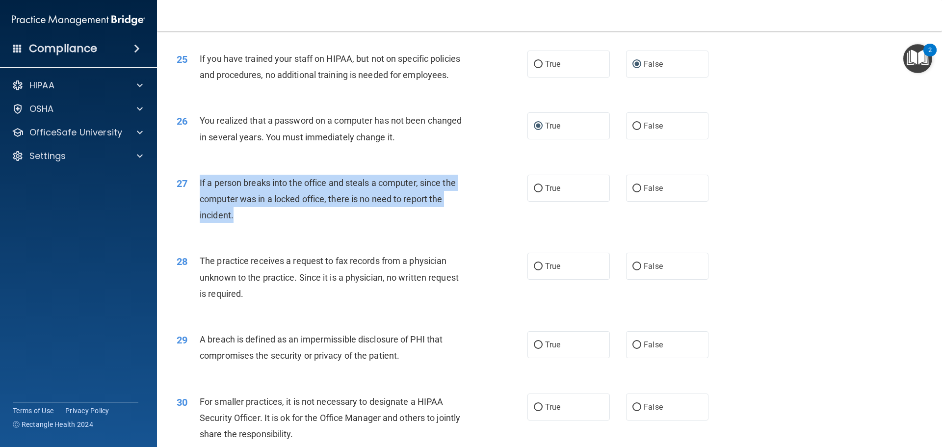
drag, startPoint x: 254, startPoint y: 250, endPoint x: 198, endPoint y: 213, distance: 67.2
click at [198, 213] on div "27 If a person breaks into the office and steals a computer, since the computer…" at bounding box center [352, 202] width 380 height 54
click at [633, 192] on input "False" at bounding box center [637, 188] width 9 height 7
radio input "true"
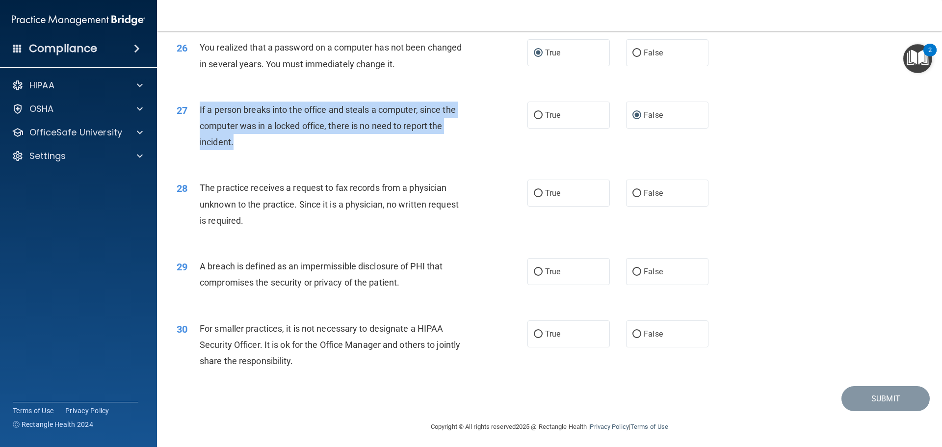
scroll to position [1865, 0]
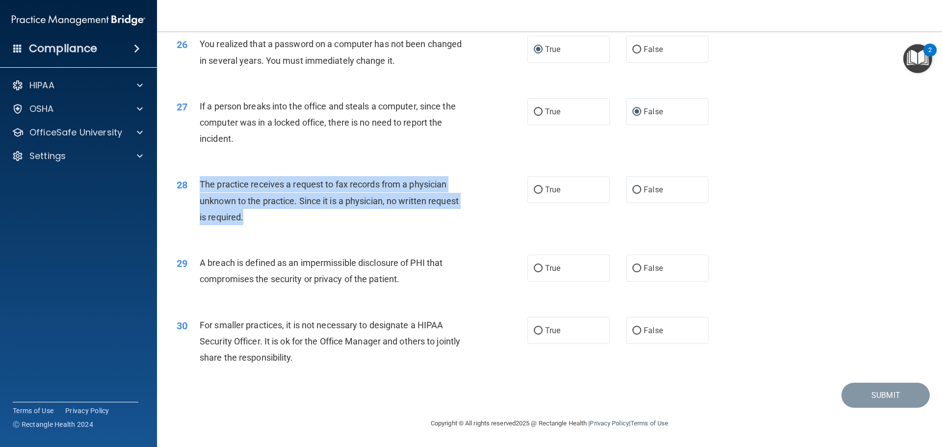
drag, startPoint x: 260, startPoint y: 234, endPoint x: 198, endPoint y: 194, distance: 73.5
click at [198, 194] on div "28 The practice receives a request to fax records from a physician unknown to t…" at bounding box center [352, 203] width 380 height 54
click at [634, 194] on input "False" at bounding box center [637, 190] width 9 height 7
radio input "true"
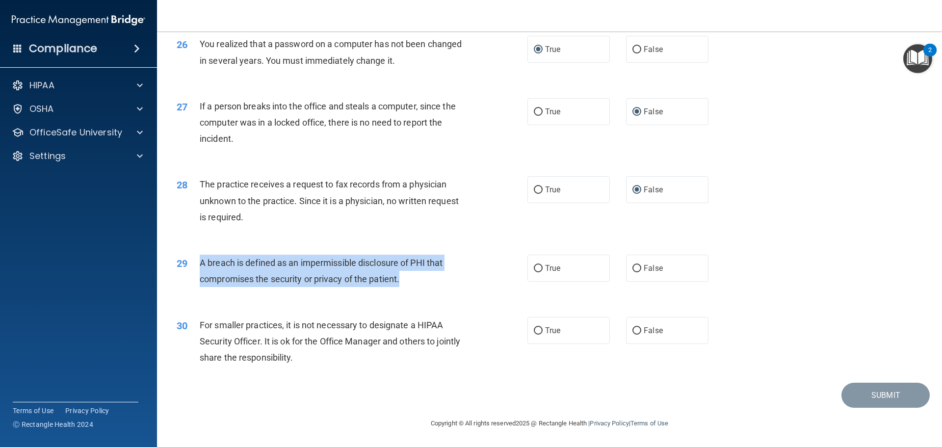
drag, startPoint x: 420, startPoint y: 292, endPoint x: 196, endPoint y: 272, distance: 224.7
click at [196, 272] on div "29 A breach is defined as an impermissible disclosure of PHI that compromises t…" at bounding box center [352, 273] width 380 height 37
click at [534, 272] on input "True" at bounding box center [538, 268] width 9 height 7
radio input "true"
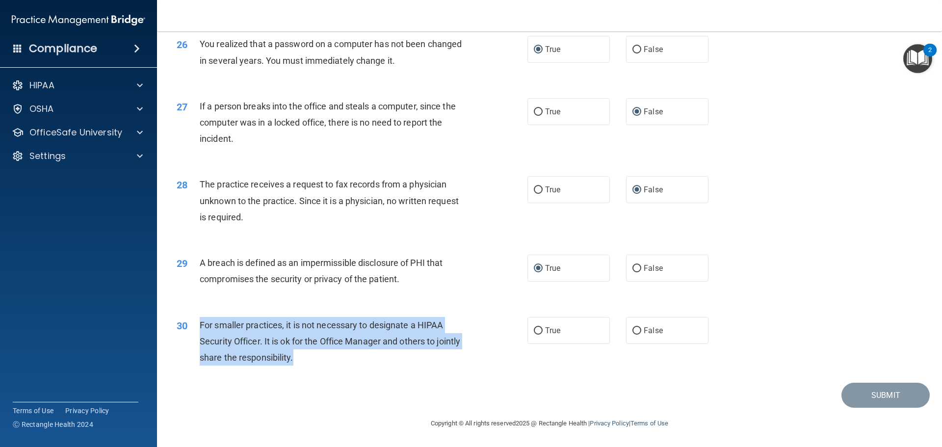
drag, startPoint x: 343, startPoint y: 354, endPoint x: 197, endPoint y: 321, distance: 148.8
click at [197, 321] on div "30 For smaller practices, it is not necessary to designate a HIPAA Security Off…" at bounding box center [352, 344] width 380 height 54
click at [535, 331] on input "True" at bounding box center [538, 330] width 9 height 7
radio input "true"
click at [879, 398] on button "Submit" at bounding box center [886, 395] width 88 height 25
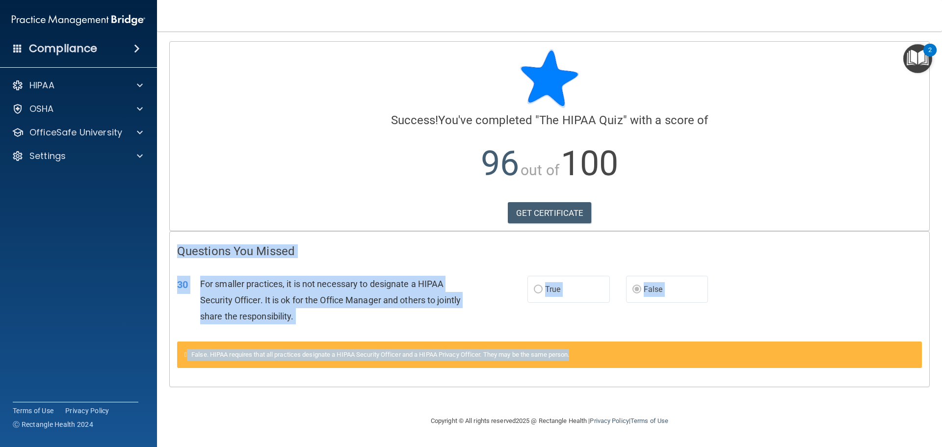
drag, startPoint x: 178, startPoint y: 249, endPoint x: 773, endPoint y: 366, distance: 605.6
click at [773, 366] on div "Questions You Missed 30 For smaller practices, it is not necessary to designate…" at bounding box center [550, 309] width 760 height 155
click at [560, 210] on link "GET CERTIFICATE" at bounding box center [550, 213] width 84 height 22
click at [52, 135] on p "OfficeSafe University" at bounding box center [75, 133] width 93 height 12
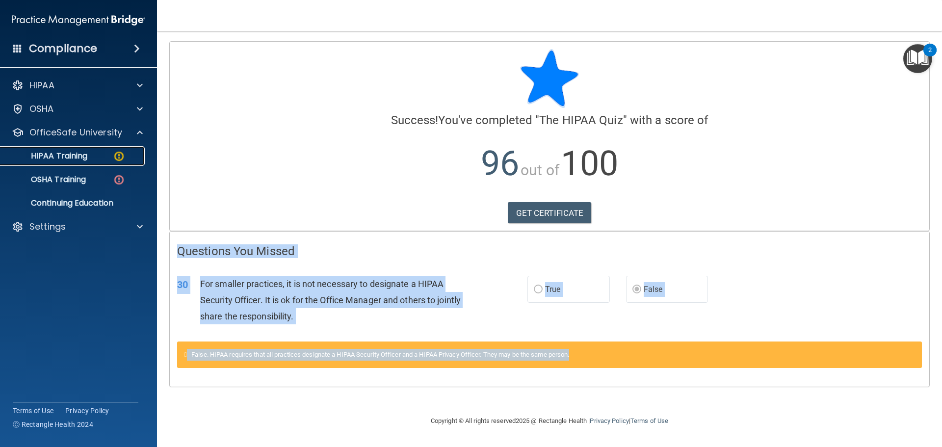
click at [60, 157] on p "HIPAA Training" at bounding box center [46, 156] width 81 height 10
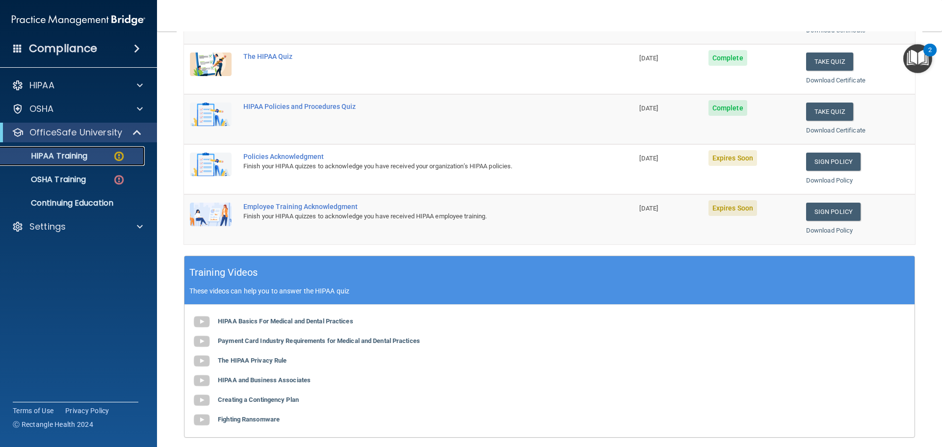
scroll to position [196, 0]
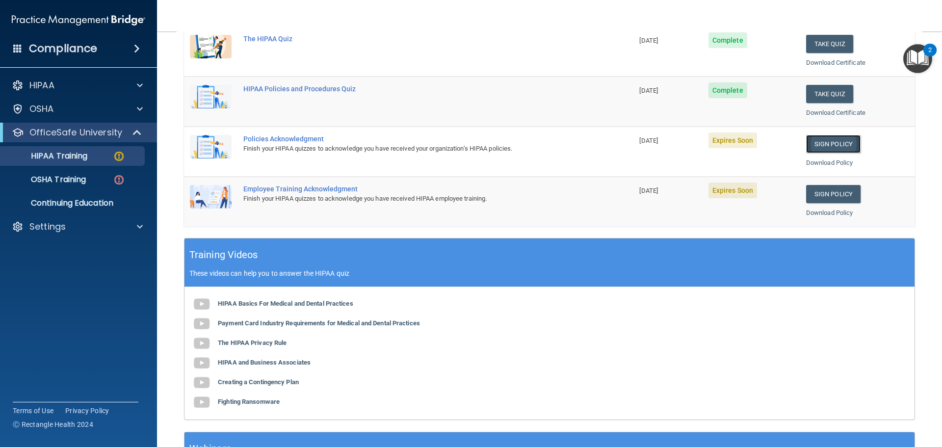
click at [835, 146] on link "Sign Policy" at bounding box center [833, 144] width 54 height 18
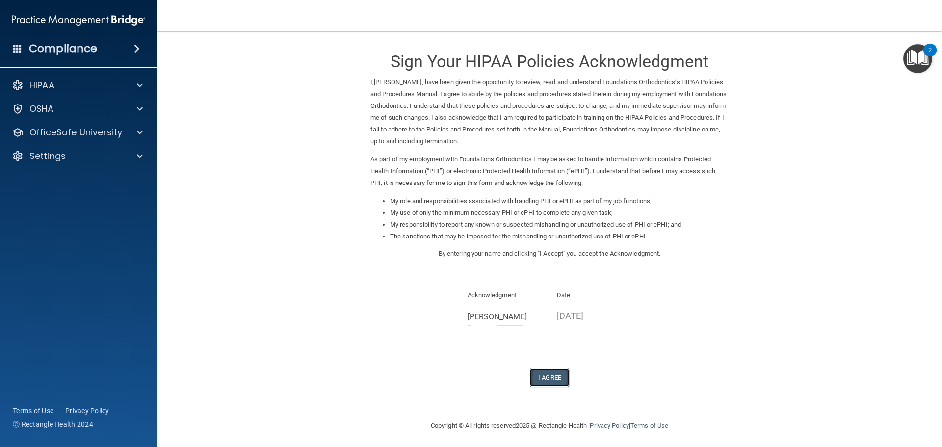
click at [545, 377] on button "I Agree" at bounding box center [549, 378] width 39 height 18
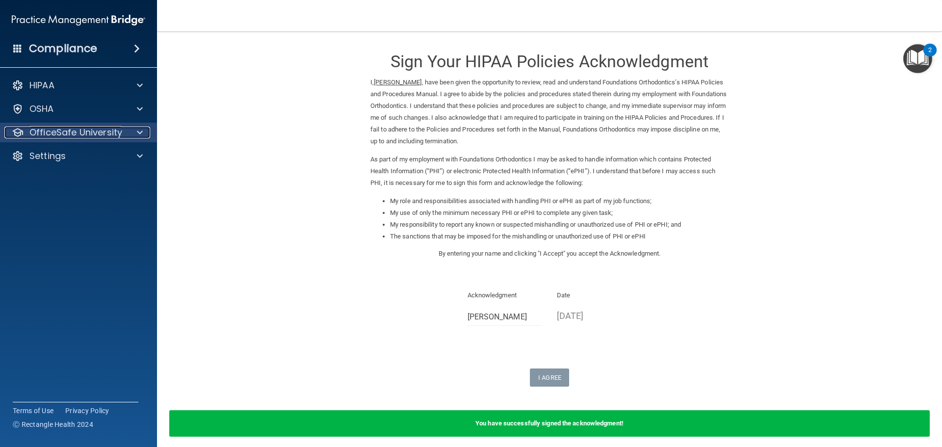
click at [57, 136] on p "OfficeSafe University" at bounding box center [75, 133] width 93 height 12
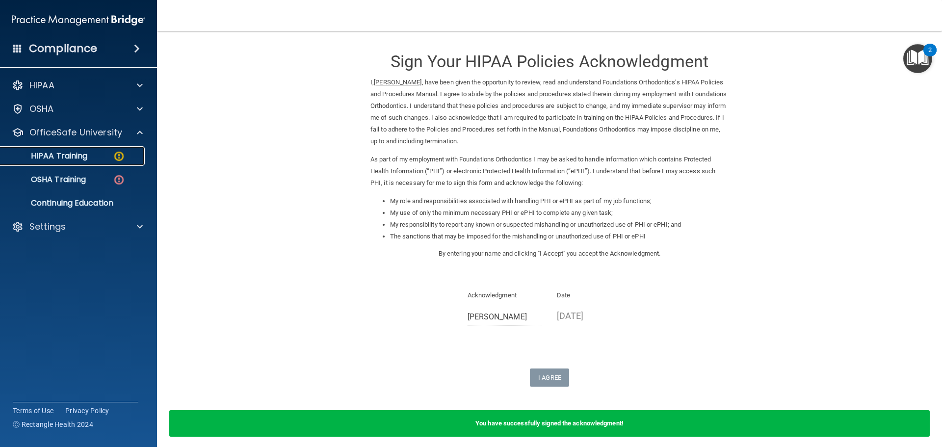
click at [73, 160] on p "HIPAA Training" at bounding box center [46, 156] width 81 height 10
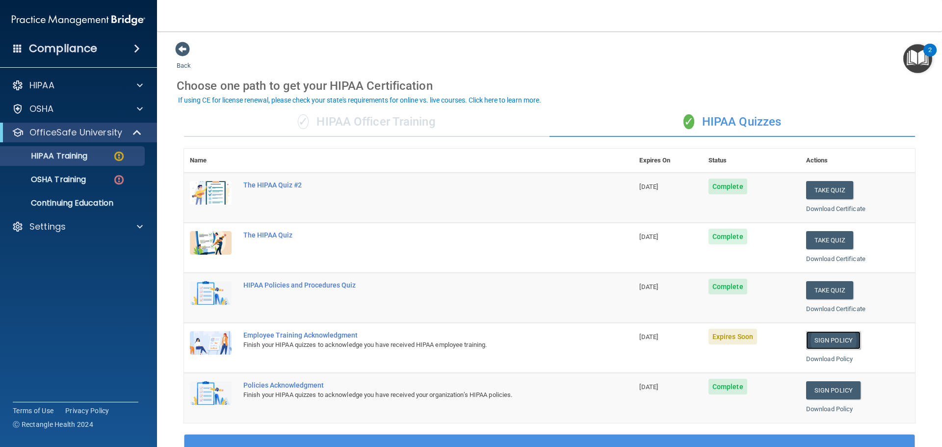
click at [828, 339] on link "Sign Policy" at bounding box center [833, 340] width 54 height 18
click at [833, 343] on link "Sign Policy" at bounding box center [833, 340] width 54 height 18
click at [61, 159] on p "HIPAA Training" at bounding box center [46, 156] width 81 height 10
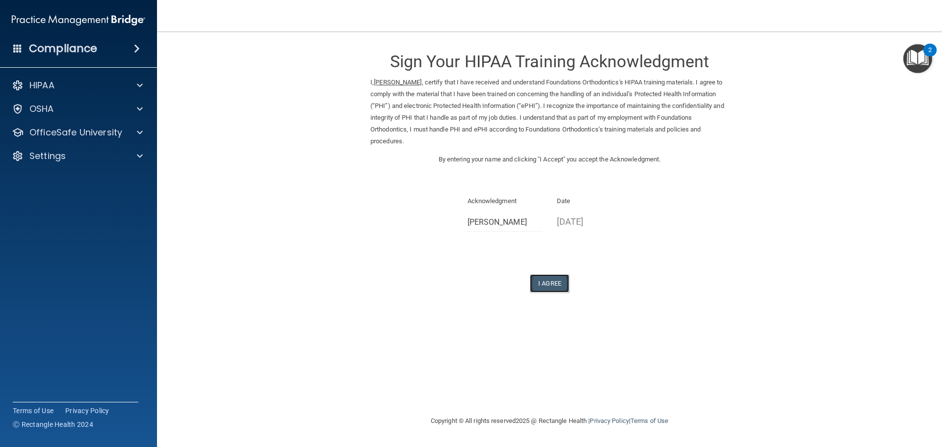
click at [551, 280] on button "I Agree" at bounding box center [549, 283] width 39 height 18
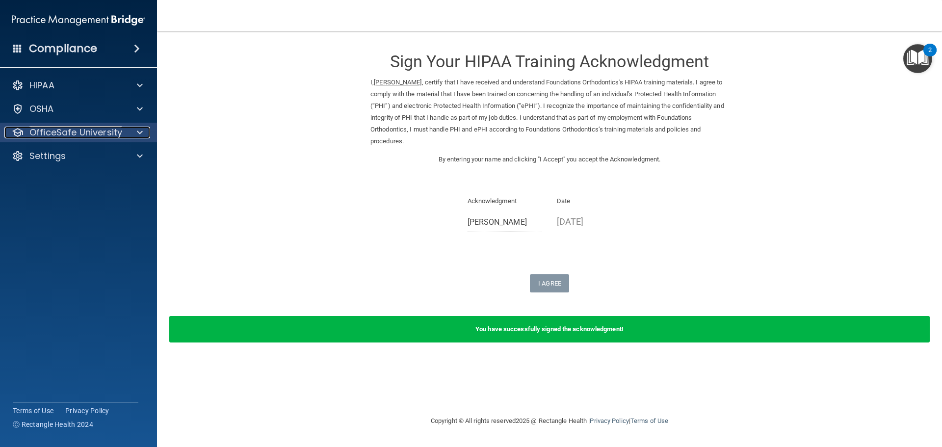
click at [80, 132] on p "OfficeSafe University" at bounding box center [75, 133] width 93 height 12
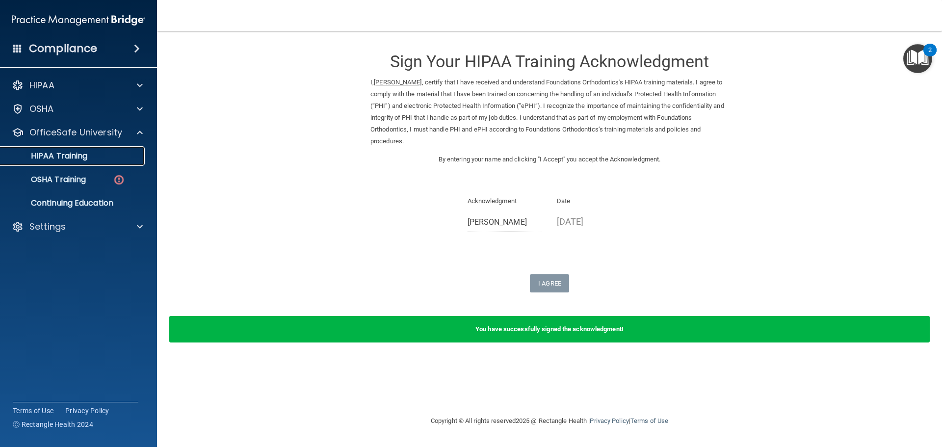
click at [79, 157] on p "HIPAA Training" at bounding box center [46, 156] width 81 height 10
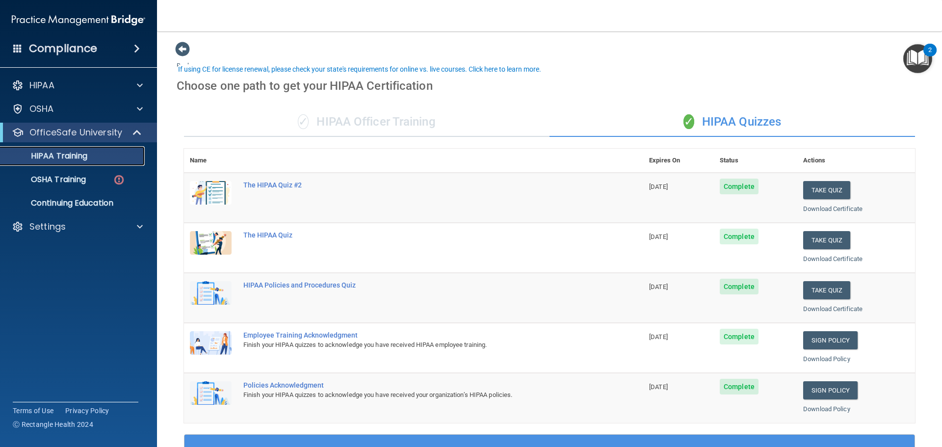
scroll to position [292, 0]
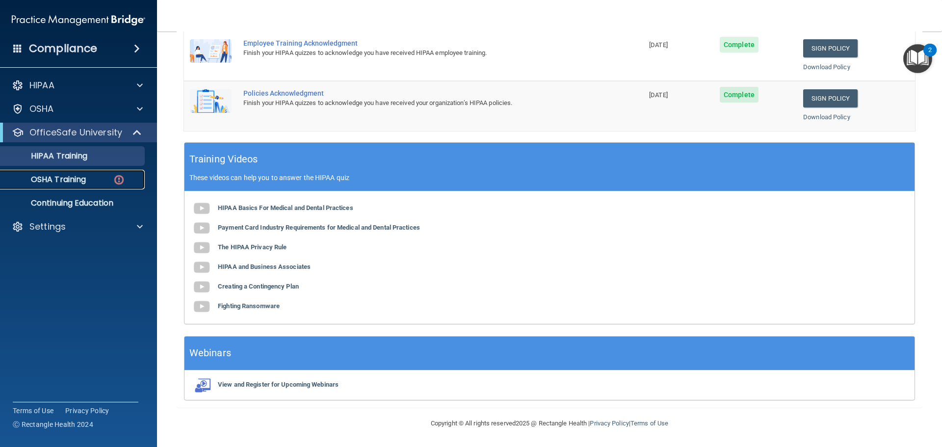
click at [54, 183] on p "OSHA Training" at bounding box center [46, 180] width 80 height 10
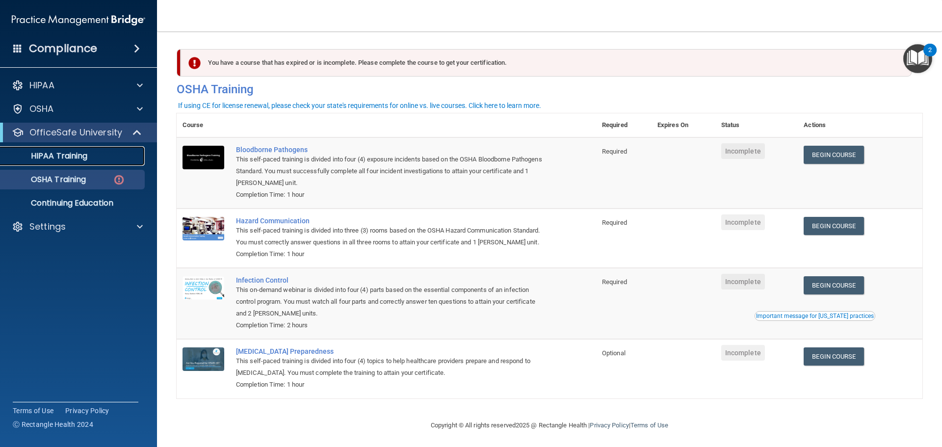
click at [56, 152] on p "HIPAA Training" at bounding box center [46, 156] width 81 height 10
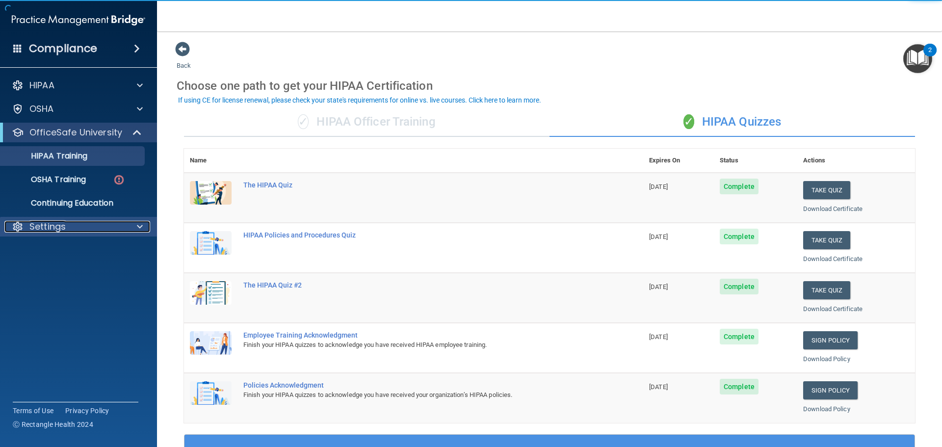
click at [57, 231] on p "Settings" at bounding box center [47, 227] width 36 height 12
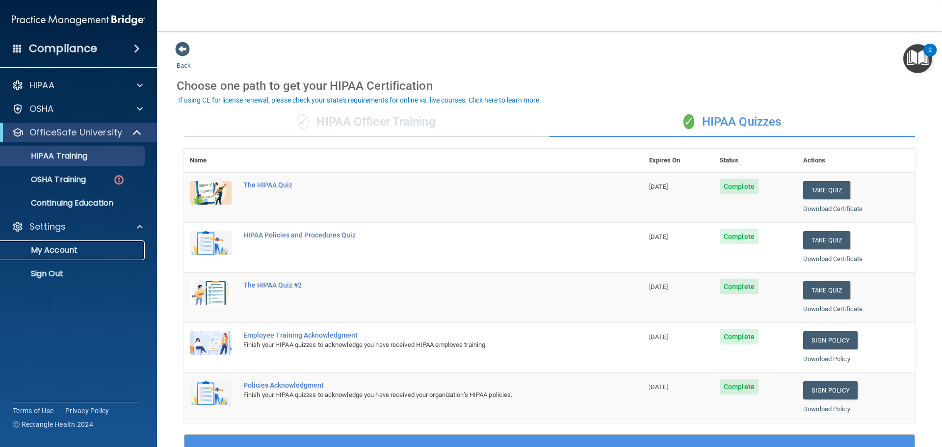
click at [65, 252] on p "My Account" at bounding box center [73, 250] width 134 height 10
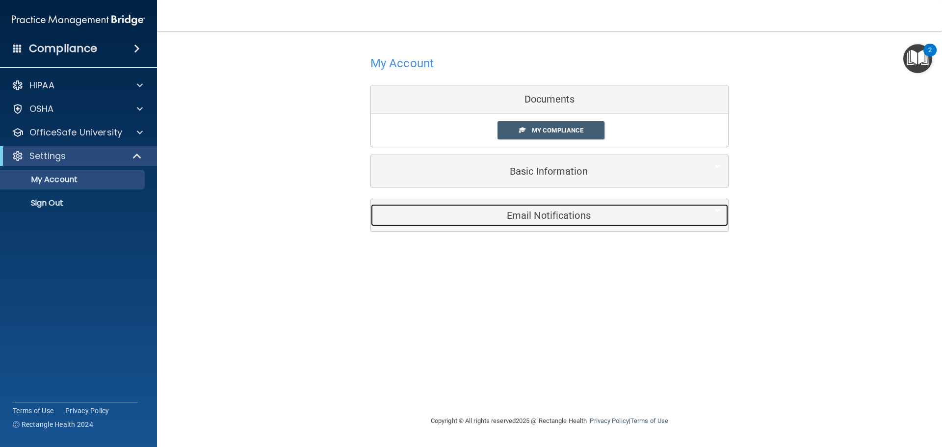
click at [544, 215] on h5 "Email Notifications" at bounding box center [534, 215] width 313 height 11
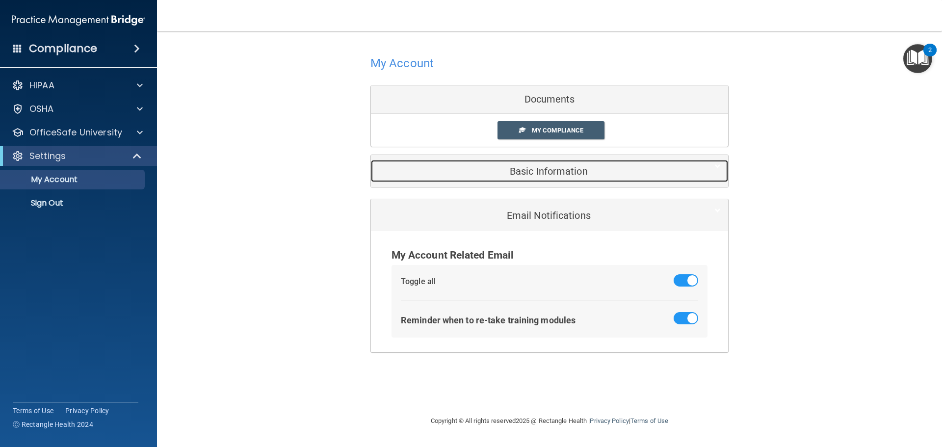
click at [550, 171] on h5 "Basic Information" at bounding box center [534, 171] width 313 height 11
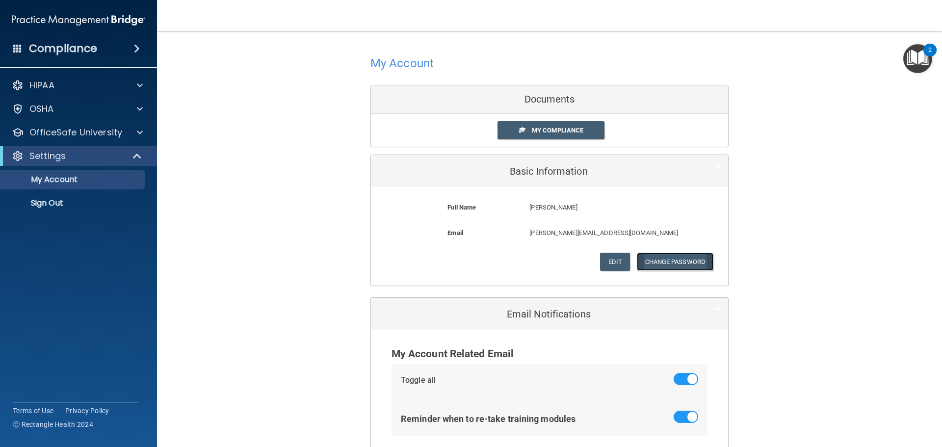
click at [674, 261] on button "Change Password" at bounding box center [675, 262] width 77 height 18
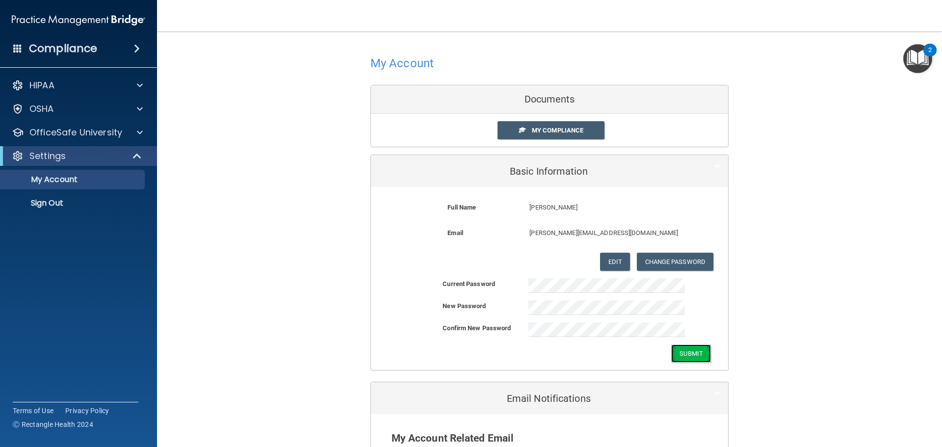
click at [690, 355] on button "Submit" at bounding box center [691, 354] width 40 height 18
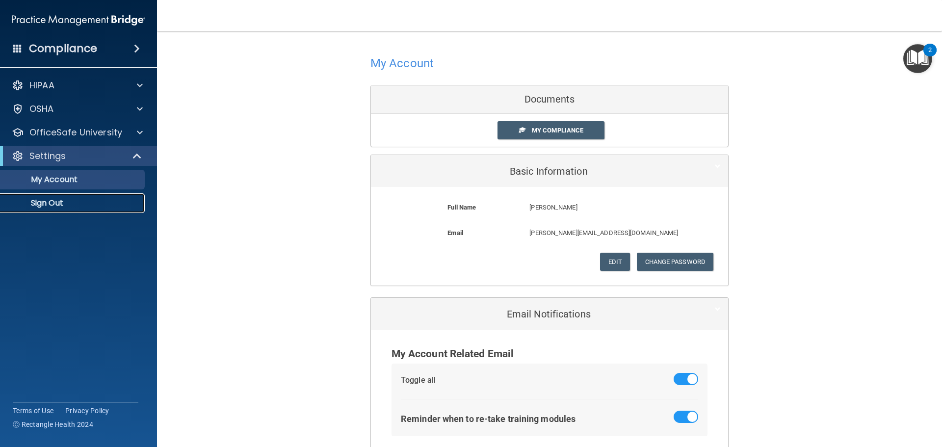
click at [45, 202] on p "Sign Out" at bounding box center [73, 203] width 134 height 10
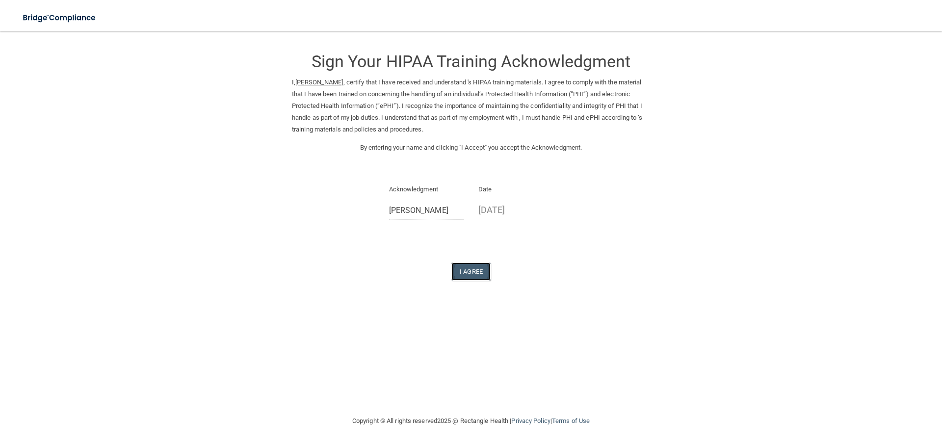
click at [472, 273] on button "I Agree" at bounding box center [471, 272] width 39 height 18
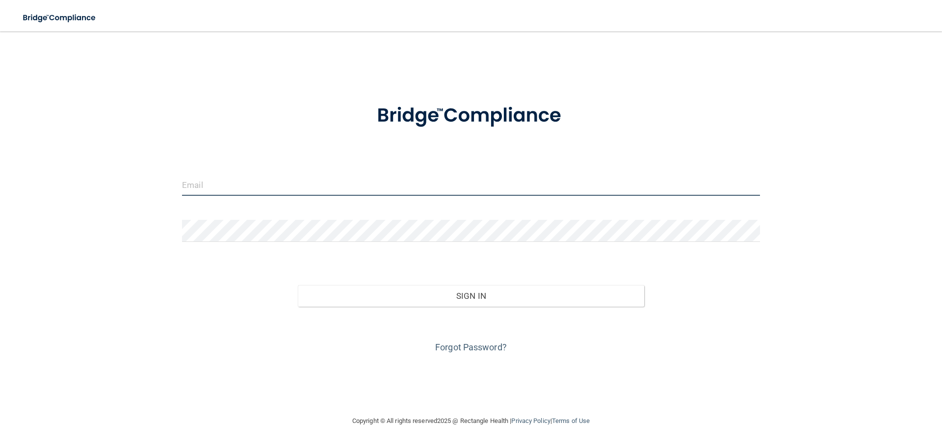
click at [285, 190] on input "email" at bounding box center [471, 185] width 578 height 22
type input "[PERSON_NAME][EMAIL_ADDRESS][DOMAIN_NAME]"
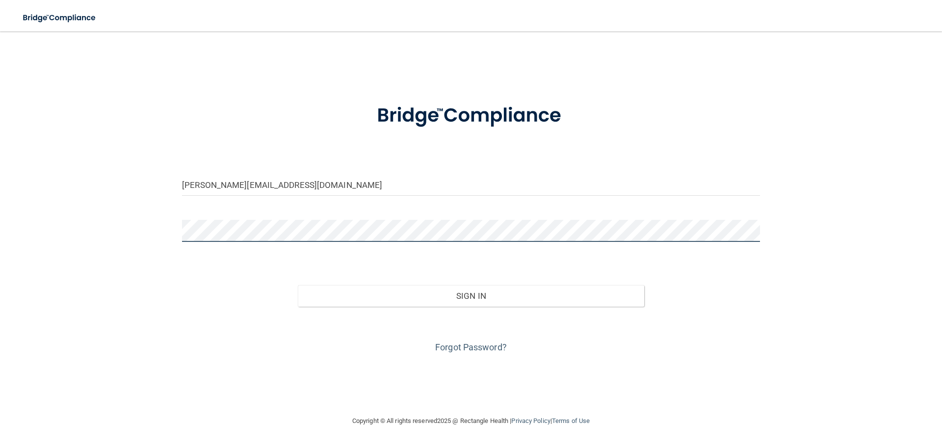
click at [298, 285] on button "Sign In" at bounding box center [471, 296] width 347 height 22
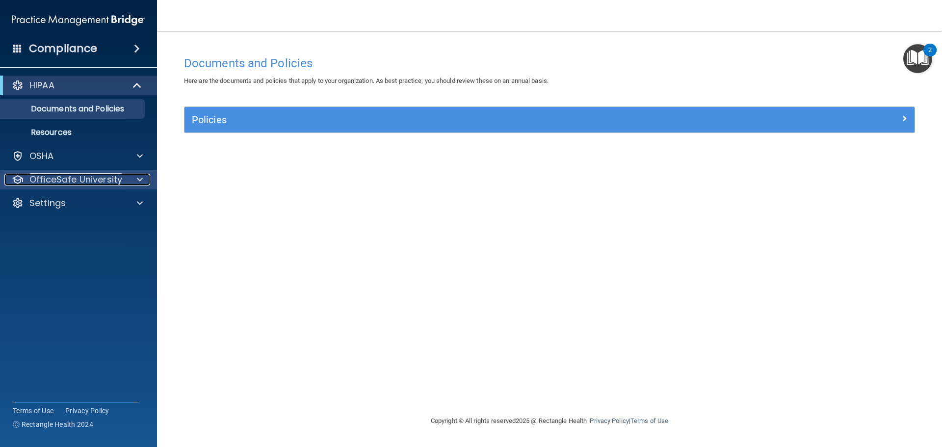
click at [65, 182] on p "OfficeSafe University" at bounding box center [75, 180] width 93 height 12
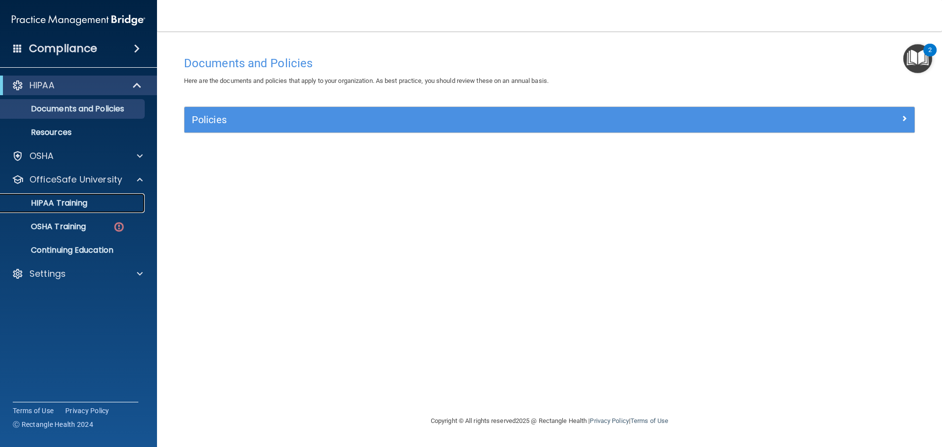
click at [70, 206] on p "HIPAA Training" at bounding box center [46, 203] width 81 height 10
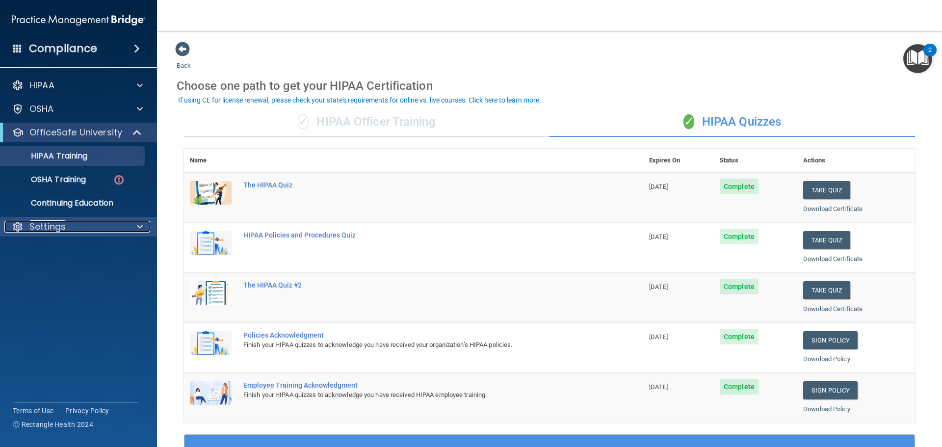
click at [138, 223] on span at bounding box center [140, 227] width 6 height 12
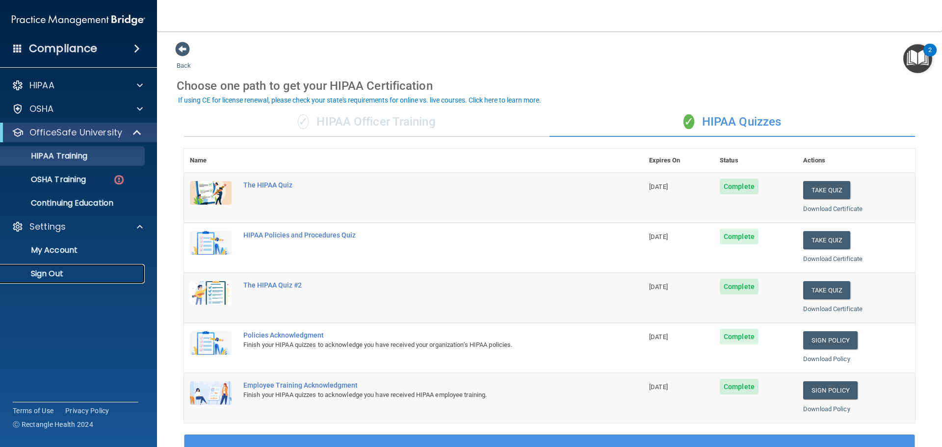
click at [44, 269] on p "Sign Out" at bounding box center [73, 274] width 134 height 10
